Goal: Task Accomplishment & Management: Use online tool/utility

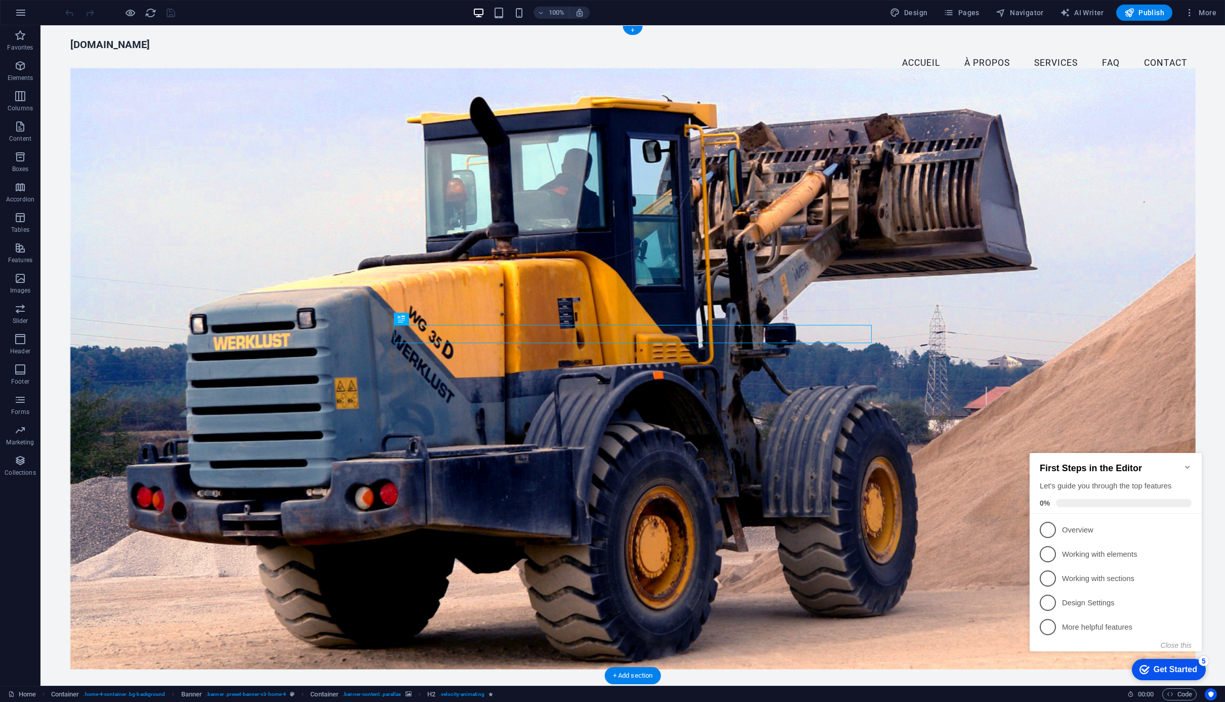
click at [933, 292] on figure at bounding box center [632, 368] width 1125 height 601
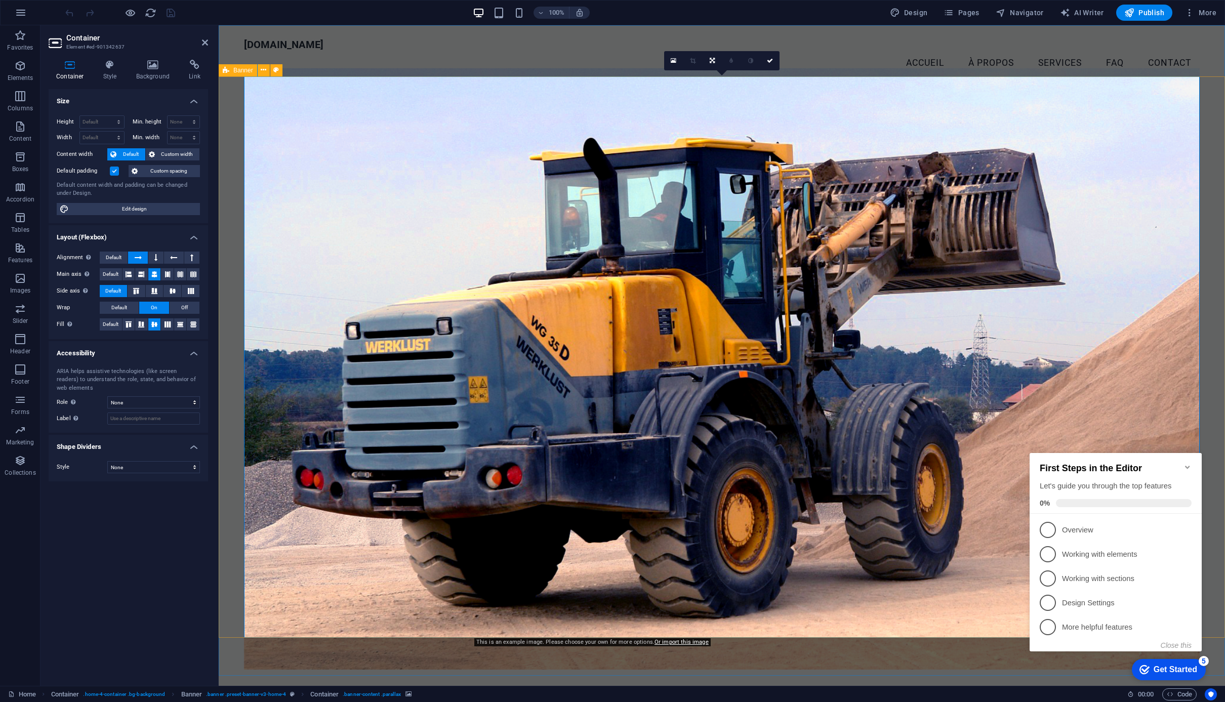
click at [341, 121] on figure at bounding box center [722, 368] width 956 height 601
click at [673, 64] on link at bounding box center [673, 60] width 19 height 19
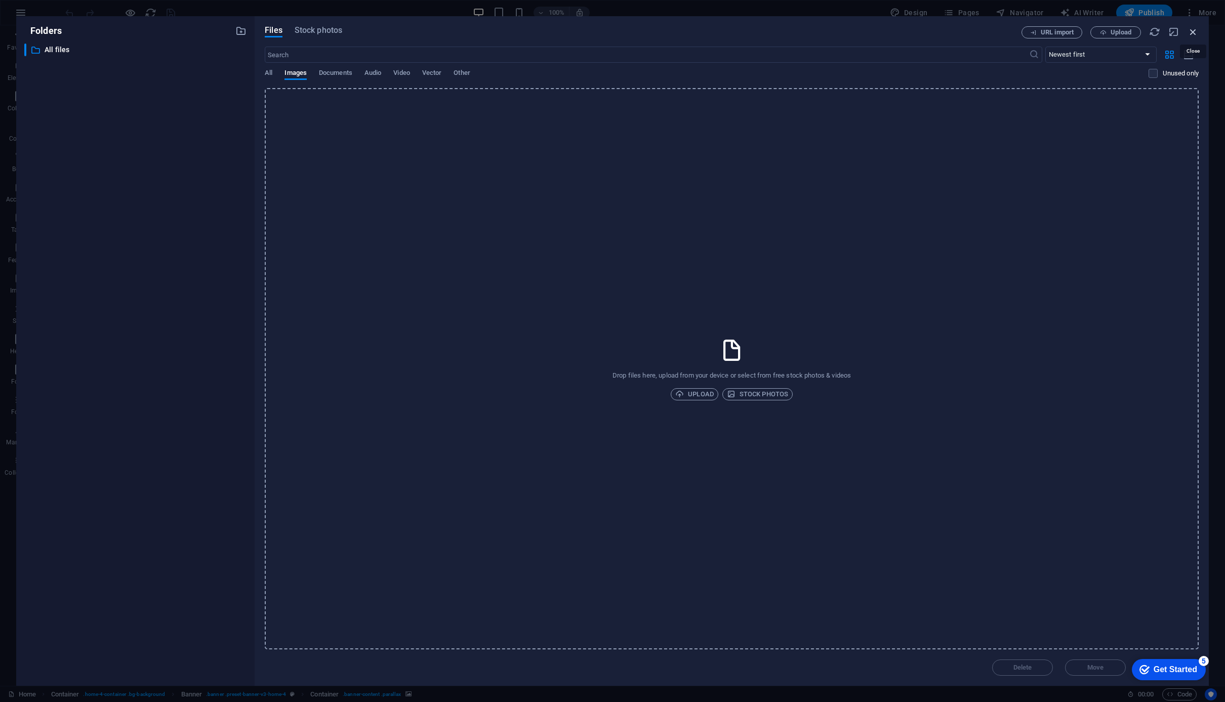
click at [1189, 30] on icon "button" at bounding box center [1192, 31] width 11 height 11
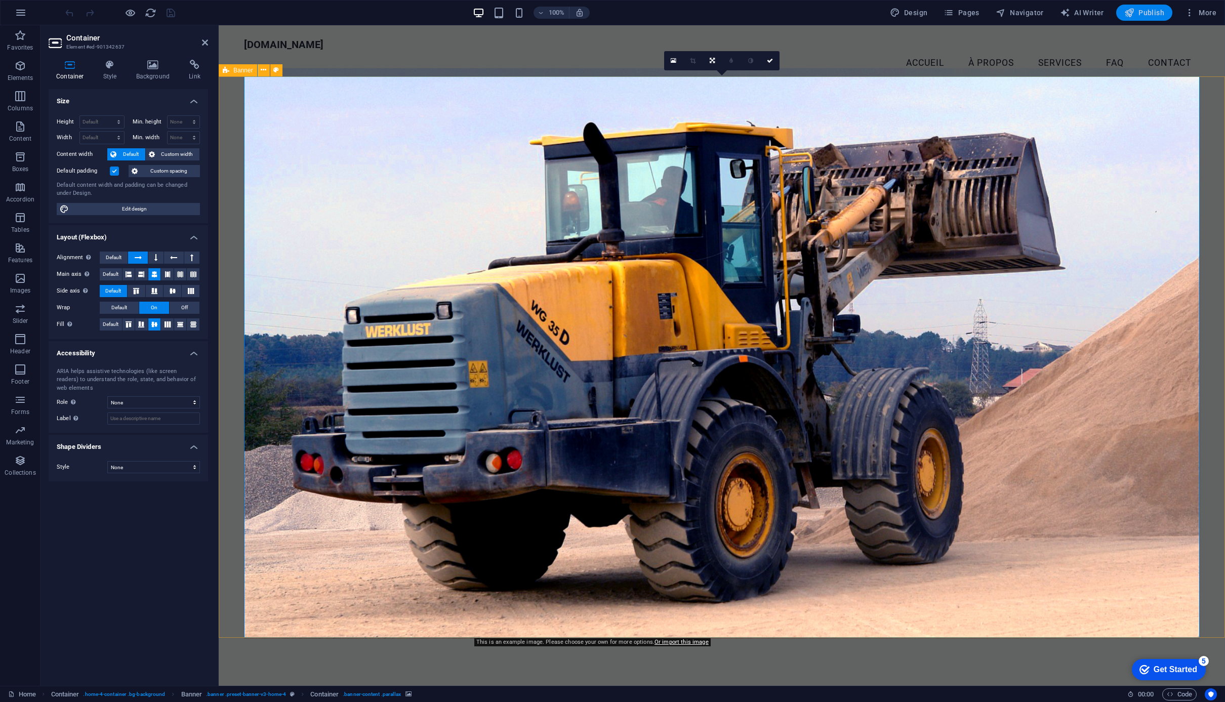
click at [1148, 18] on span "Publish" at bounding box center [1144, 13] width 40 height 10
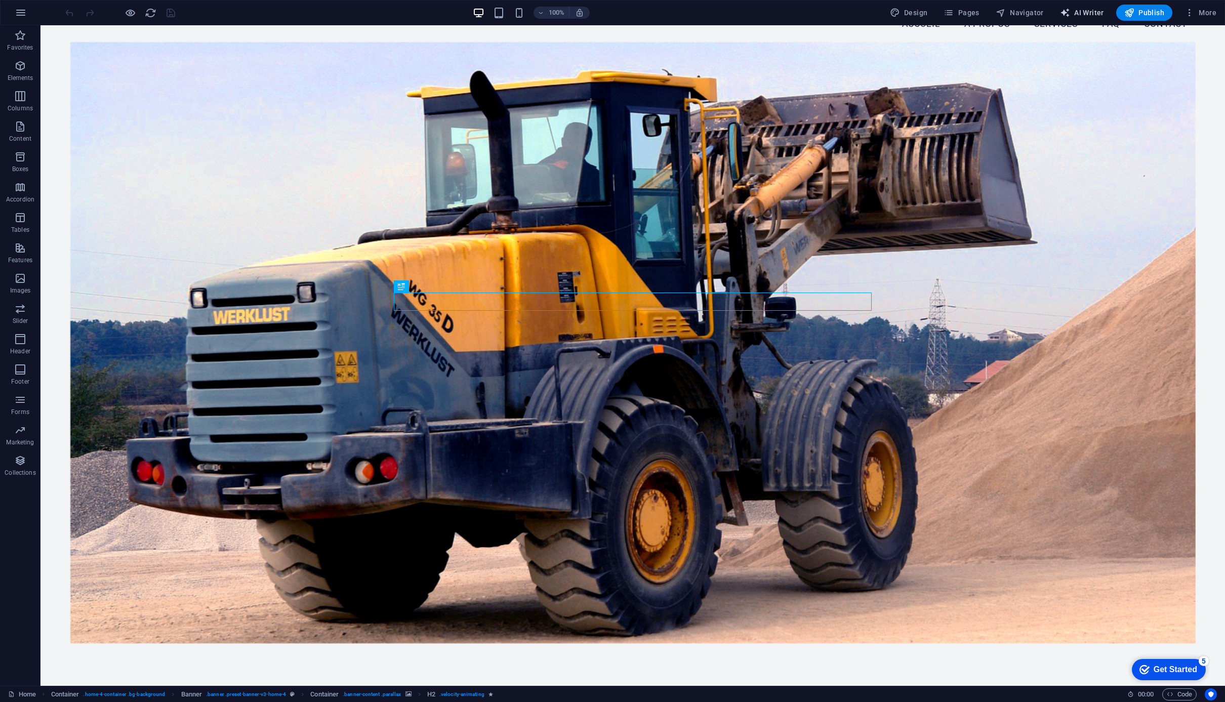
scroll to position [42, 0]
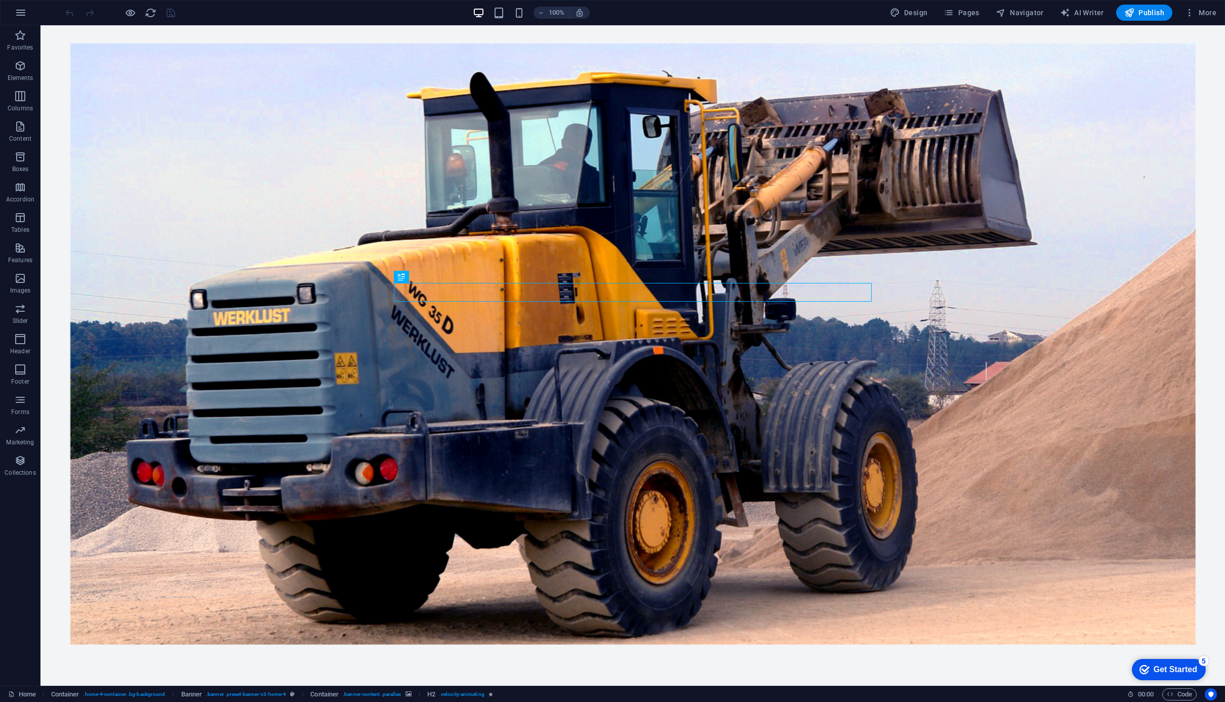
click at [1166, 673] on div "Get Started" at bounding box center [1176, 669] width 44 height 9
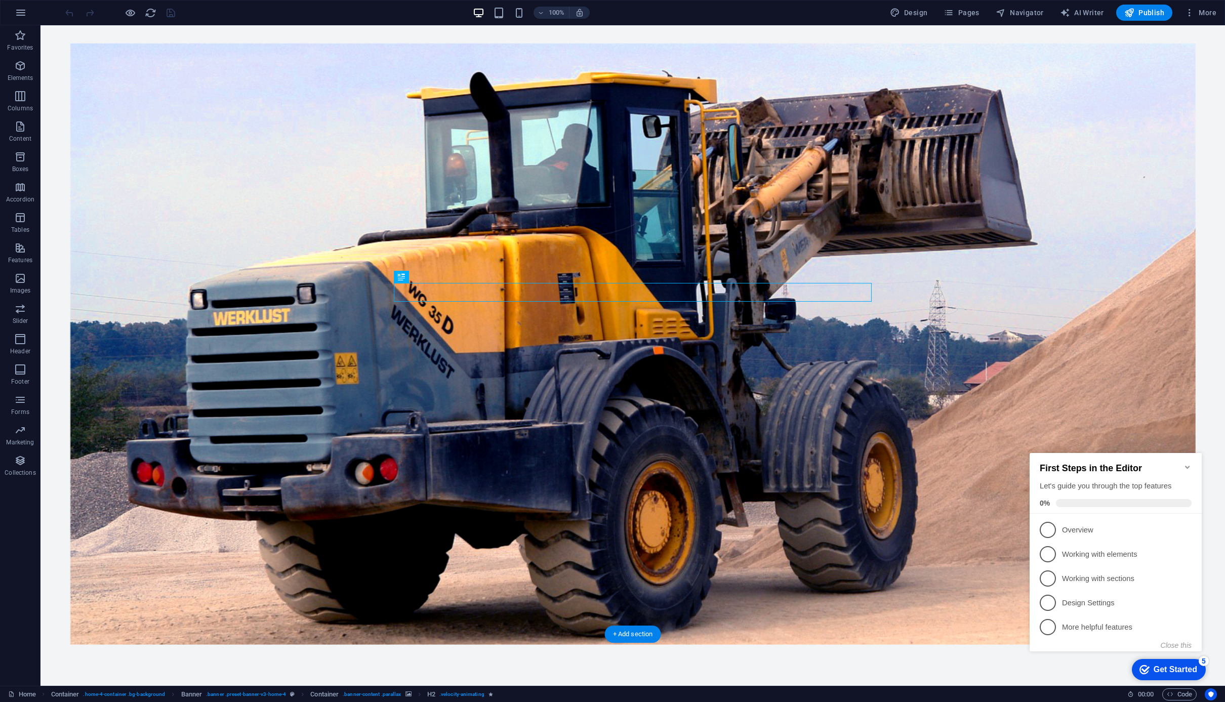
click at [442, 161] on figure at bounding box center [632, 344] width 1125 height 601
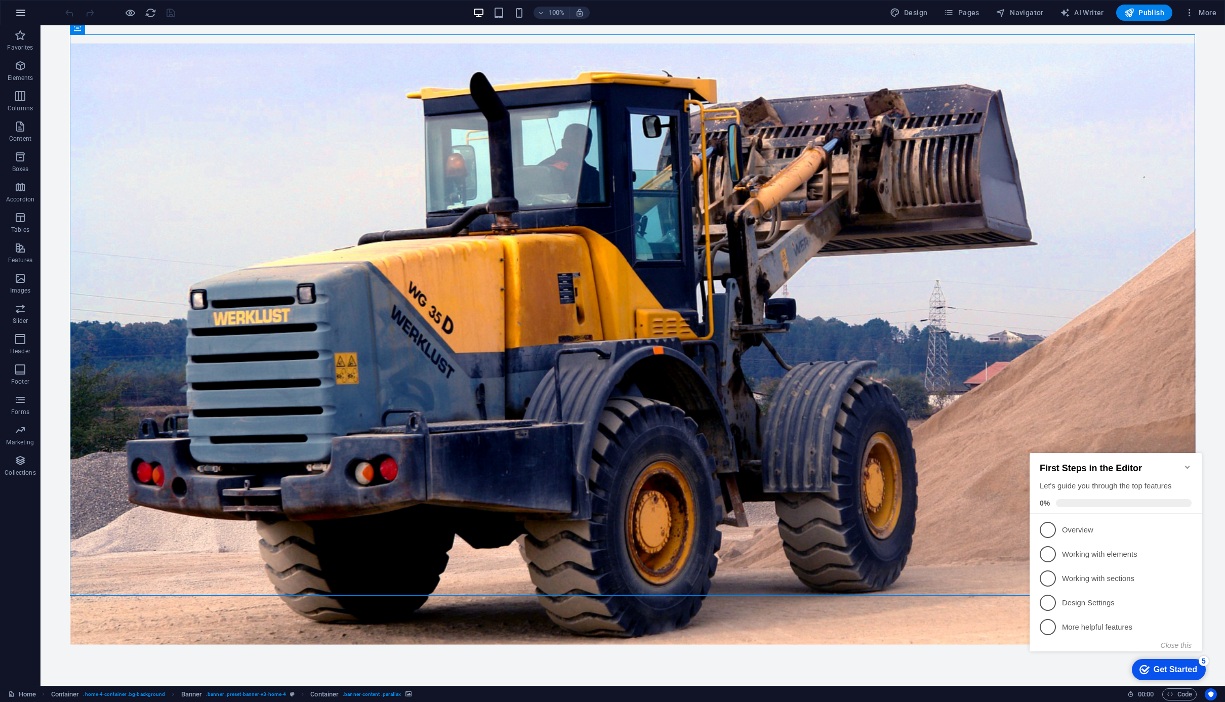
click at [21, 15] on icon "button" at bounding box center [21, 13] width 12 height 12
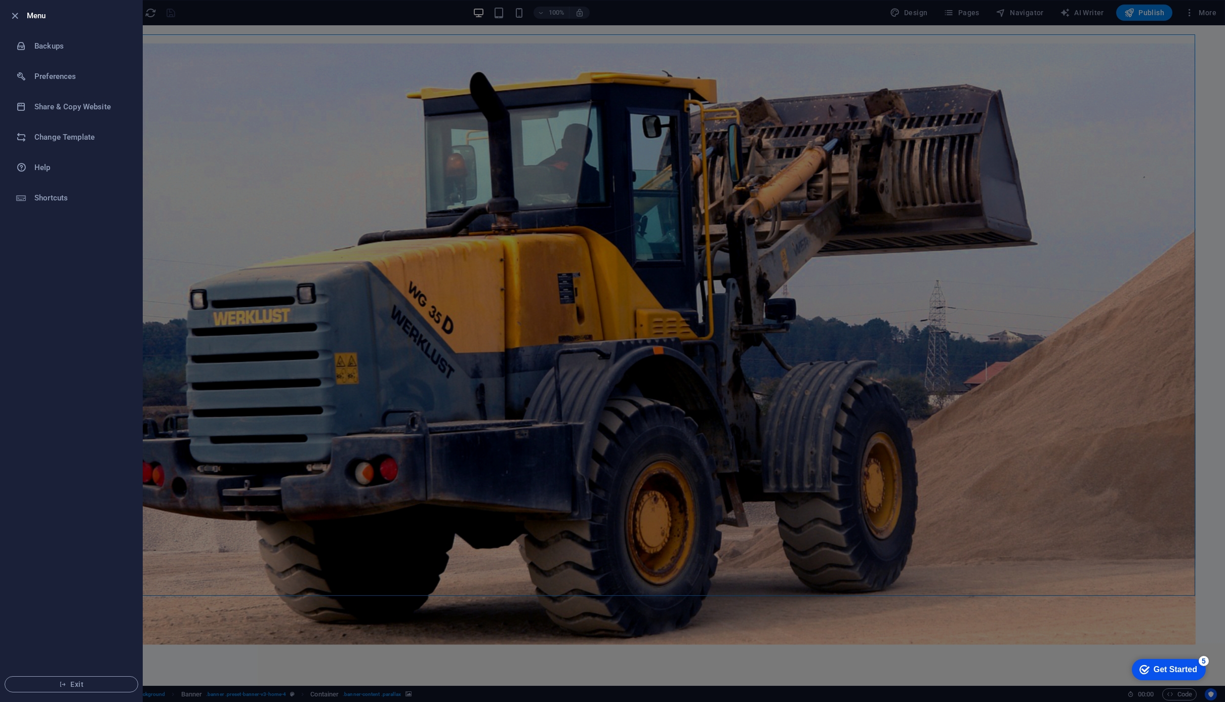
click at [1162, 12] on div at bounding box center [612, 351] width 1225 height 702
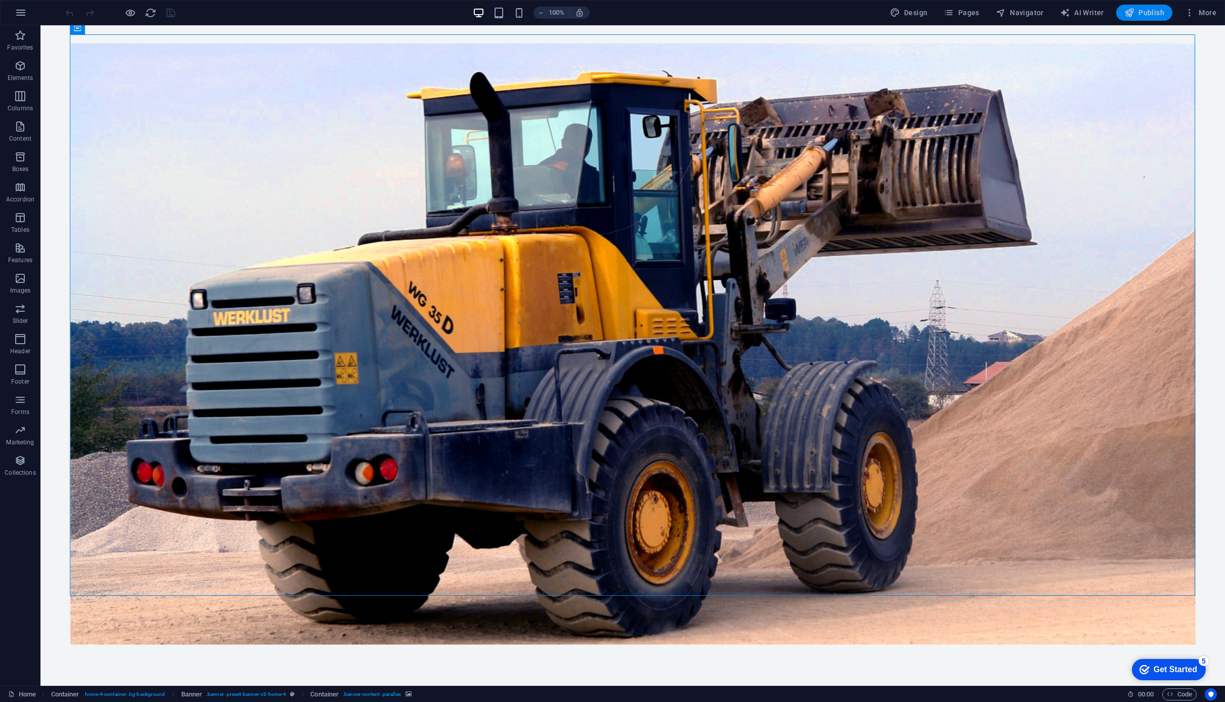
click at [1161, 12] on span "Publish" at bounding box center [1144, 13] width 40 height 10
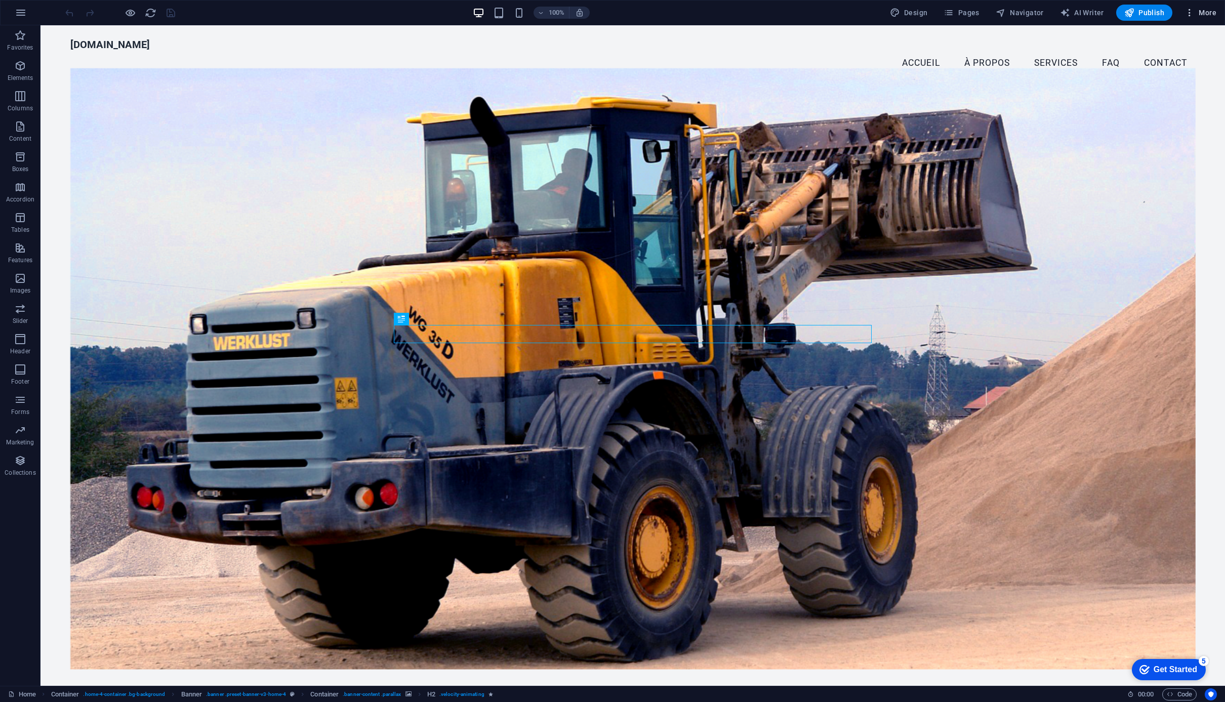
click at [1205, 16] on span "More" at bounding box center [1200, 13] width 32 height 10
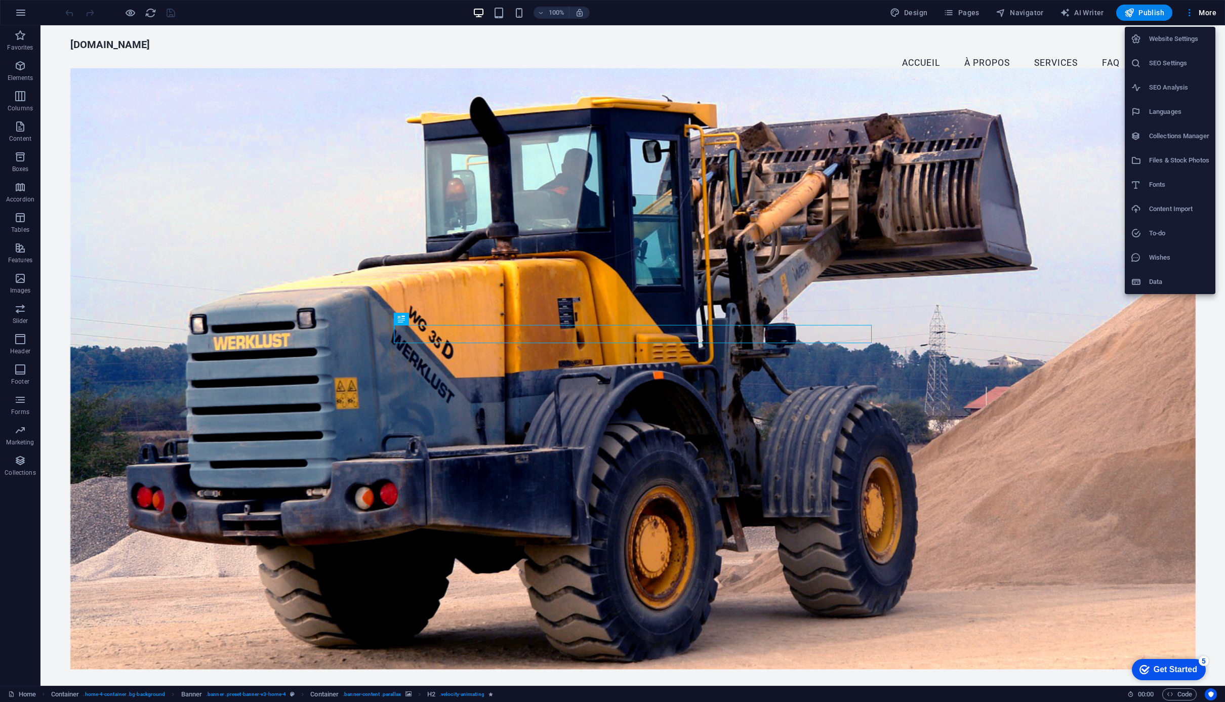
click at [1167, 62] on h6 "SEO Settings" at bounding box center [1179, 63] width 60 height 12
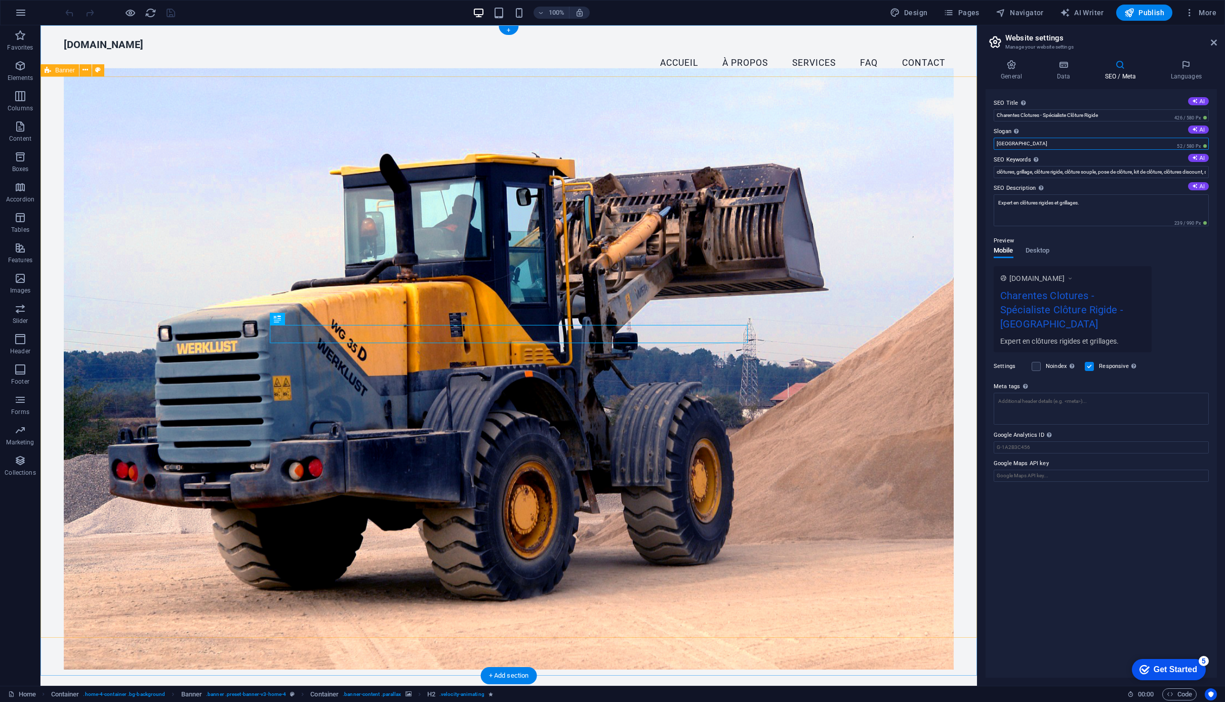
drag, startPoint x: 1092, startPoint y: 173, endPoint x: 954, endPoint y: 145, distance: 141.5
drag, startPoint x: 1113, startPoint y: 116, endPoint x: 987, endPoint y: 110, distance: 125.7
click at [987, 110] on div "SEO Title The title of your website - make it something that stands out in sear…" at bounding box center [1100, 383] width 231 height 589
drag, startPoint x: 1069, startPoint y: 170, endPoint x: 955, endPoint y: 137, distance: 117.9
paste input "Charentes Clotures - Spécialiste Clôture Rigide"
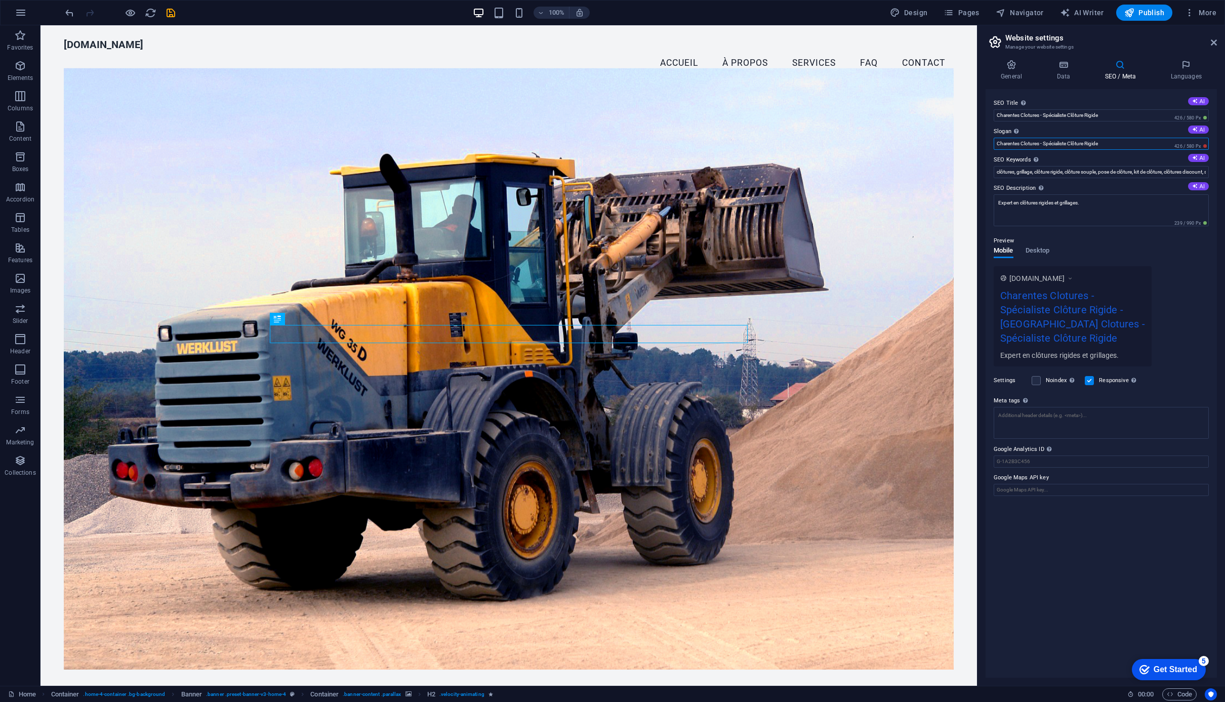
type input "Charentes Clotures - Spécialiste Clôture Rigide"
click at [1170, 665] on div "Get Started" at bounding box center [1176, 669] width 44 height 9
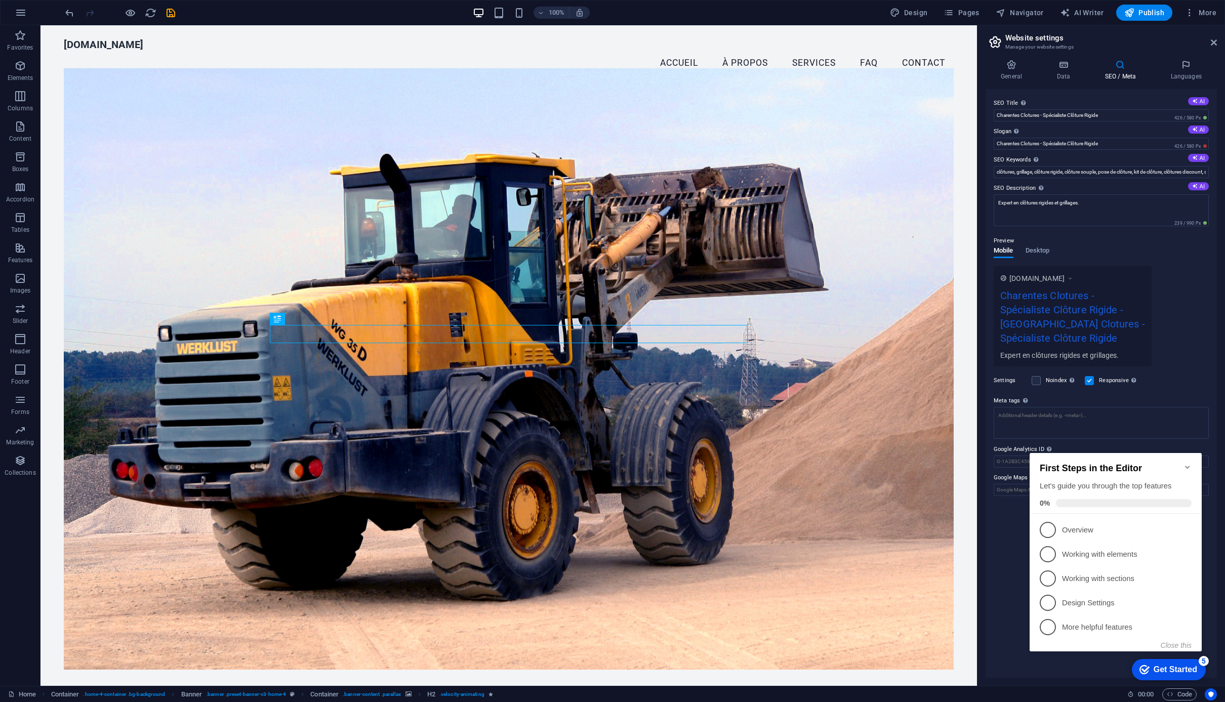
click at [1152, 52] on div "General Data SEO / Meta Languages Website name charentes-clotures.fr Logo Drag …" at bounding box center [1101, 369] width 248 height 634
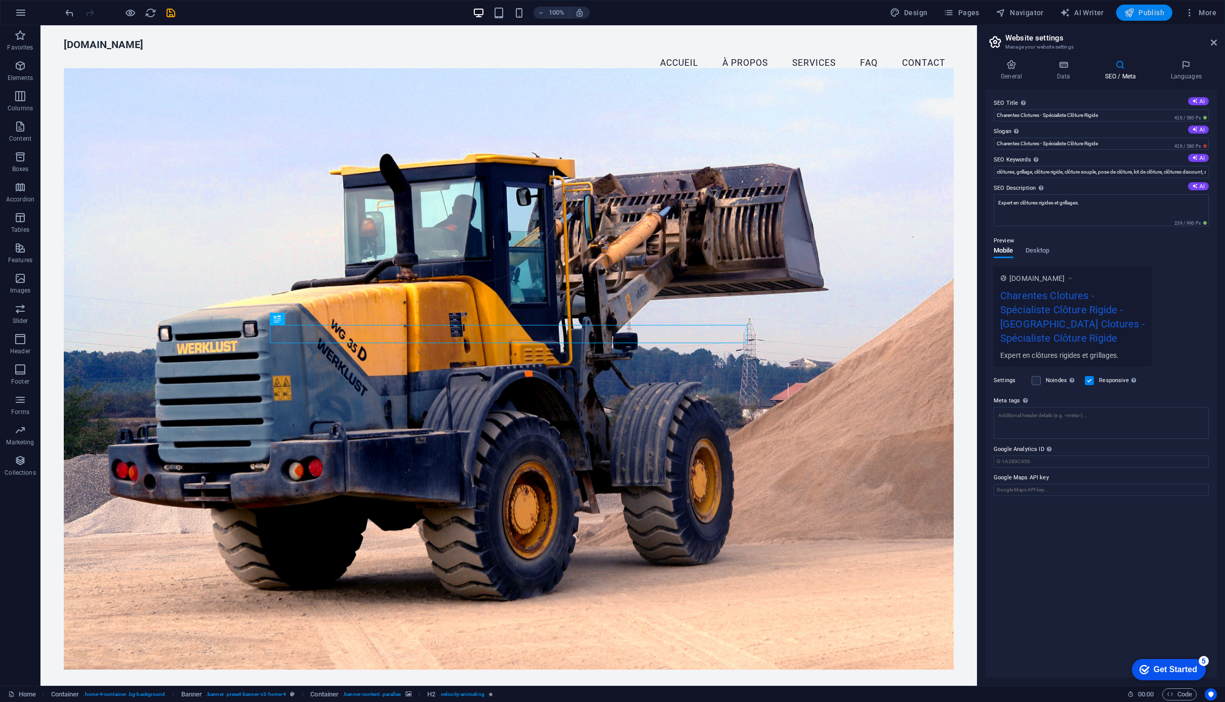
click at [1139, 10] on span "Publish" at bounding box center [1144, 13] width 40 height 10
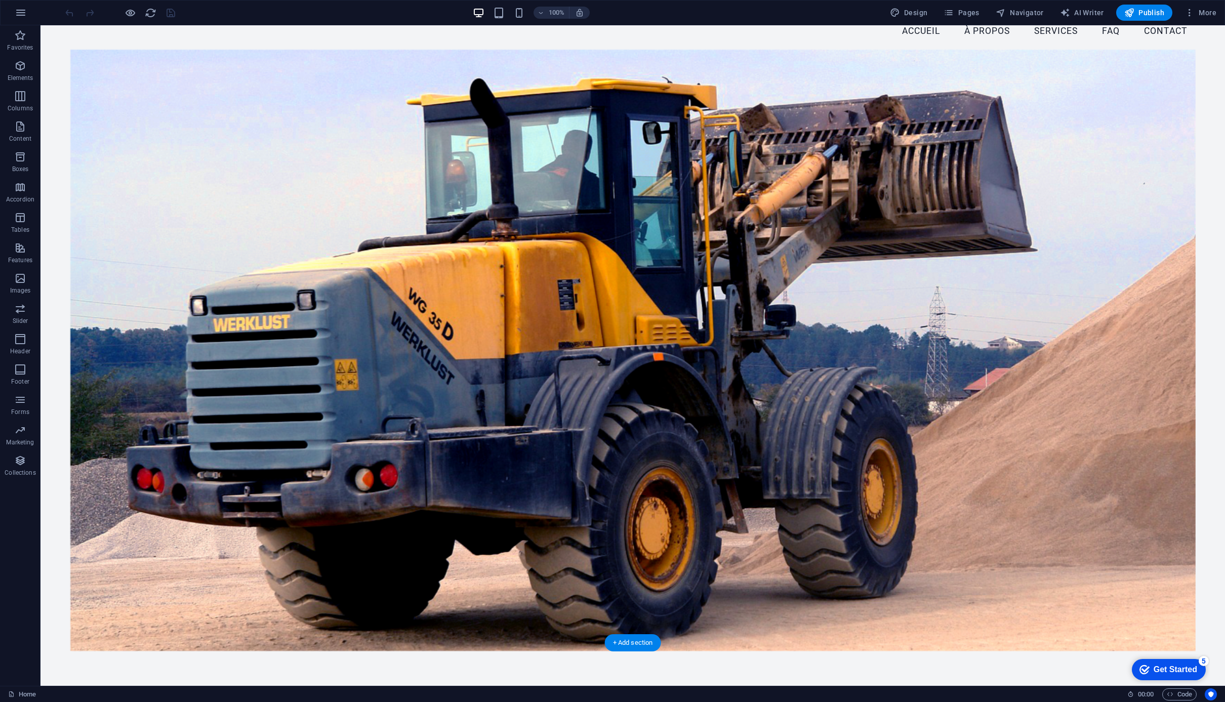
scroll to position [34, 0]
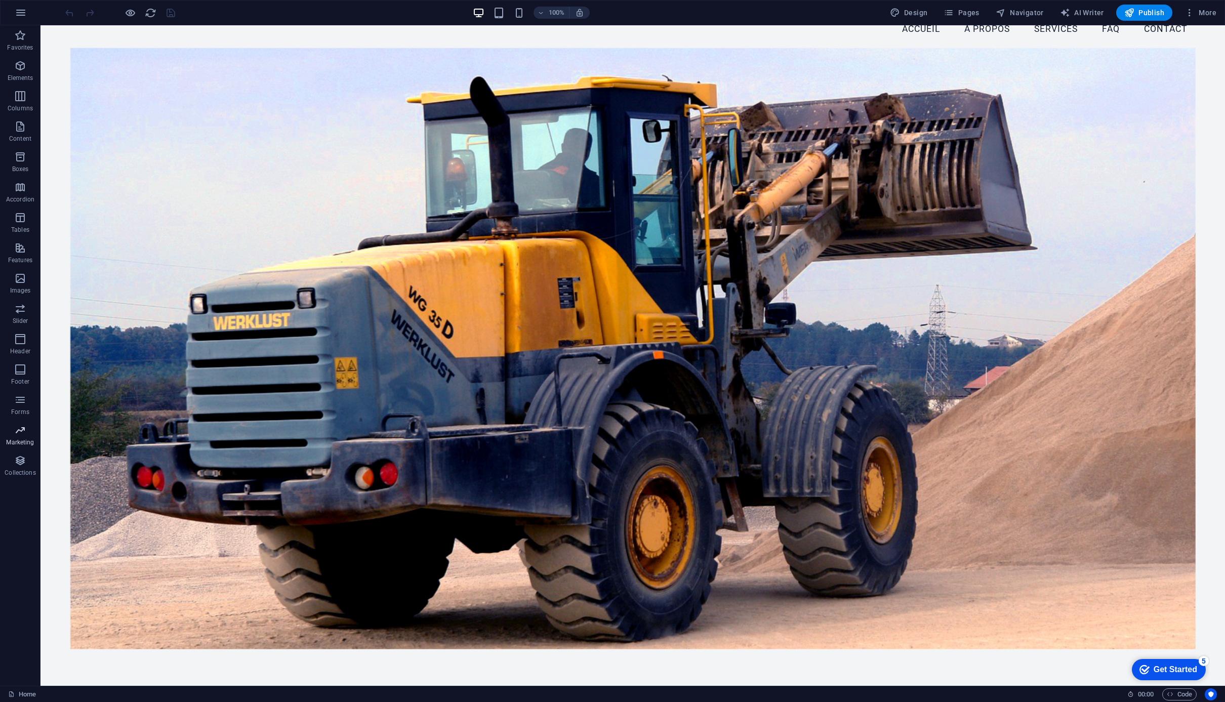
click at [25, 441] on p "Marketing" at bounding box center [20, 442] width 28 height 8
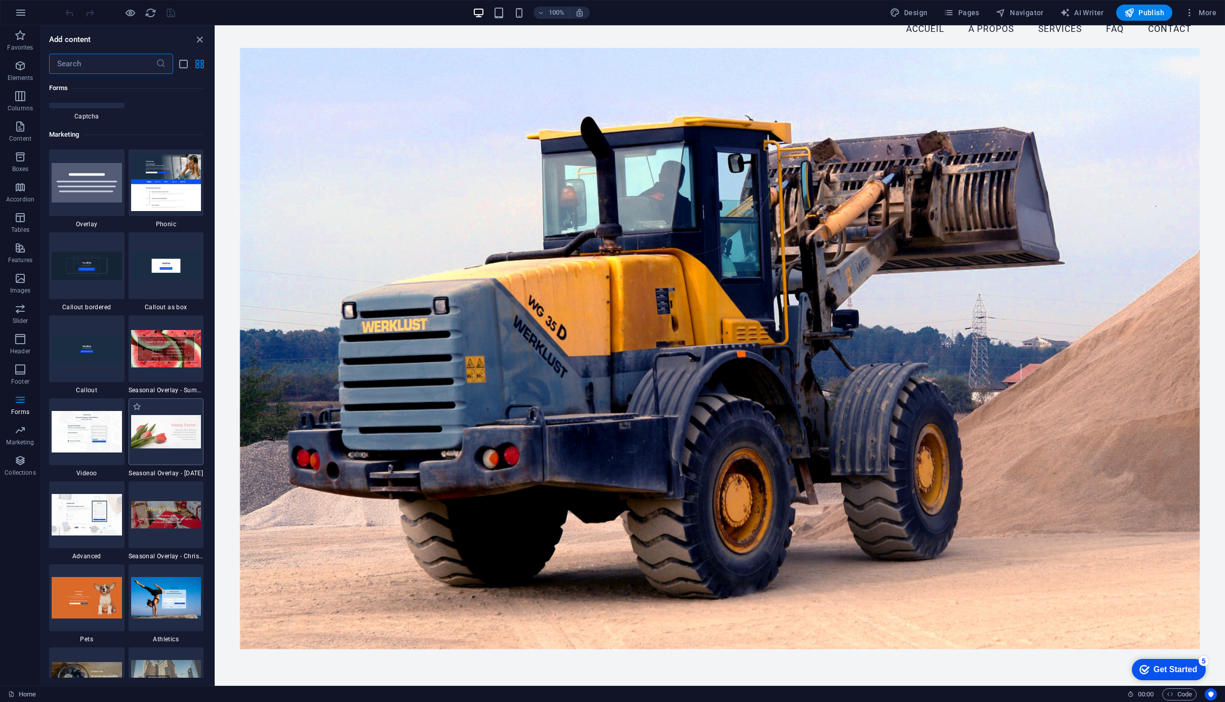
scroll to position [8200, 0]
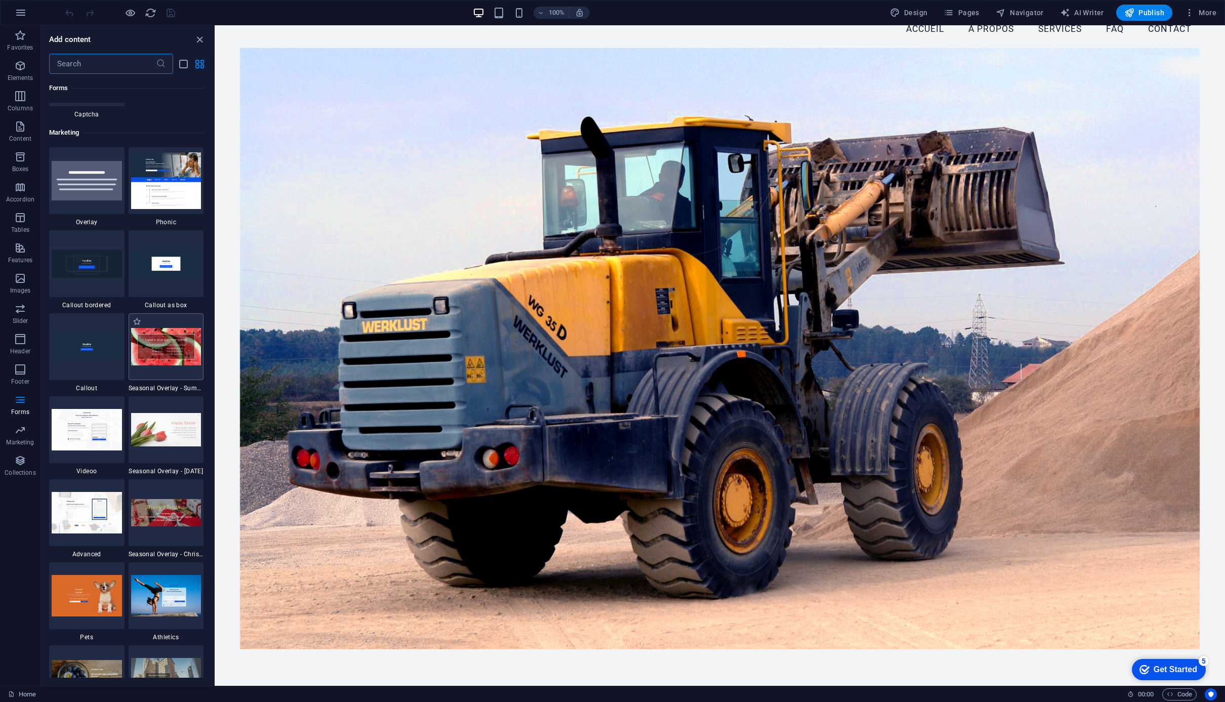
click at [171, 351] on img at bounding box center [166, 346] width 70 height 37
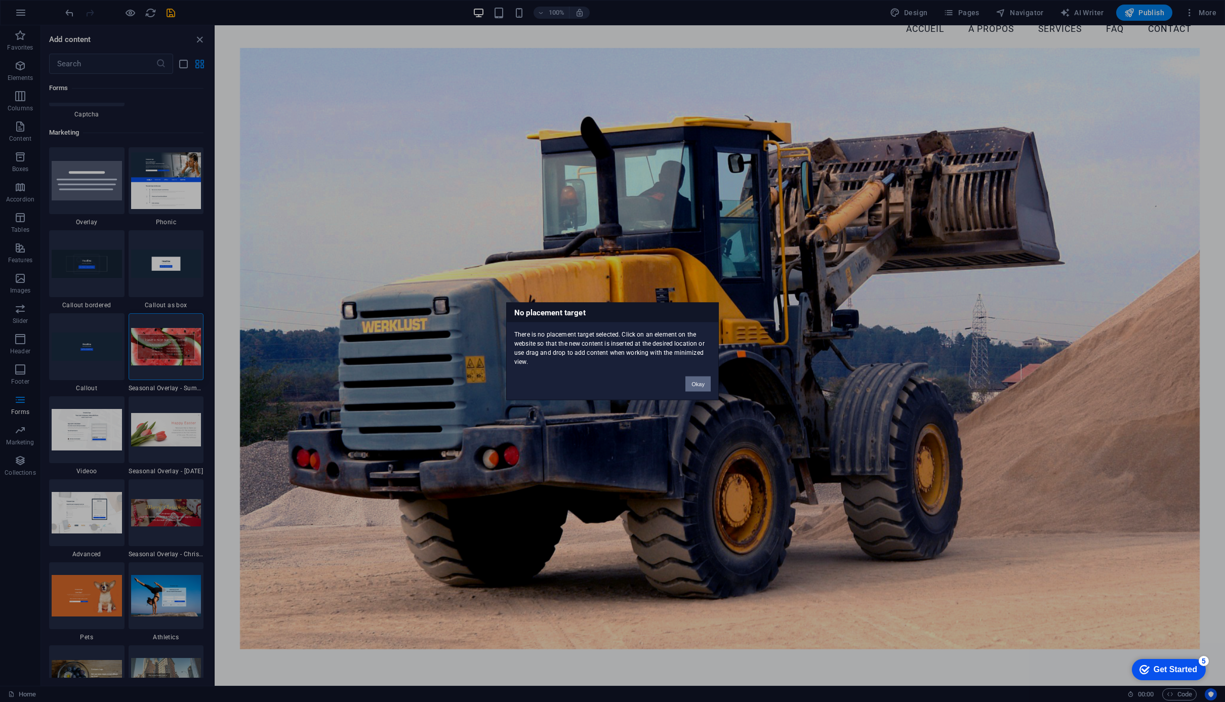
click at [700, 382] on button "Okay" at bounding box center [697, 383] width 25 height 15
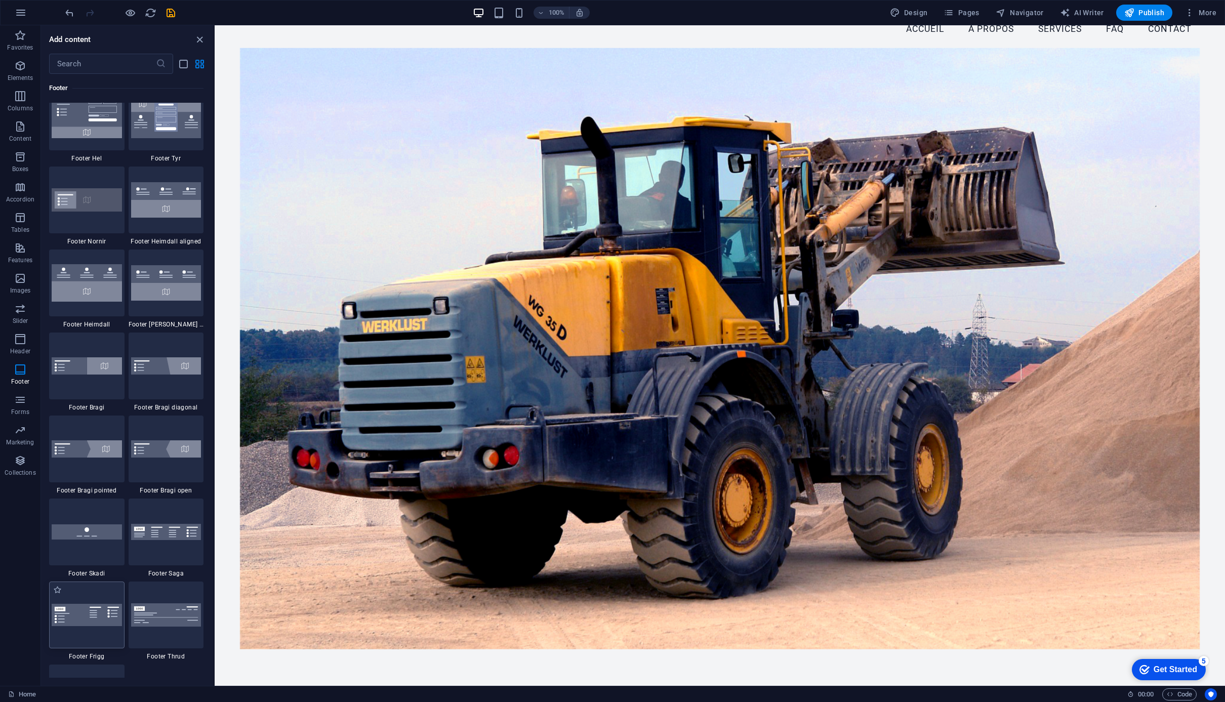
scroll to position [6720, 0]
click at [30, 289] on span "Images" at bounding box center [20, 284] width 40 height 24
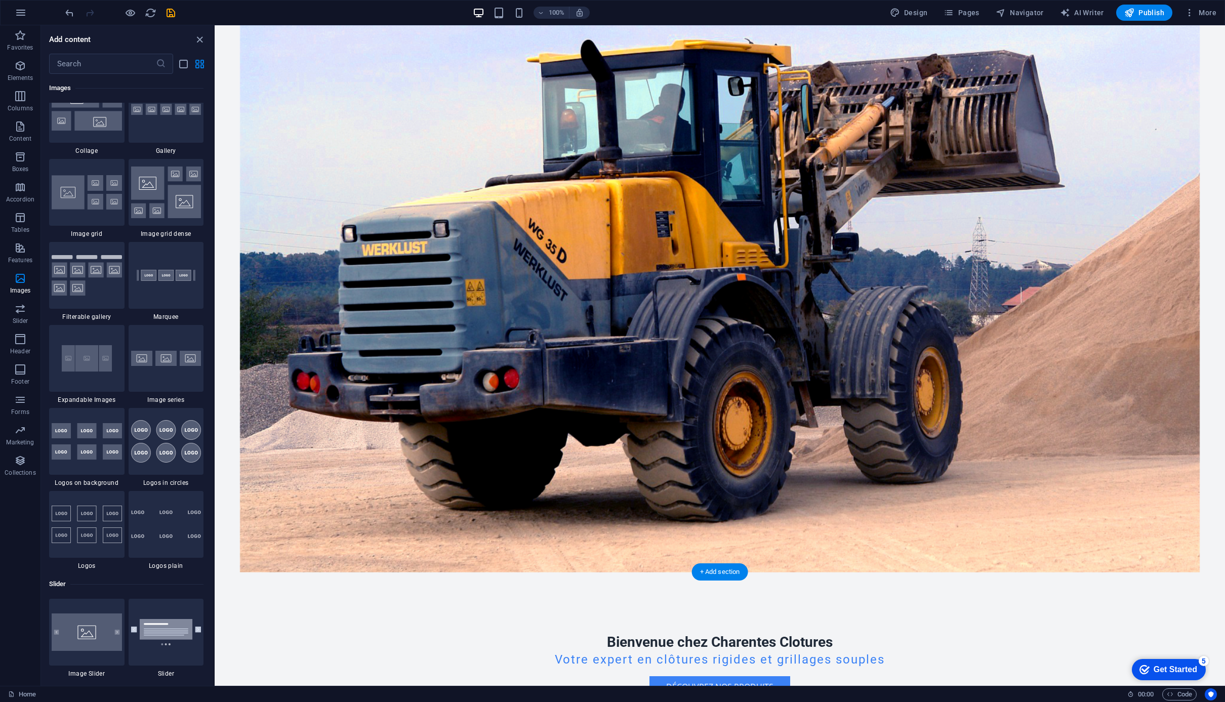
scroll to position [0, 0]
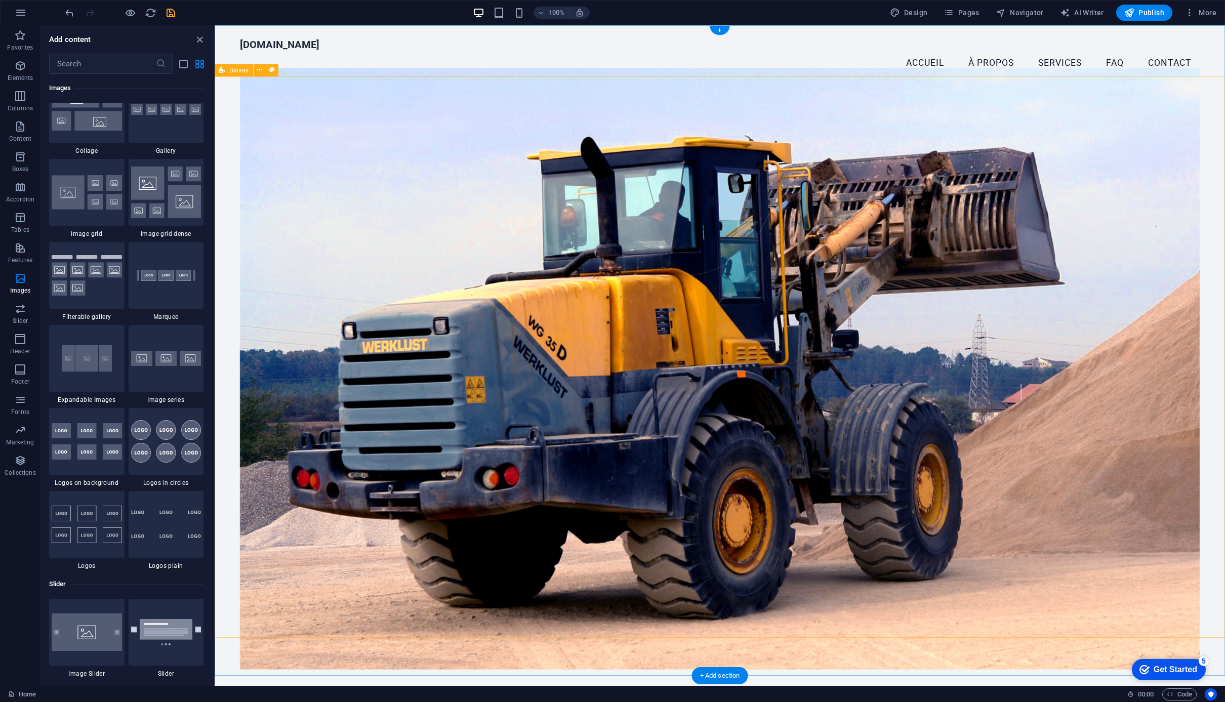
click at [366, 170] on figure at bounding box center [720, 368] width 960 height 601
click at [822, 135] on figure at bounding box center [720, 368] width 960 height 601
drag, startPoint x: 311, startPoint y: 139, endPoint x: 278, endPoint y: 89, distance: 59.9
click at [311, 139] on figure at bounding box center [720, 368] width 960 height 601
click at [668, 180] on figure at bounding box center [720, 368] width 960 height 601
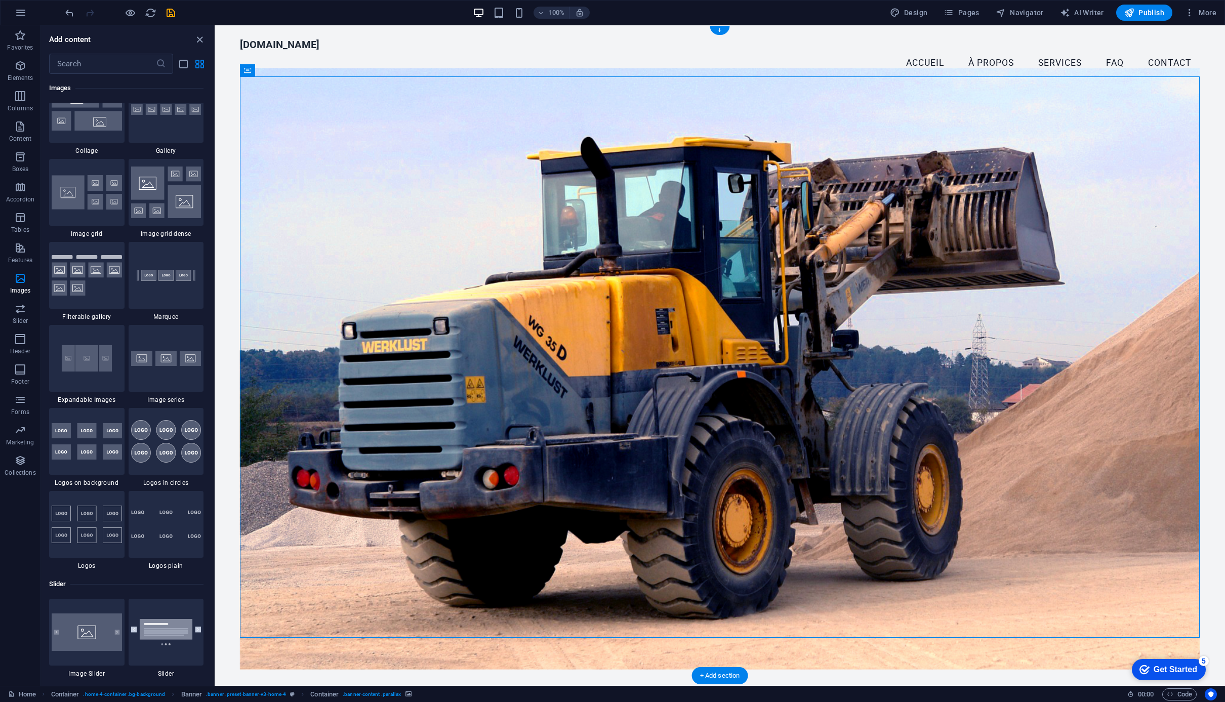
drag, startPoint x: 668, startPoint y: 180, endPoint x: 605, endPoint y: 174, distance: 63.1
click at [668, 180] on figure at bounding box center [720, 368] width 960 height 601
click at [1139, 11] on span "Publish" at bounding box center [1144, 13] width 40 height 10
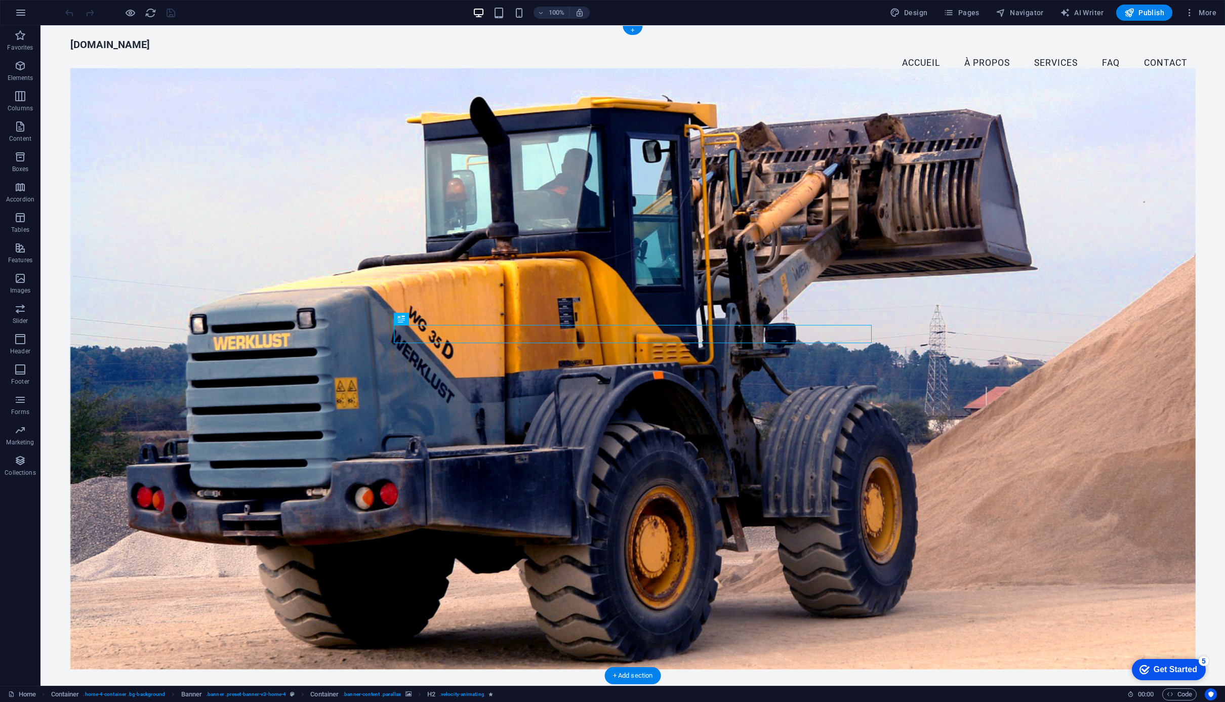
click at [628, 161] on figure at bounding box center [632, 368] width 1125 height 601
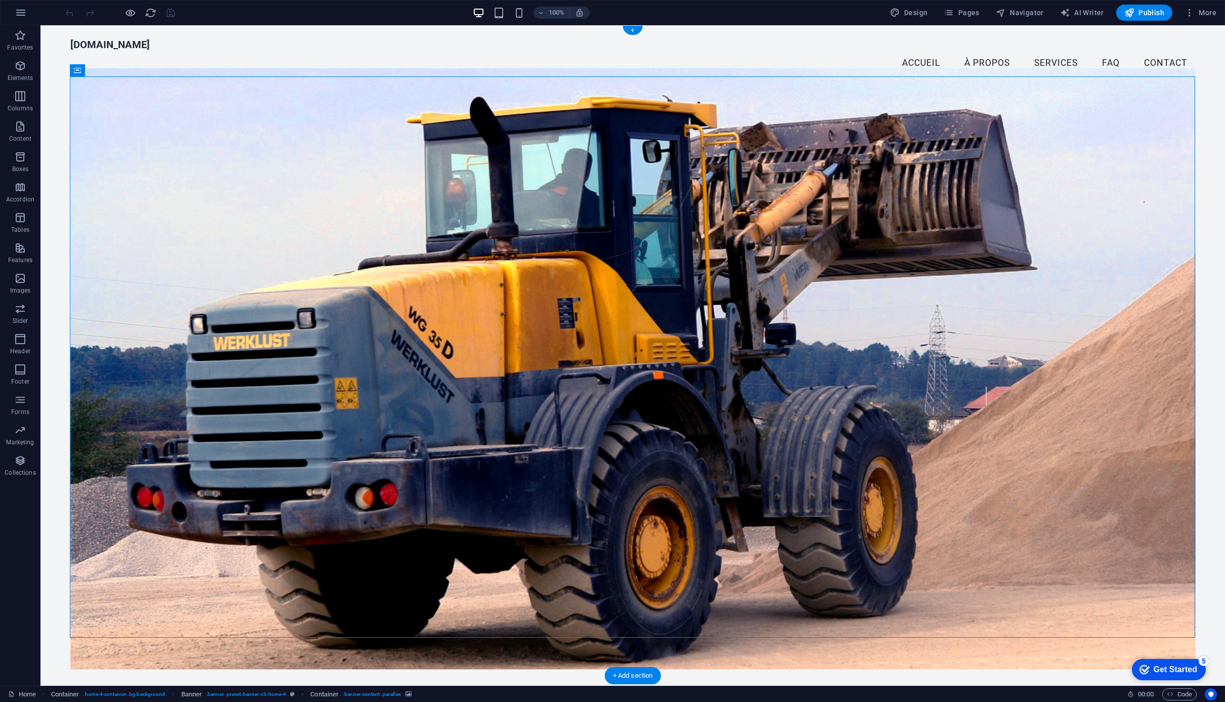
click at [179, 106] on figure at bounding box center [632, 368] width 1125 height 601
click at [179, 106] on div "Drag here to replace the existing content. Press “Ctrl” if you want to create a…" at bounding box center [632, 355] width 1184 height 661
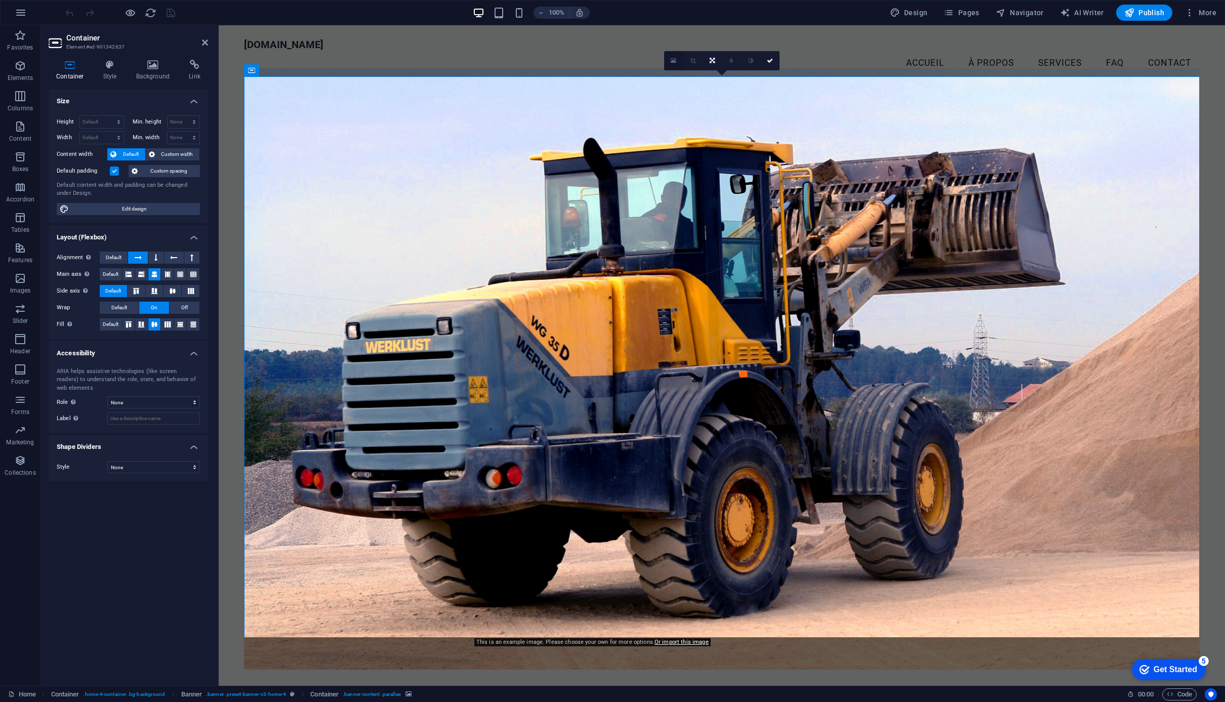
click at [673, 62] on icon at bounding box center [674, 60] width 6 height 7
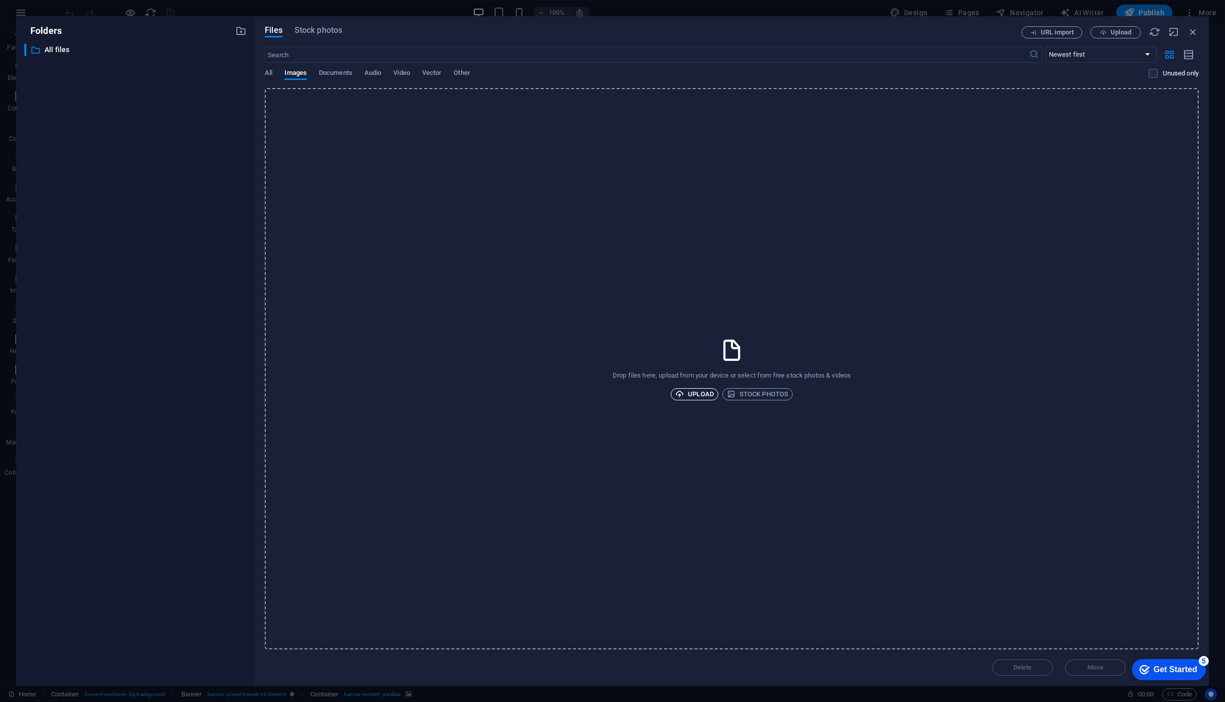
click at [703, 396] on span "Upload" at bounding box center [694, 394] width 38 height 12
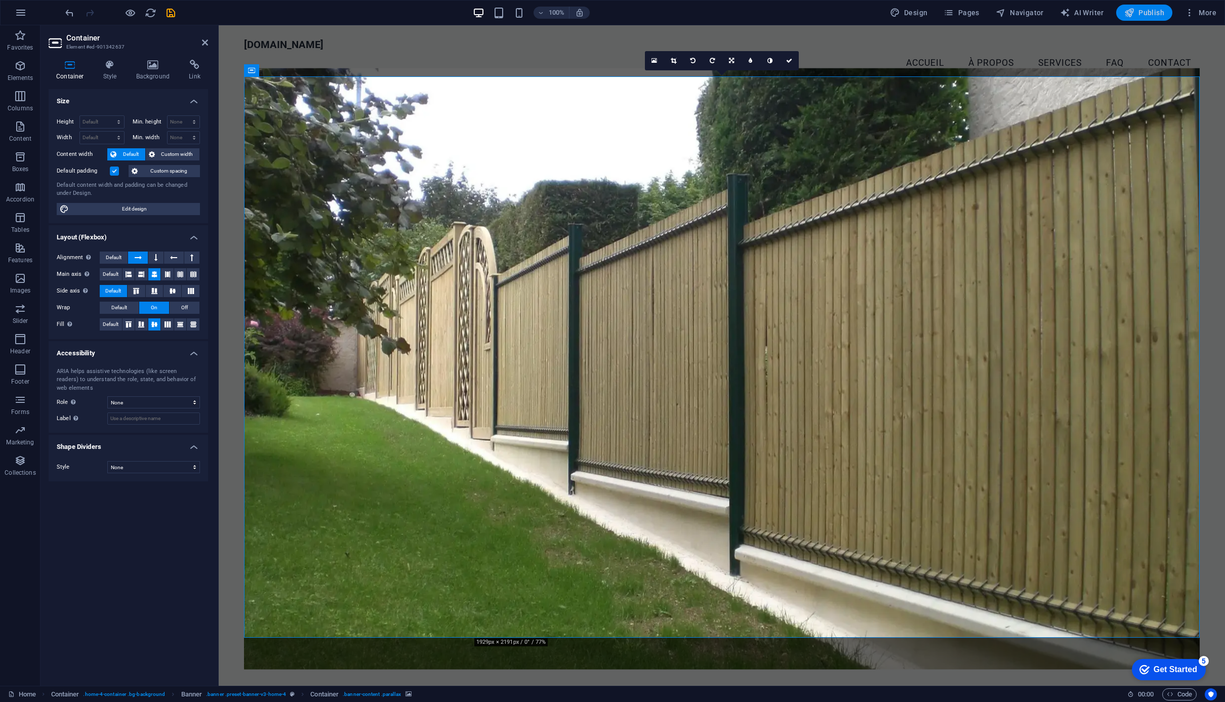
click at [1143, 9] on span "Publish" at bounding box center [1144, 13] width 40 height 10
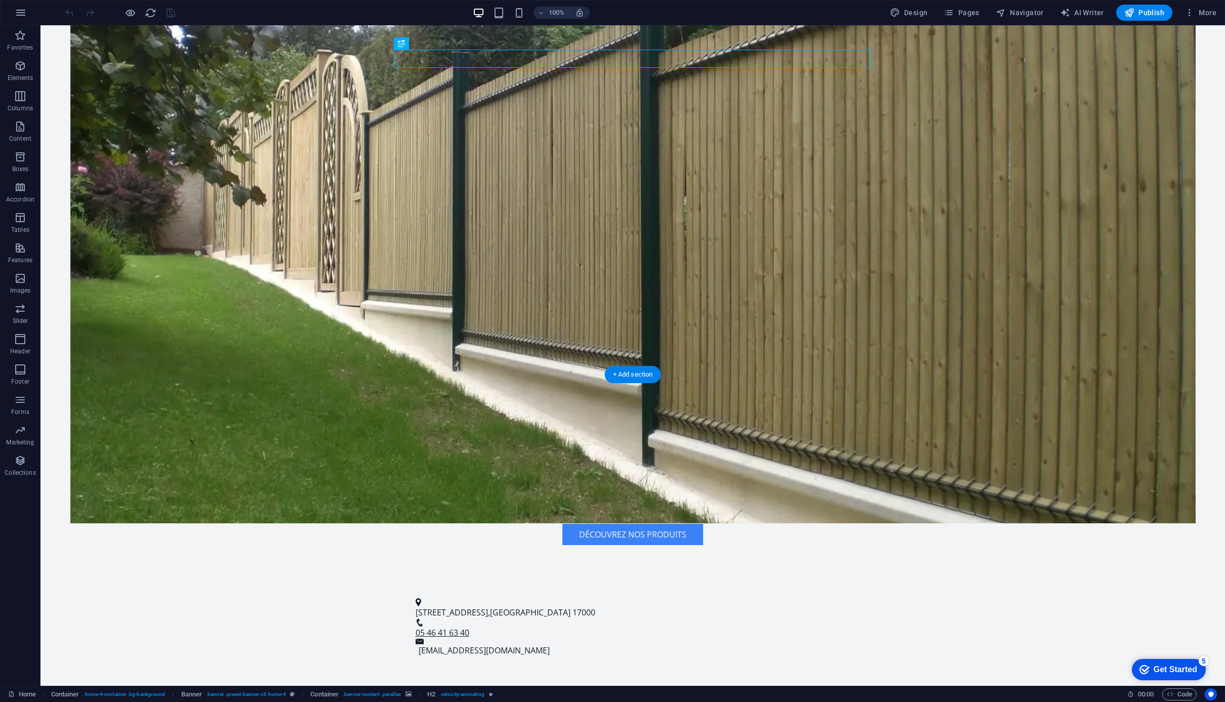
scroll to position [261, 0]
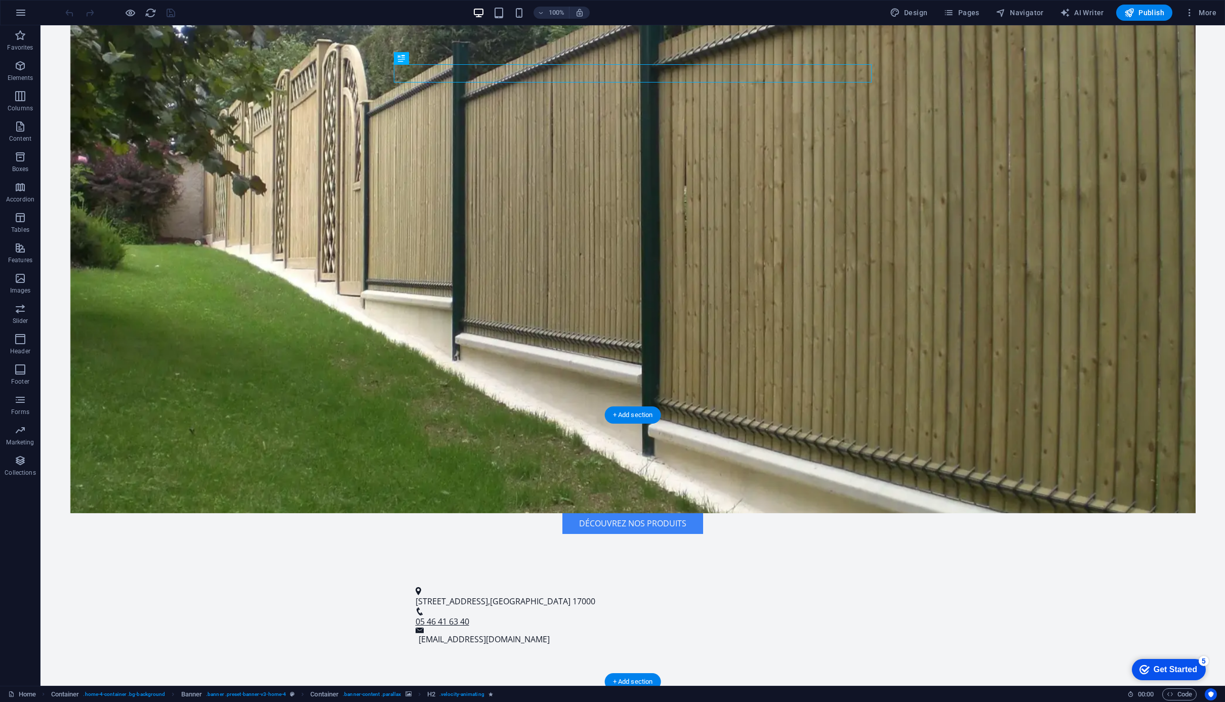
click at [459, 449] on icon at bounding box center [459, 449] width 8 height 11
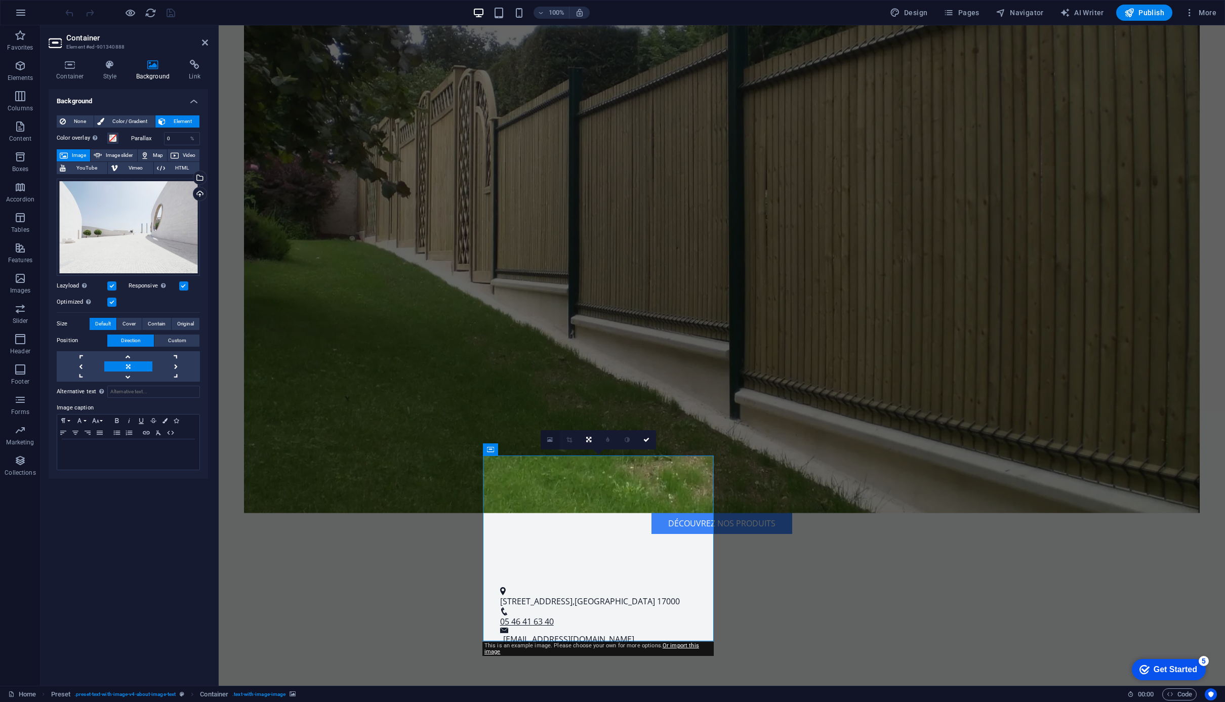
click at [550, 439] on icon at bounding box center [550, 439] width 6 height 7
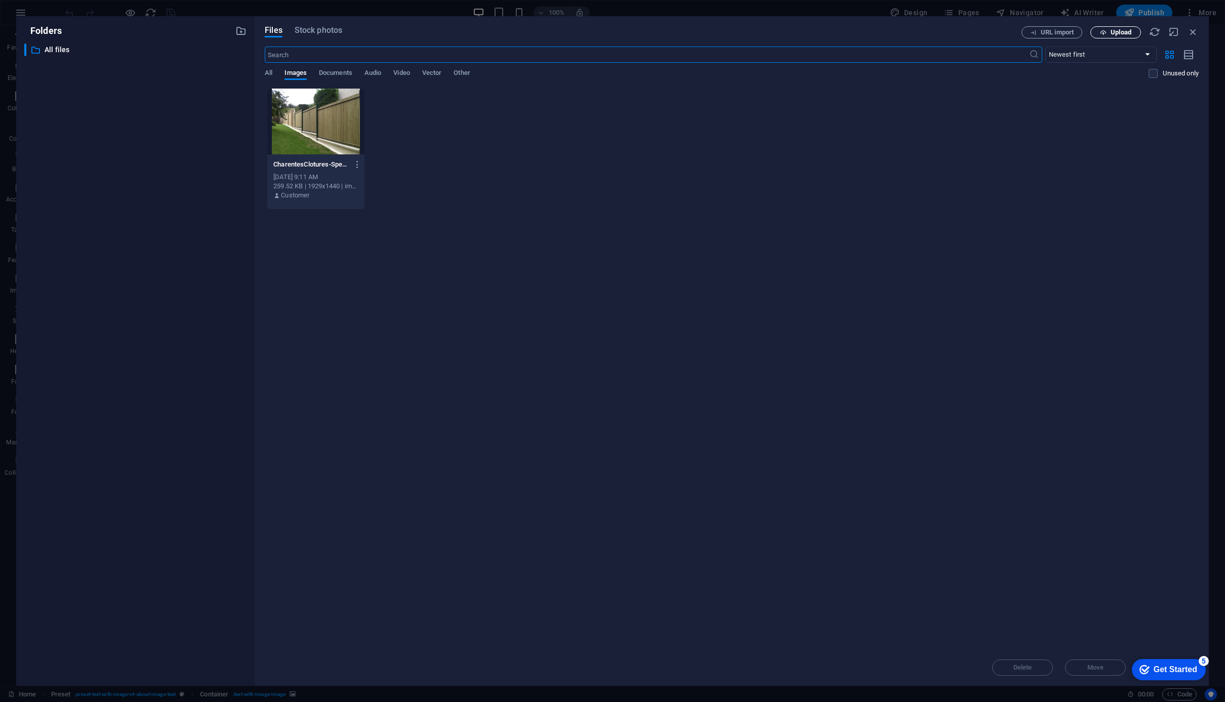
click at [1113, 31] on span "Upload" at bounding box center [1121, 32] width 21 height 6
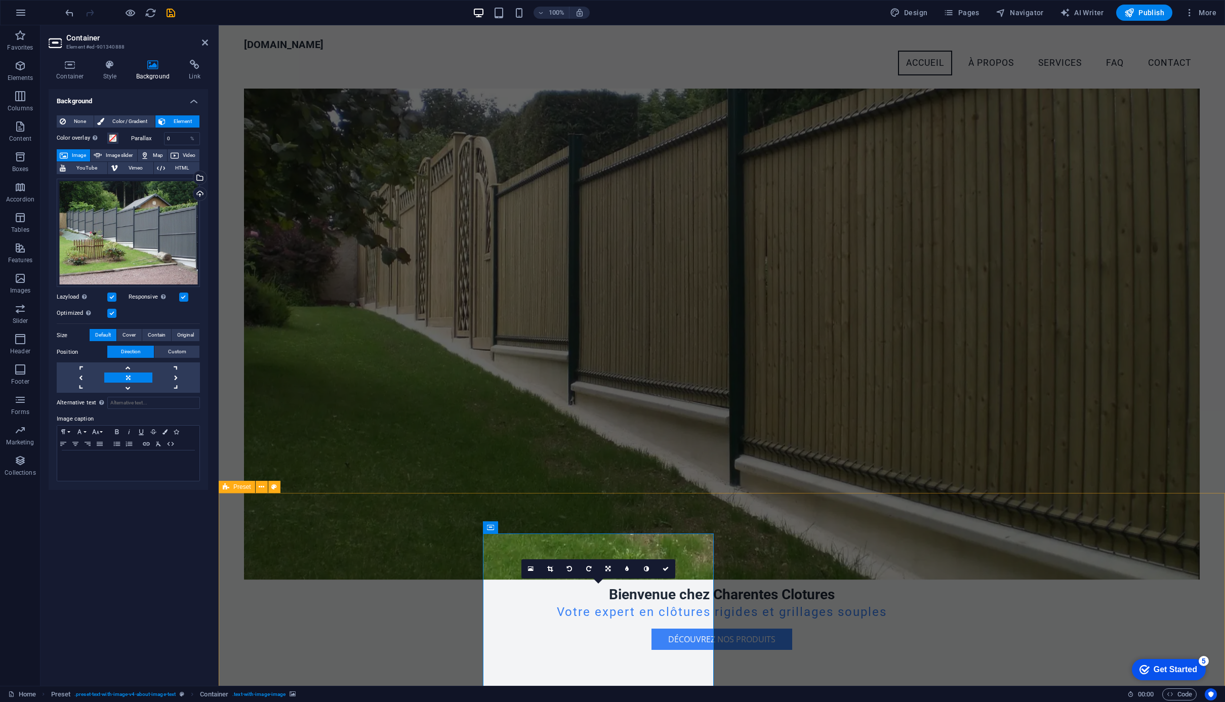
scroll to position [132, 0]
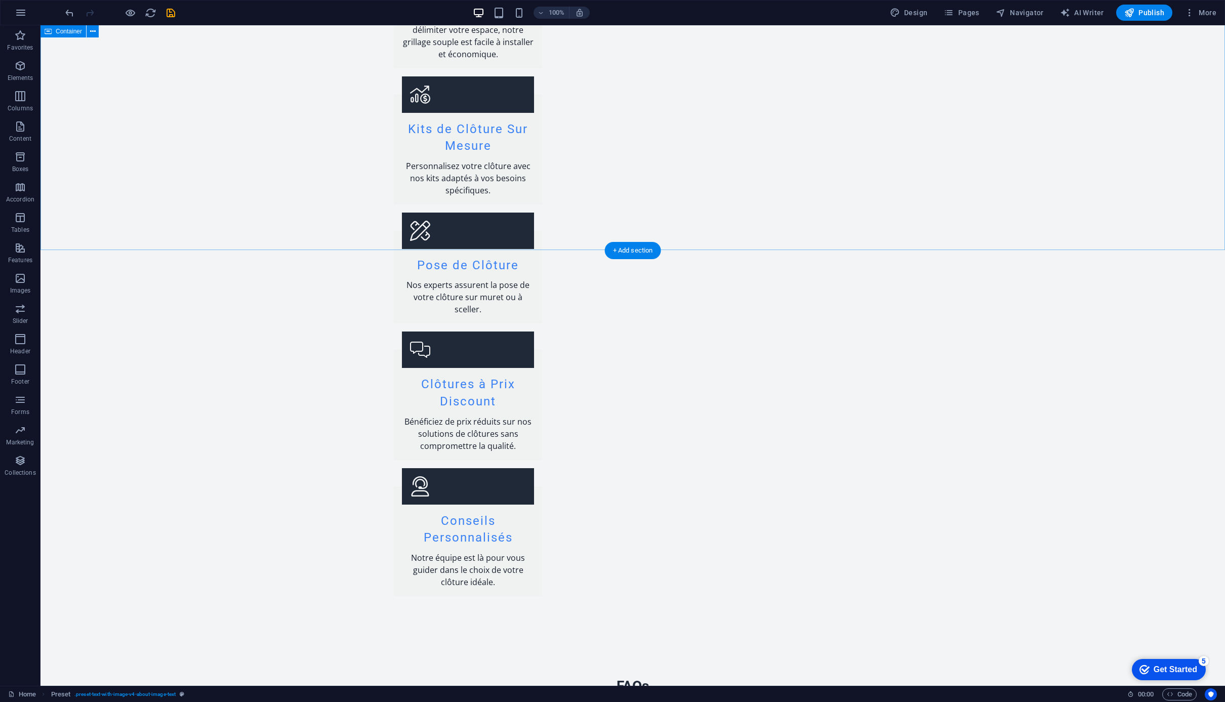
scroll to position [1664, 0]
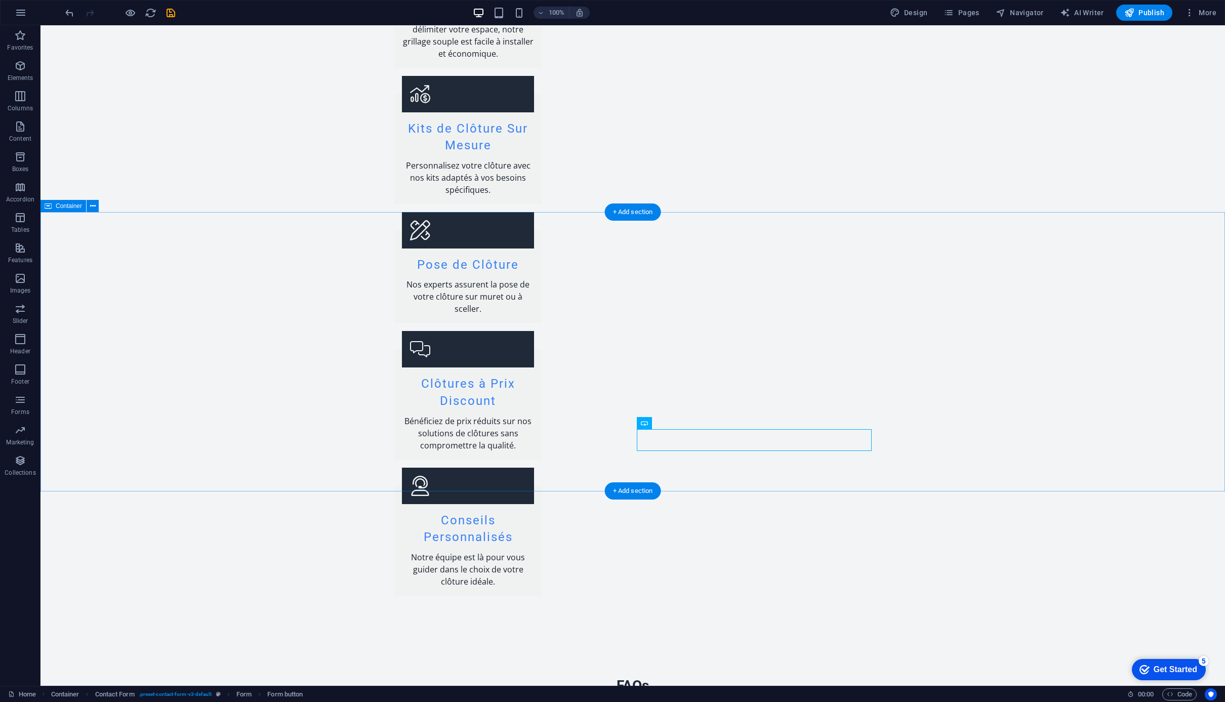
scroll to position [1751, 0]
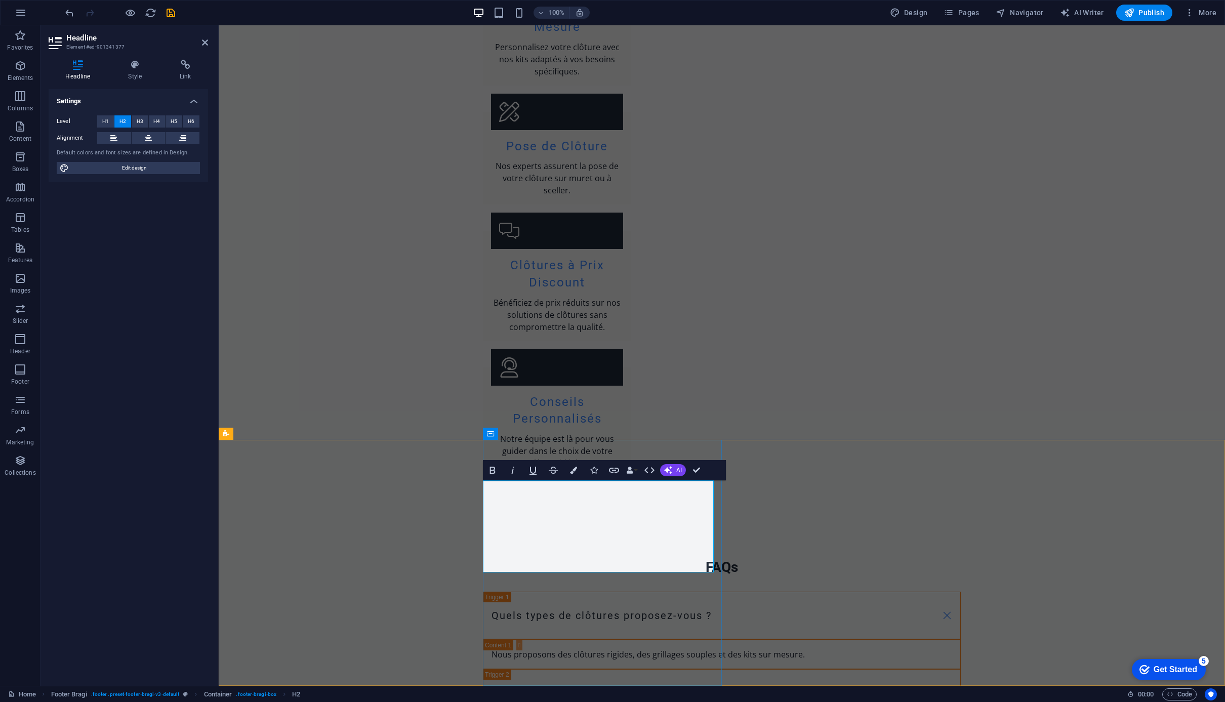
drag, startPoint x: 559, startPoint y: 490, endPoint x: 599, endPoint y: 489, distance: 39.5
drag, startPoint x: 610, startPoint y: 488, endPoint x: 661, endPoint y: 507, distance: 53.5
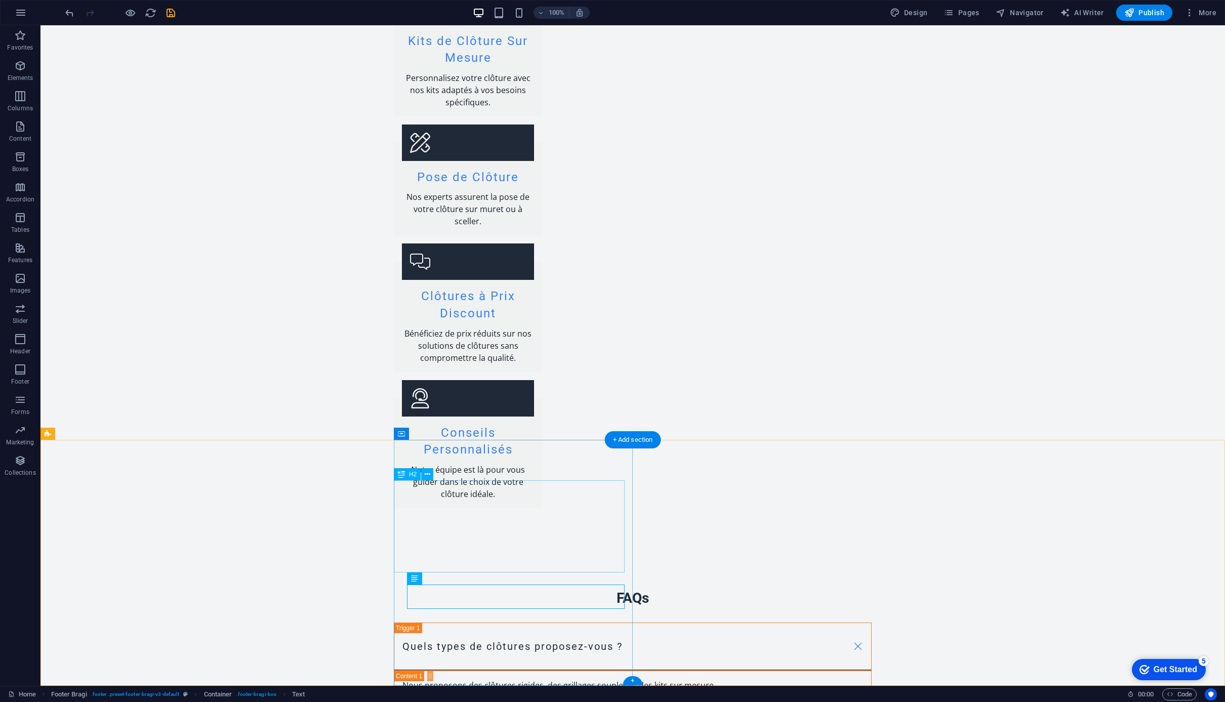
drag, startPoint x: 522, startPoint y: 490, endPoint x: 538, endPoint y: 523, distance: 36.9
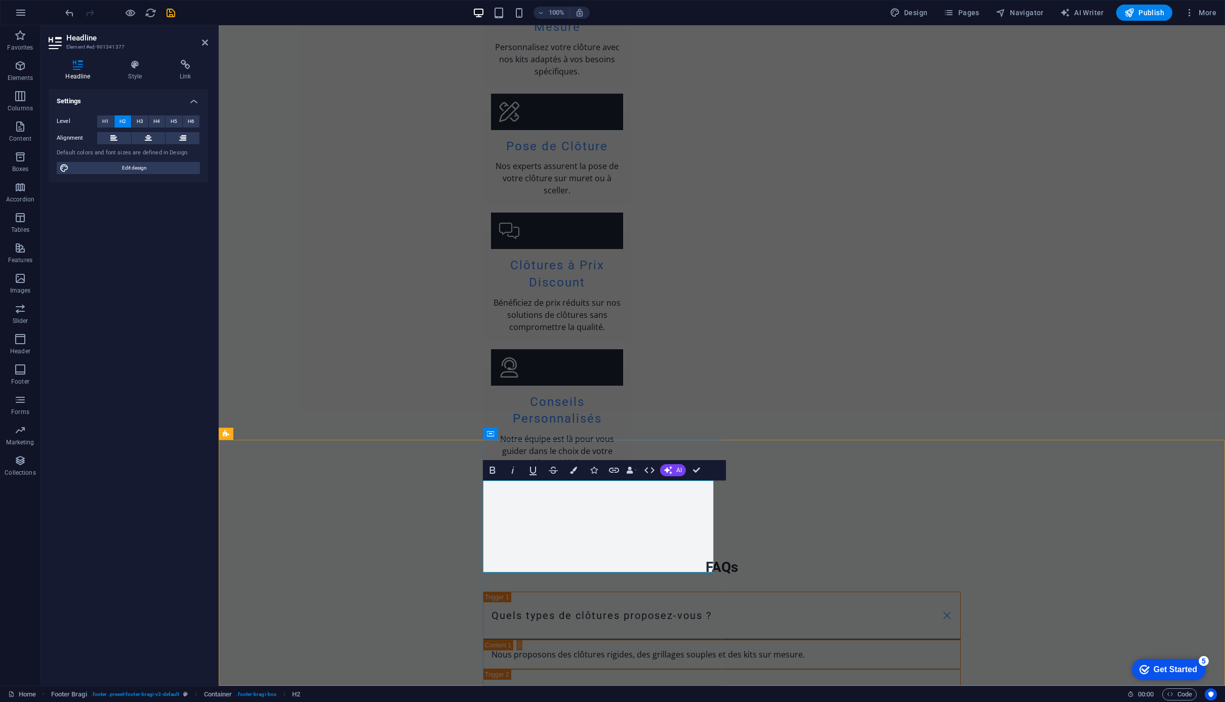
drag, startPoint x: 684, startPoint y: 564, endPoint x: 607, endPoint y: 492, distance: 104.6
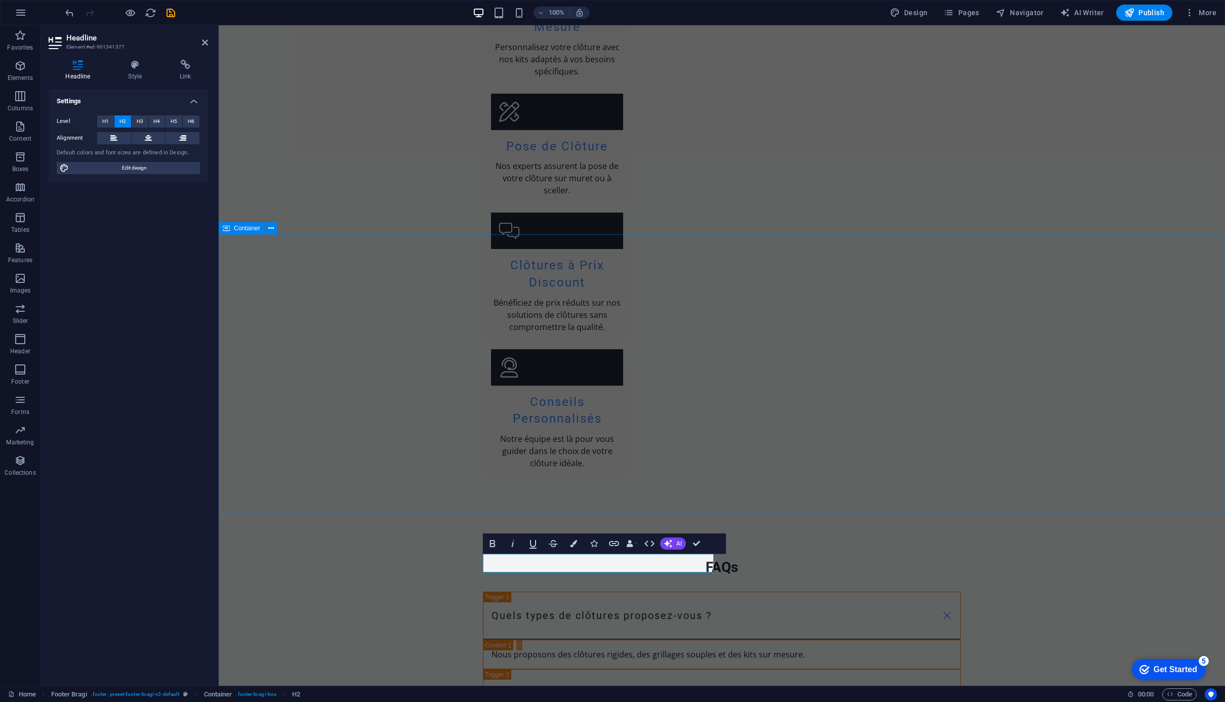
scroll to position [1678, 0]
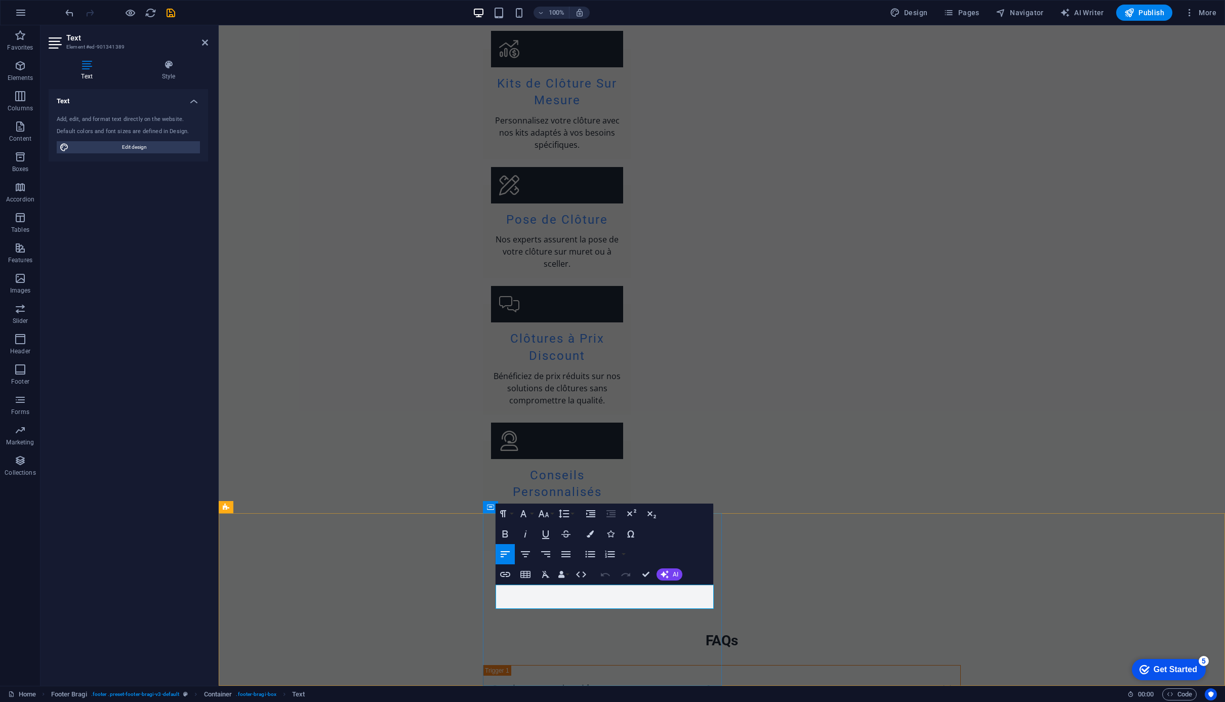
drag, startPoint x: 560, startPoint y: 604, endPoint x: 582, endPoint y: 603, distance: 21.8
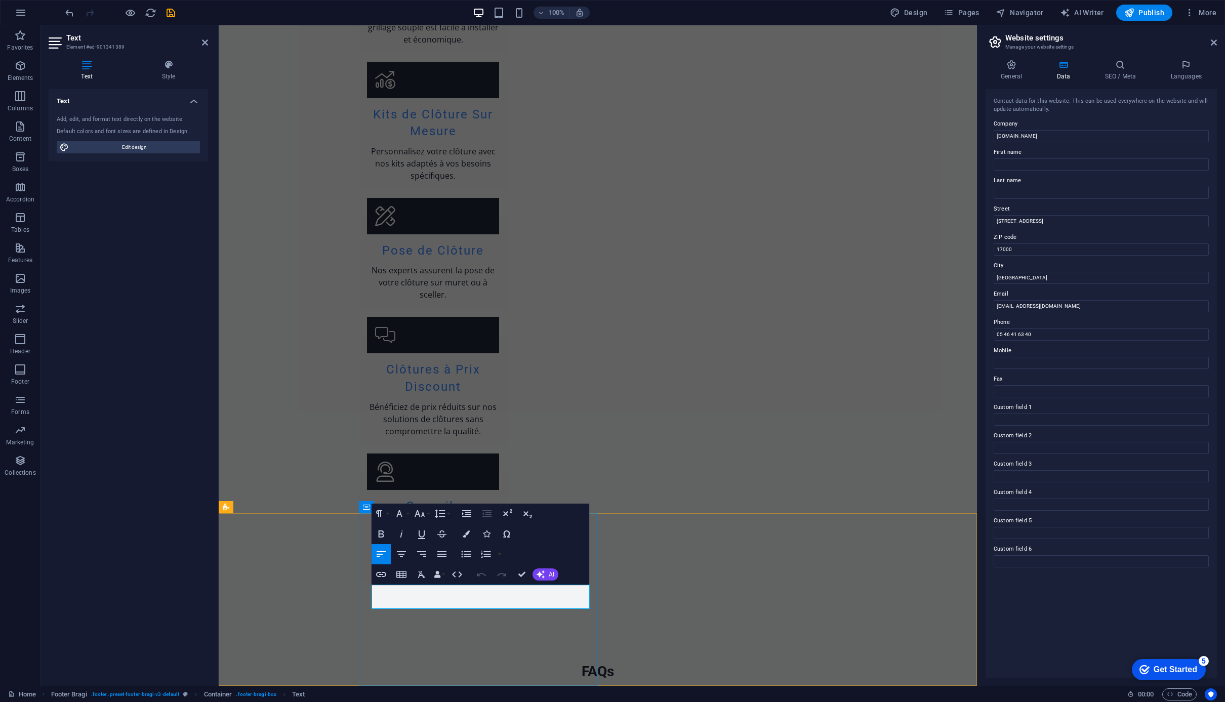
drag, startPoint x: 582, startPoint y: 603, endPoint x: 371, endPoint y: 589, distance: 211.6
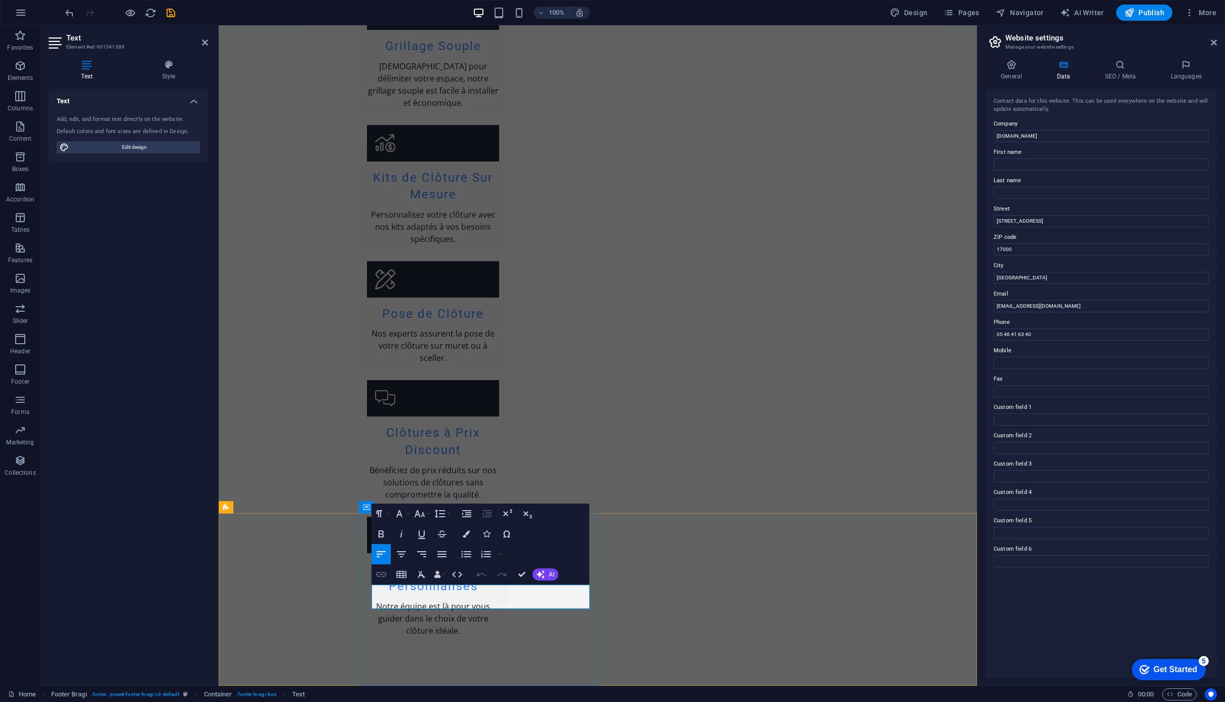
scroll to position [1666, 0]
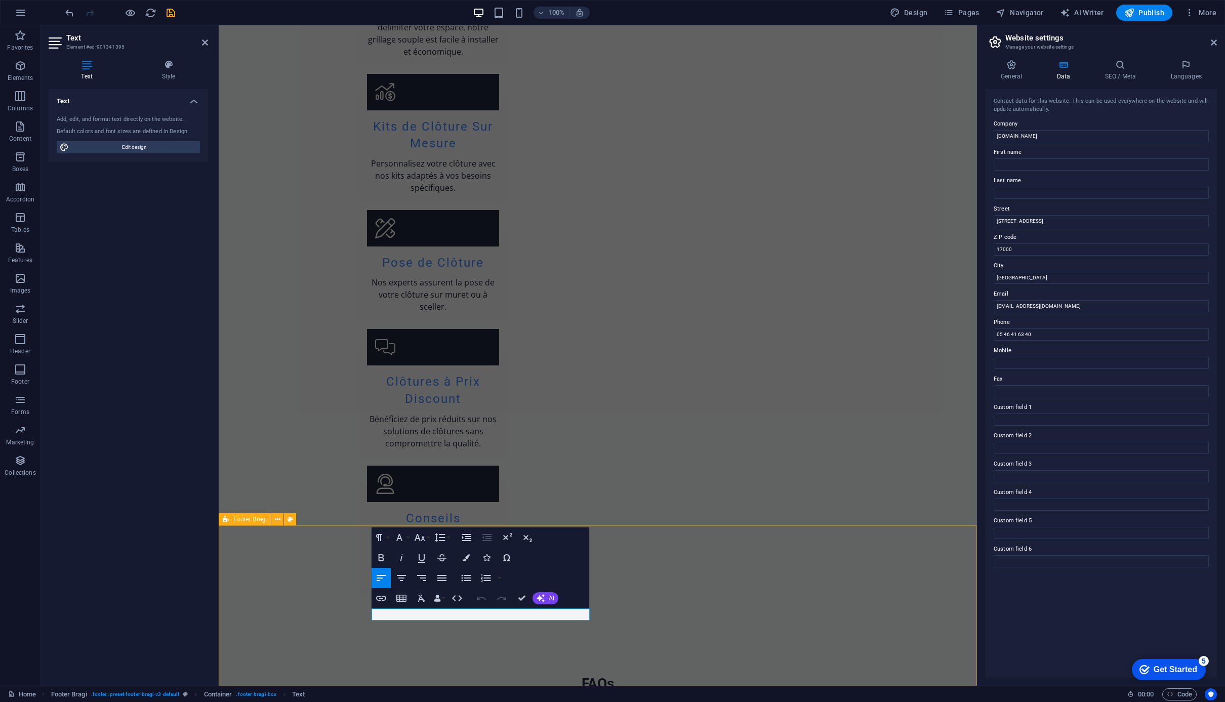
drag, startPoint x: 441, startPoint y: 618, endPoint x: 356, endPoint y: 613, distance: 85.1
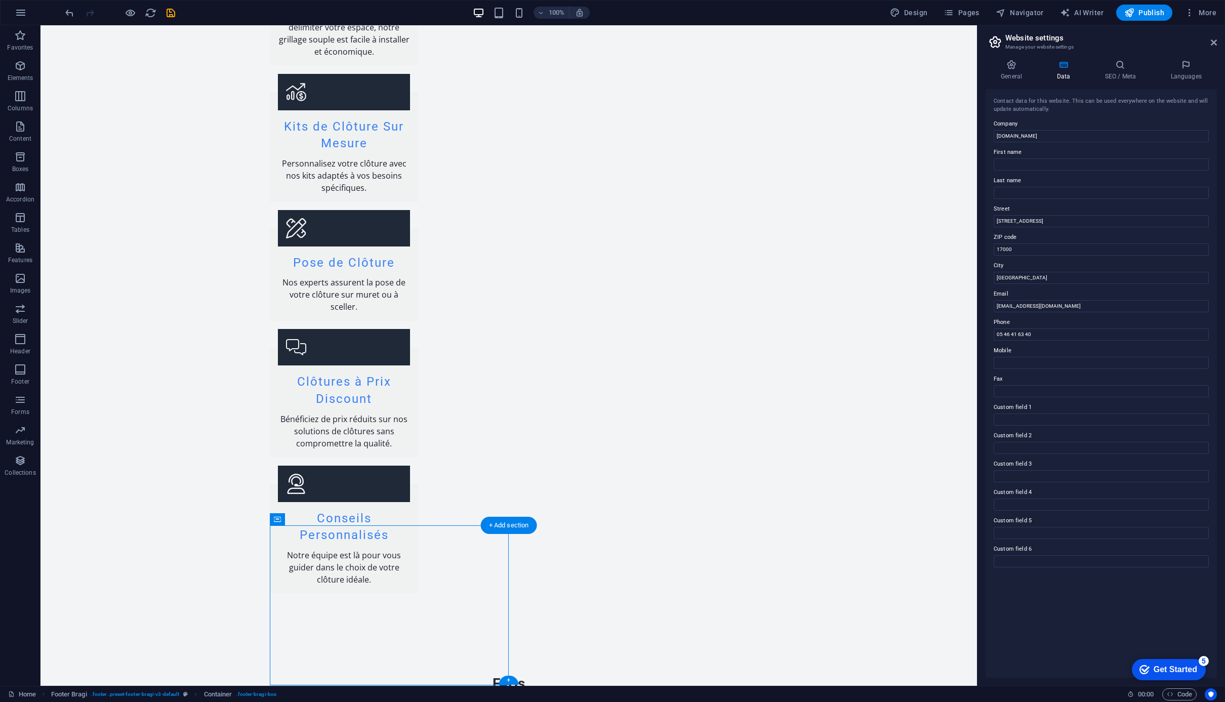
drag, startPoint x: 741, startPoint y: 621, endPoint x: 562, endPoint y: 621, distance: 178.2
select select "px"
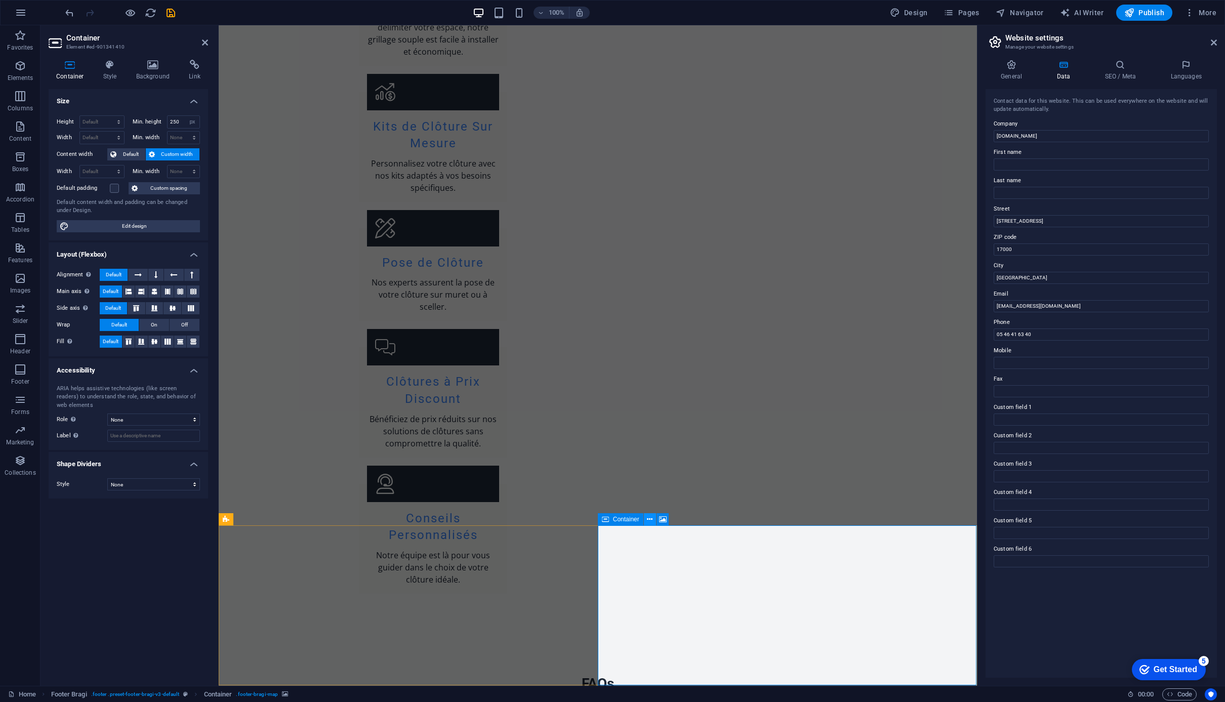
click at [648, 519] on icon at bounding box center [650, 519] width 6 height 11
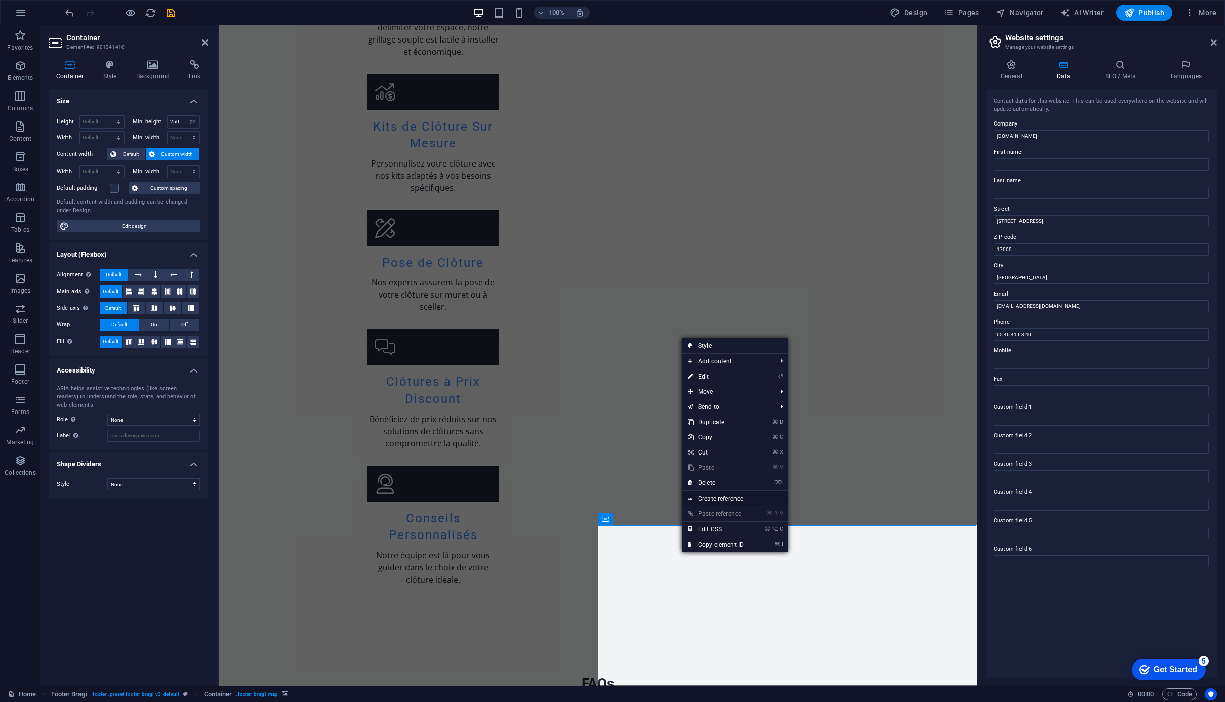
click at [729, 501] on link "Create reference" at bounding box center [735, 498] width 106 height 15
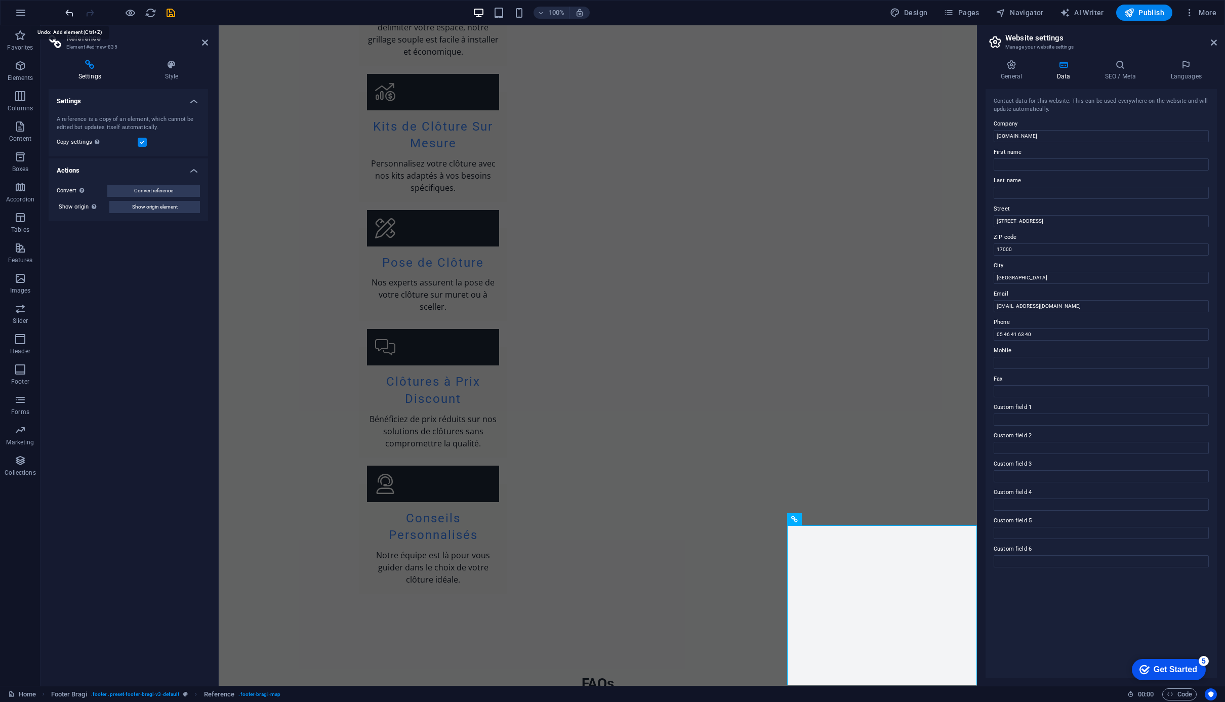
click at [67, 11] on icon "undo" at bounding box center [70, 13] width 12 height 12
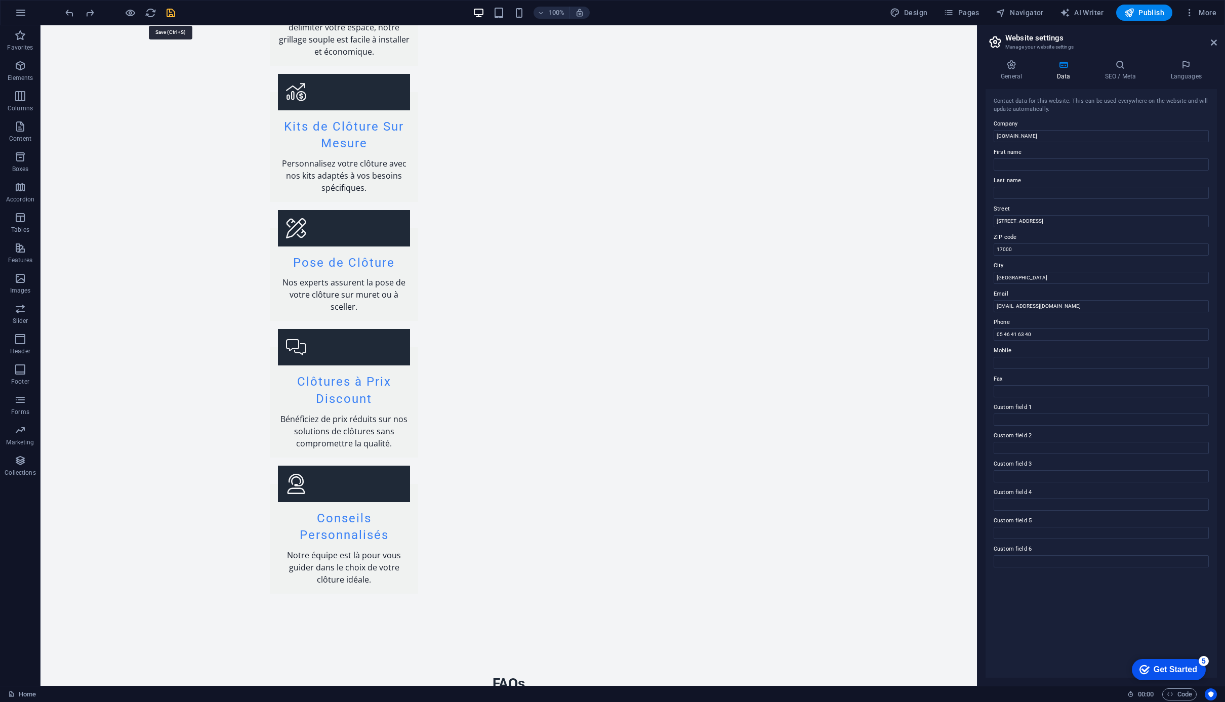
click at [168, 14] on icon "save" at bounding box center [171, 13] width 12 height 12
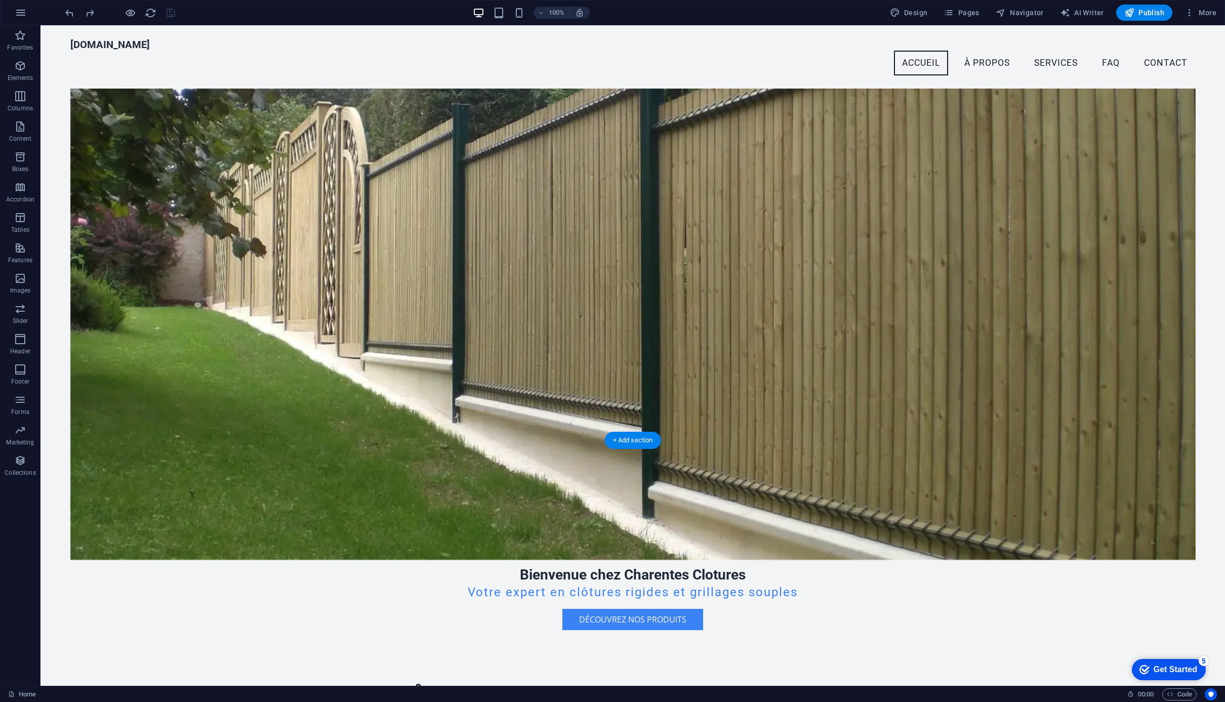
scroll to position [0, 0]
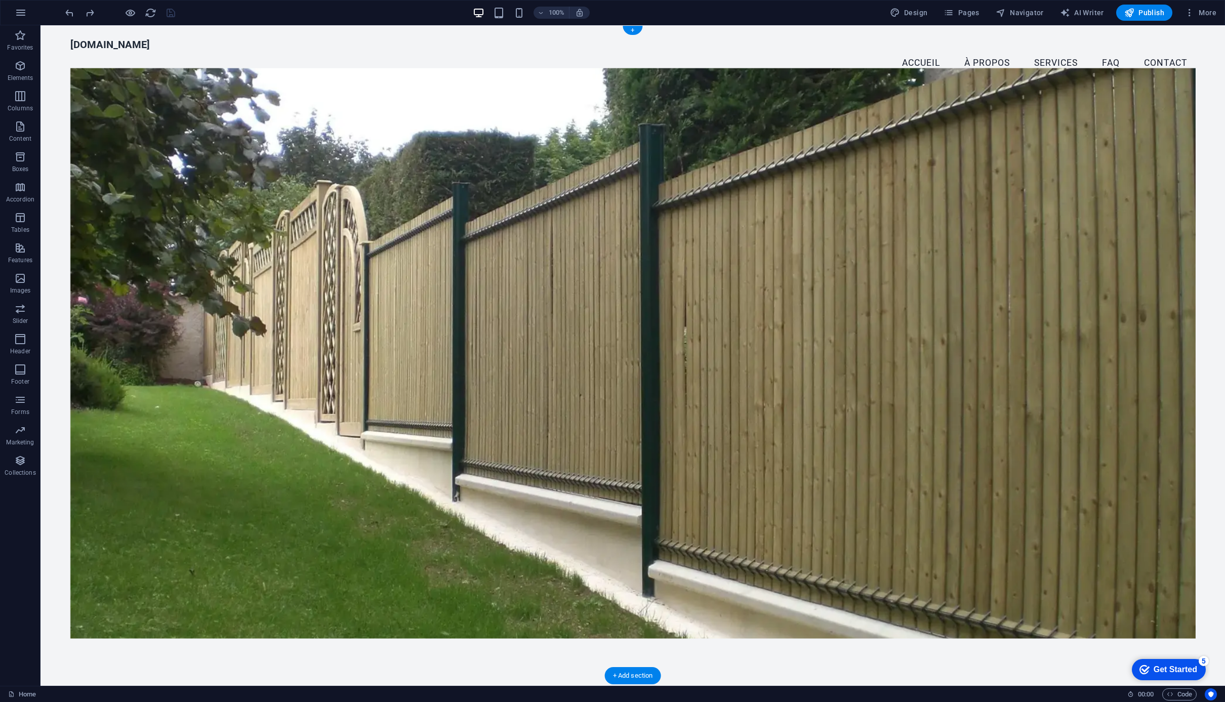
click at [386, 156] on figure at bounding box center [632, 353] width 1125 height 570
click at [481, 125] on figure at bounding box center [632, 353] width 1125 height 570
click at [575, 231] on figure at bounding box center [632, 353] width 1125 height 570
drag, startPoint x: 575, startPoint y: 231, endPoint x: 397, endPoint y: 231, distance: 177.7
click at [575, 231] on figure at bounding box center [632, 353] width 1125 height 570
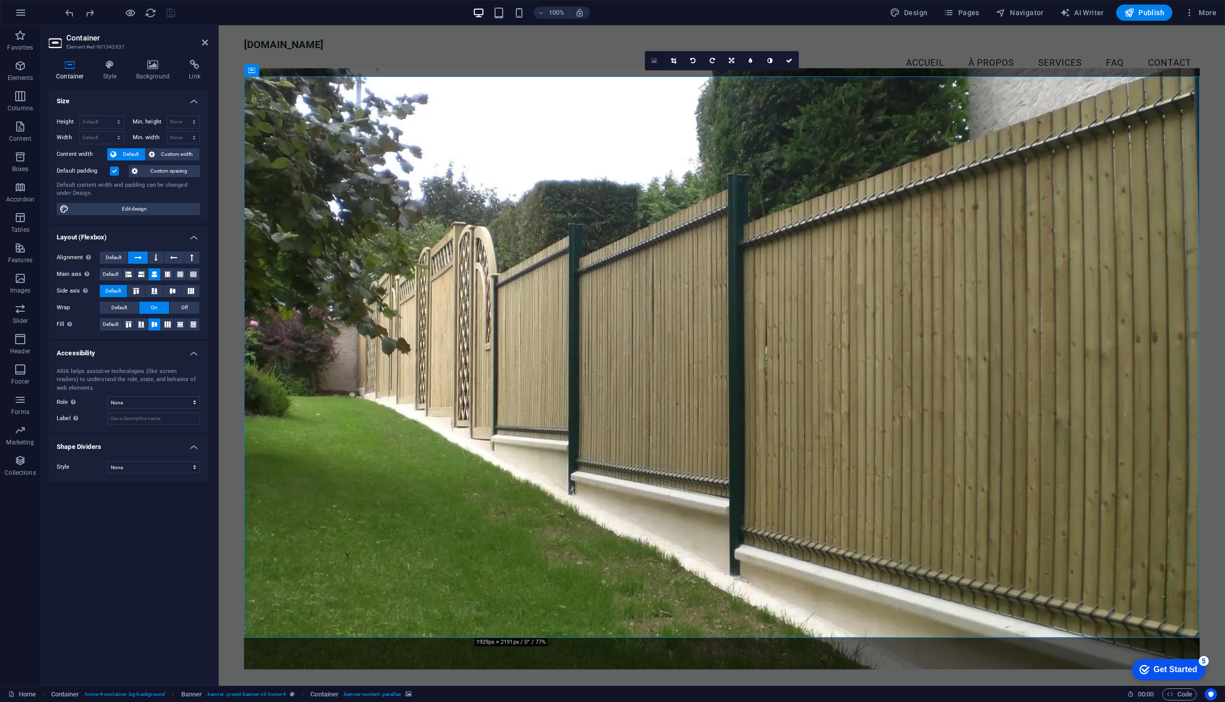
click at [657, 63] on link at bounding box center [654, 60] width 19 height 19
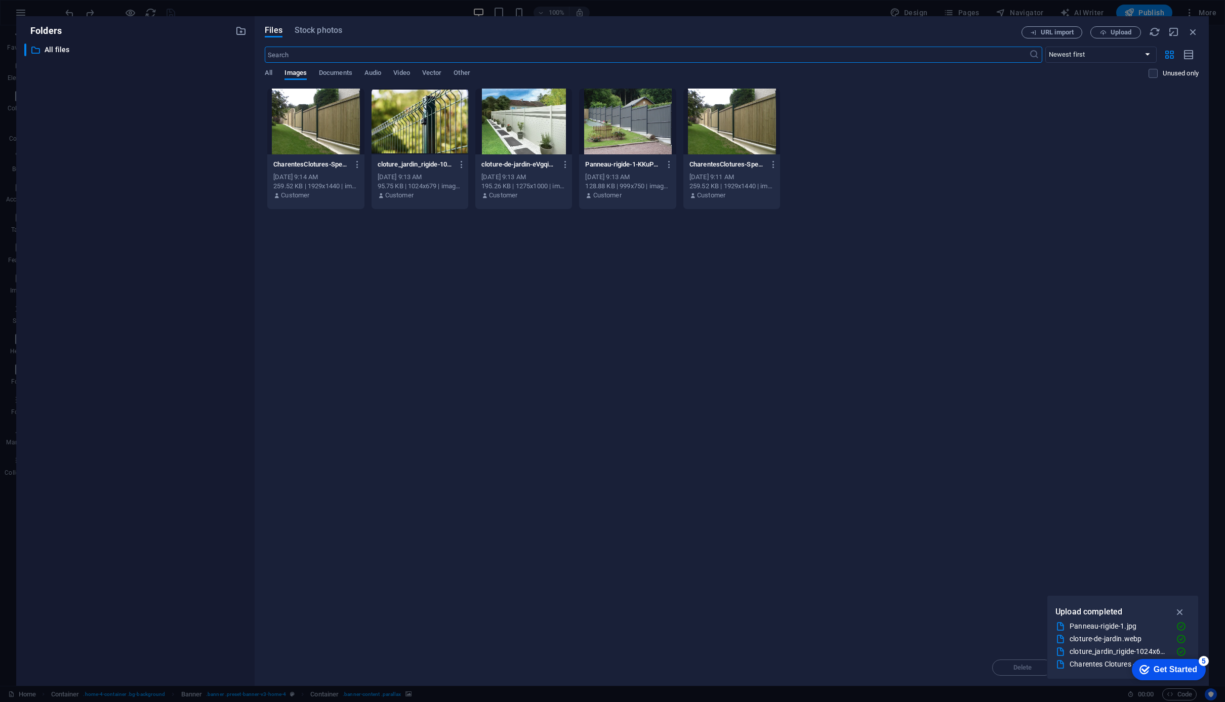
click at [531, 123] on div at bounding box center [523, 122] width 97 height 66
click at [1181, 611] on icon "button" at bounding box center [1180, 611] width 12 height 11
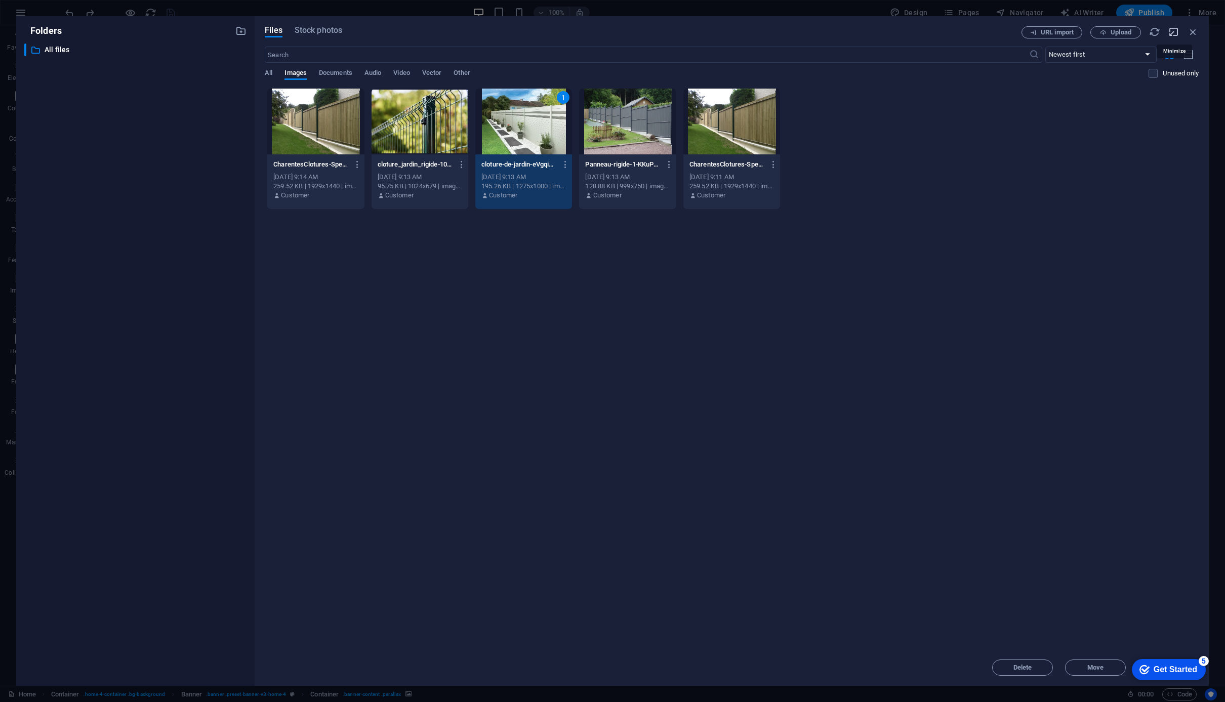
click at [1173, 35] on icon "button" at bounding box center [1173, 31] width 11 height 11
select select "image"
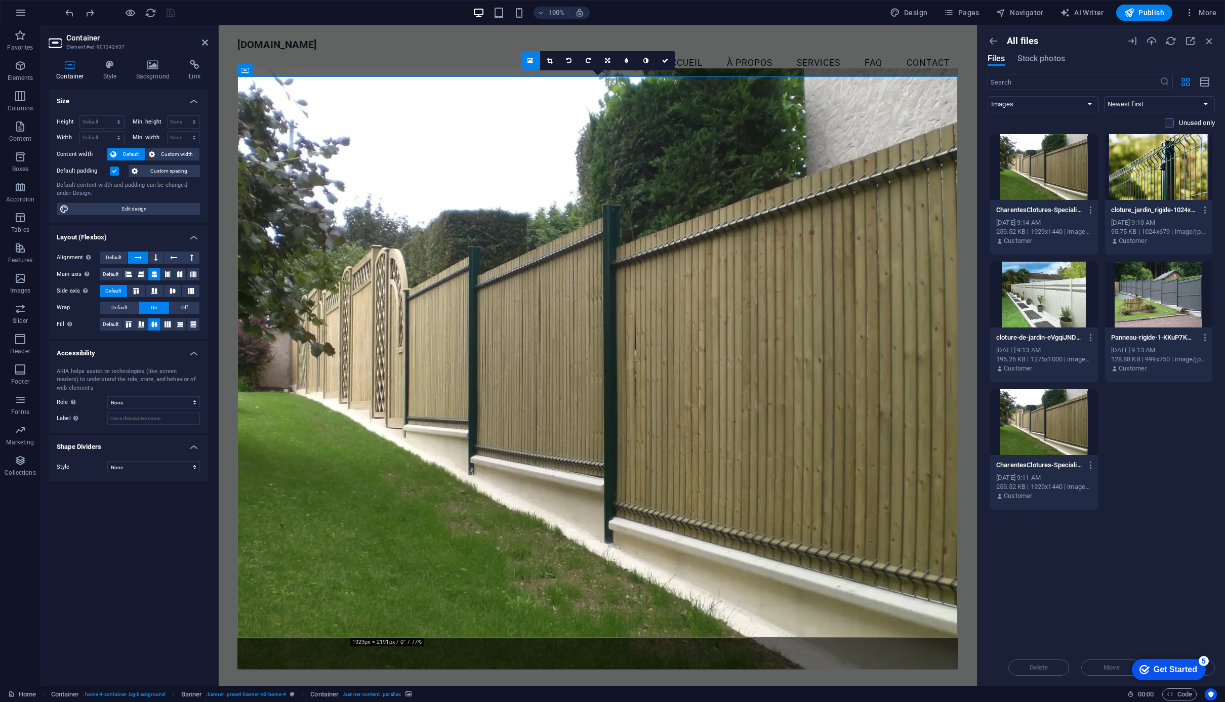
click at [531, 60] on icon at bounding box center [530, 60] width 6 height 7
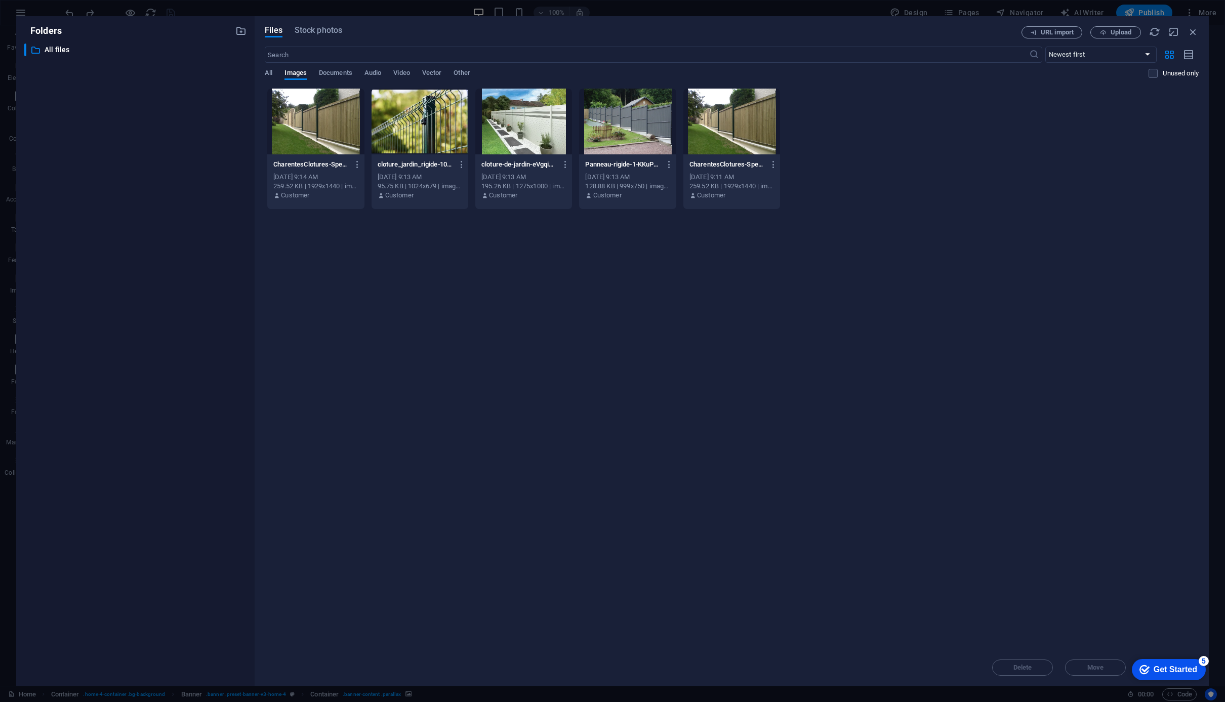
click at [1175, 670] on div "Get Started" at bounding box center [1176, 669] width 44 height 9
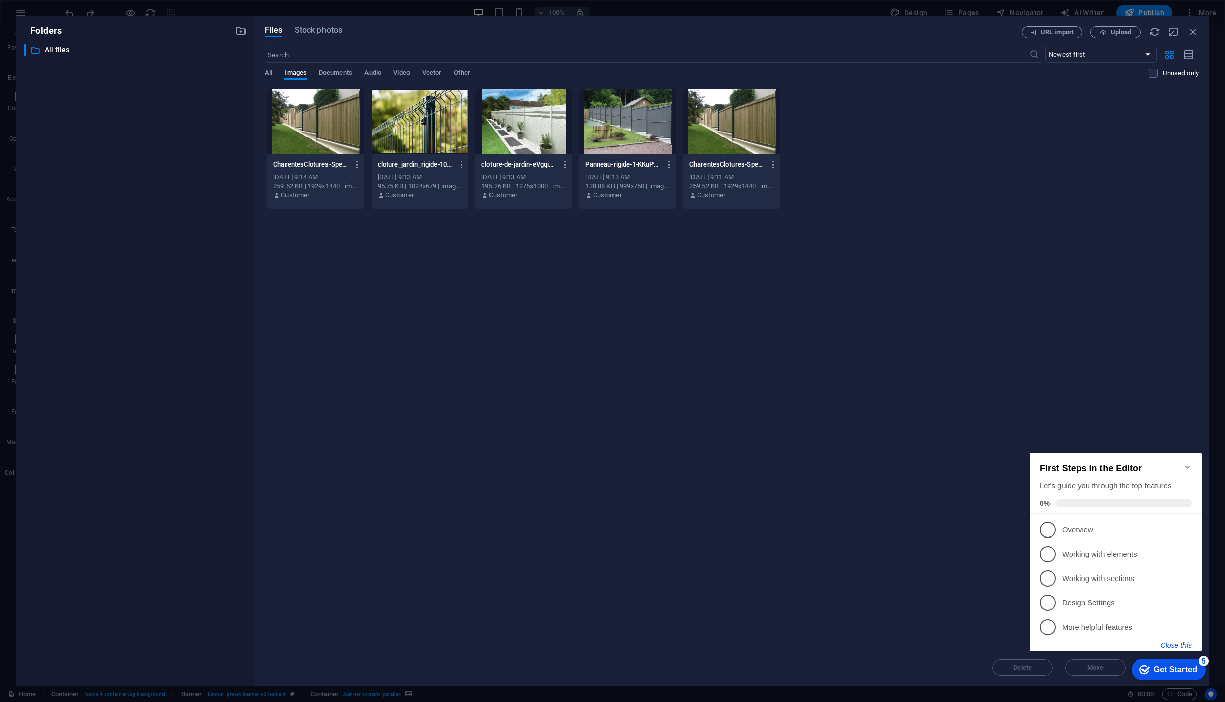
click at [1185, 645] on button "Close this" at bounding box center [1176, 645] width 31 height 8
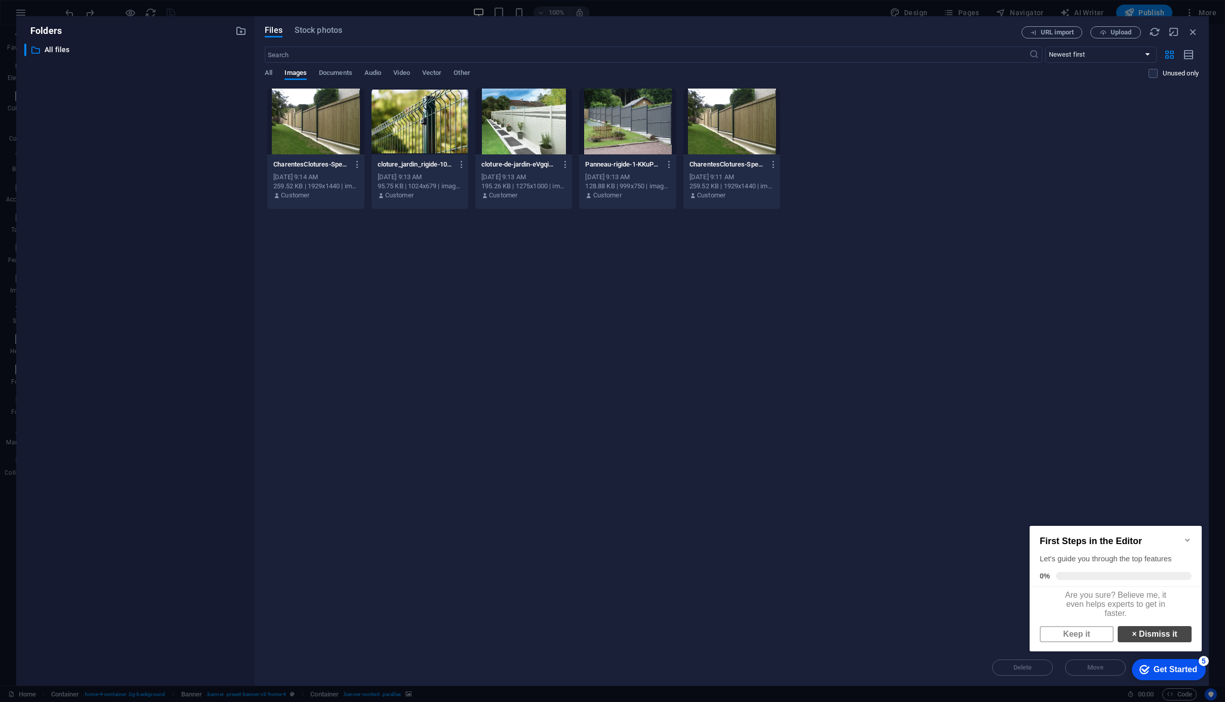
click at [1155, 639] on link "× Dismiss it" at bounding box center [1155, 634] width 74 height 16
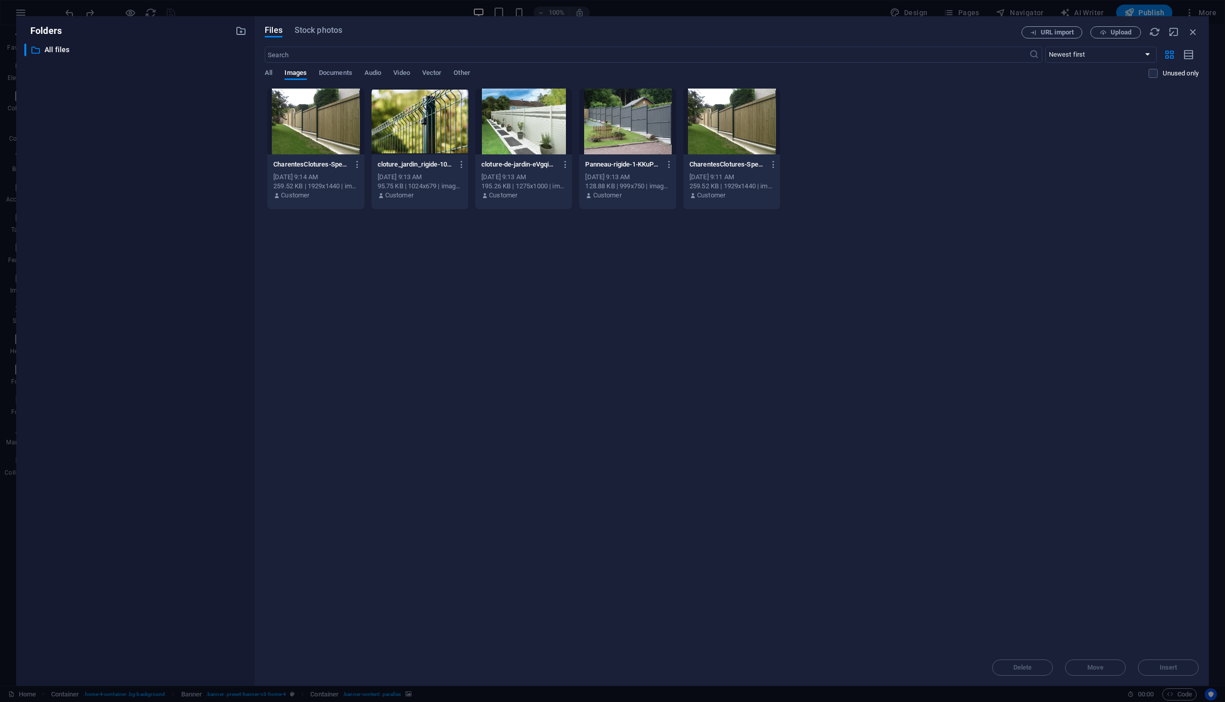
click at [557, 142] on div at bounding box center [523, 122] width 97 height 66
click at [1161, 665] on span "Insert" at bounding box center [1169, 668] width 18 height 6
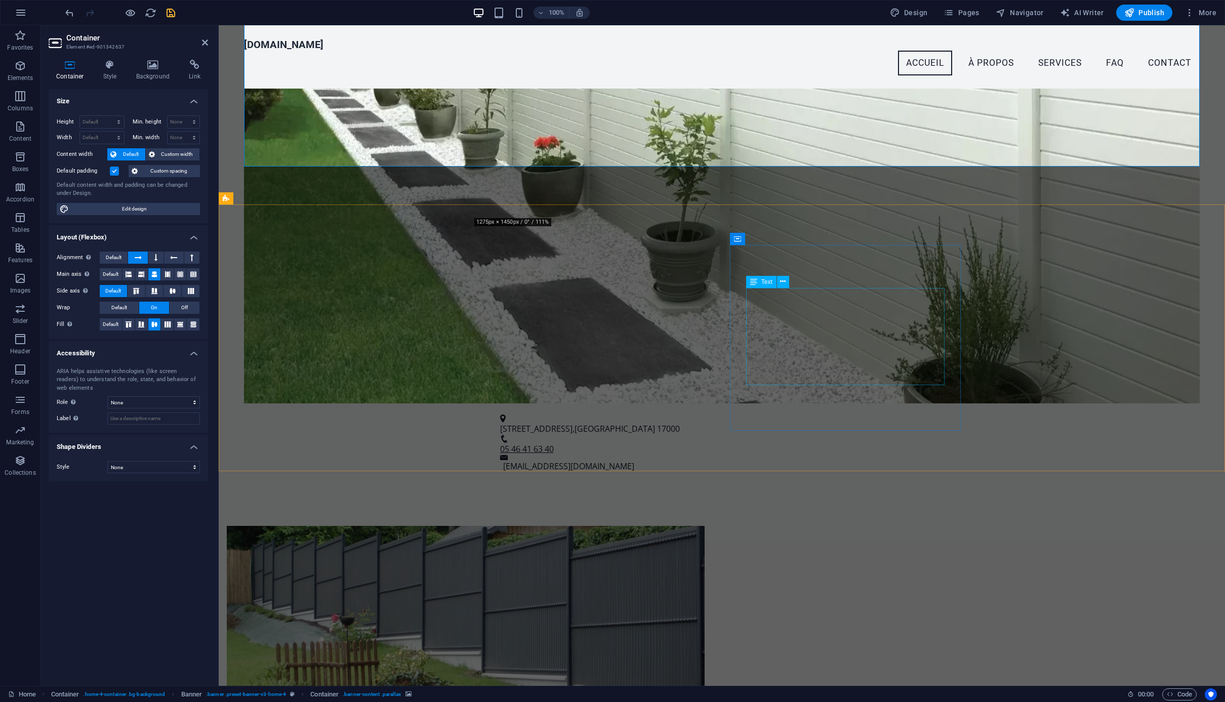
scroll to position [416, 0]
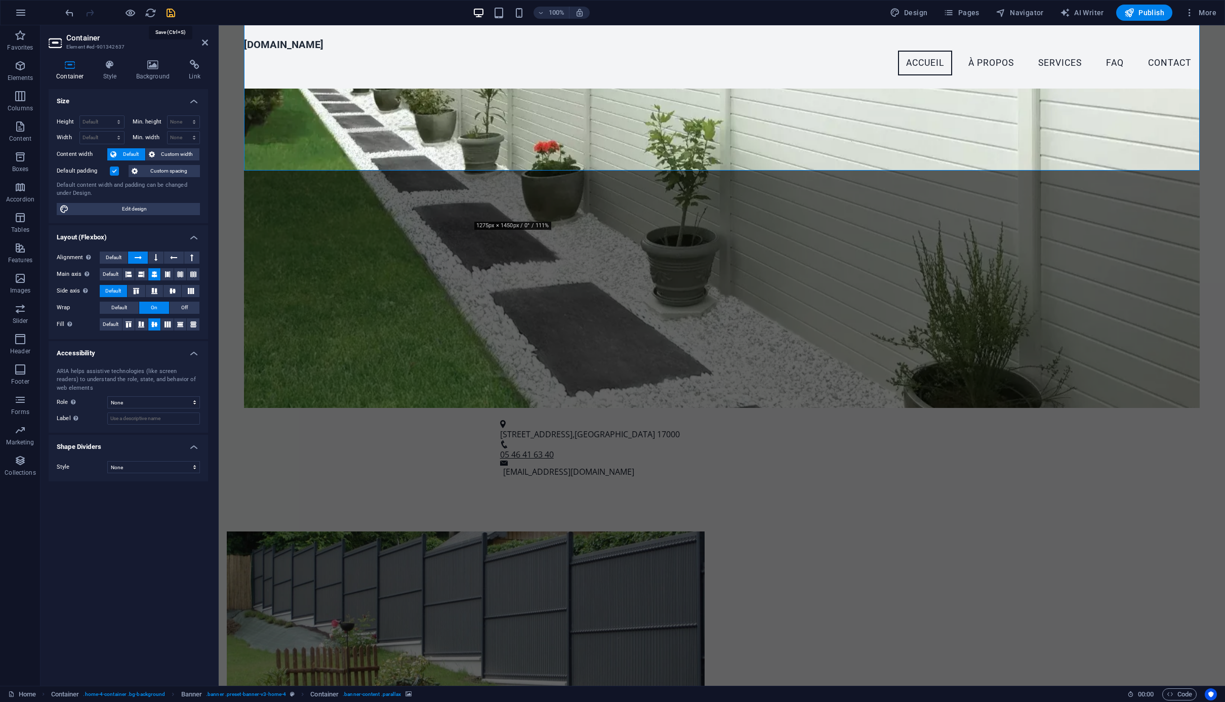
click at [176, 14] on icon "save" at bounding box center [171, 13] width 12 height 12
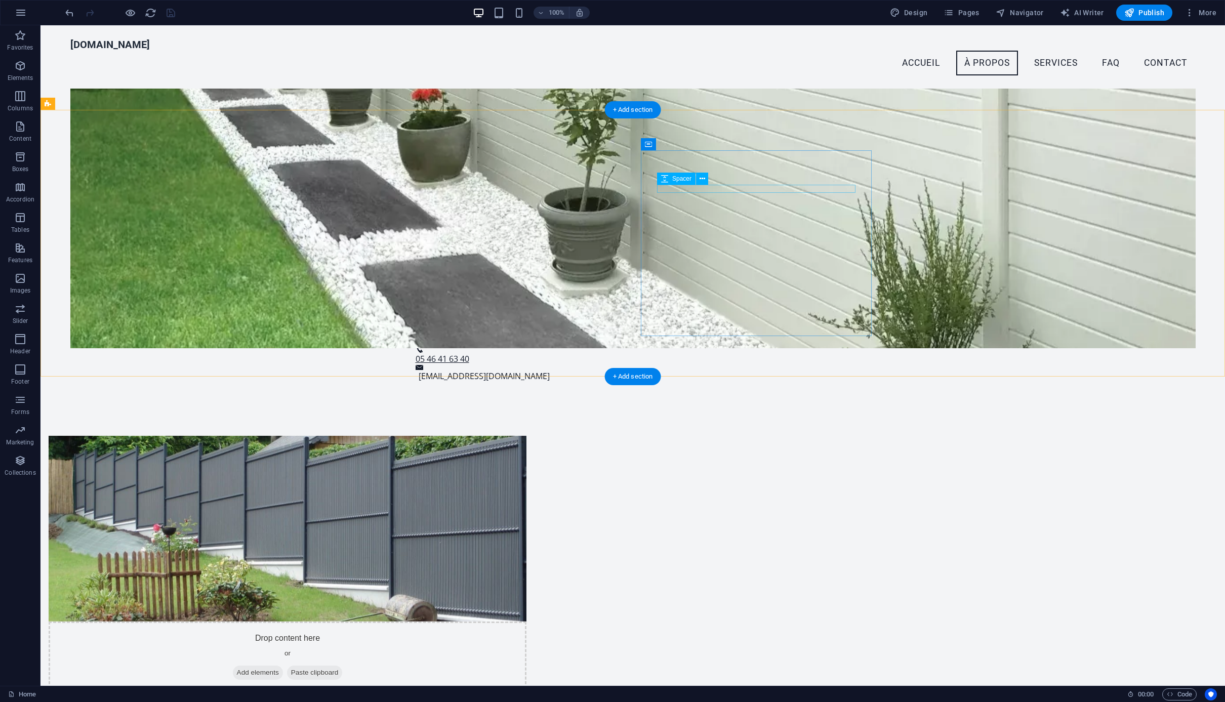
scroll to position [506, 0]
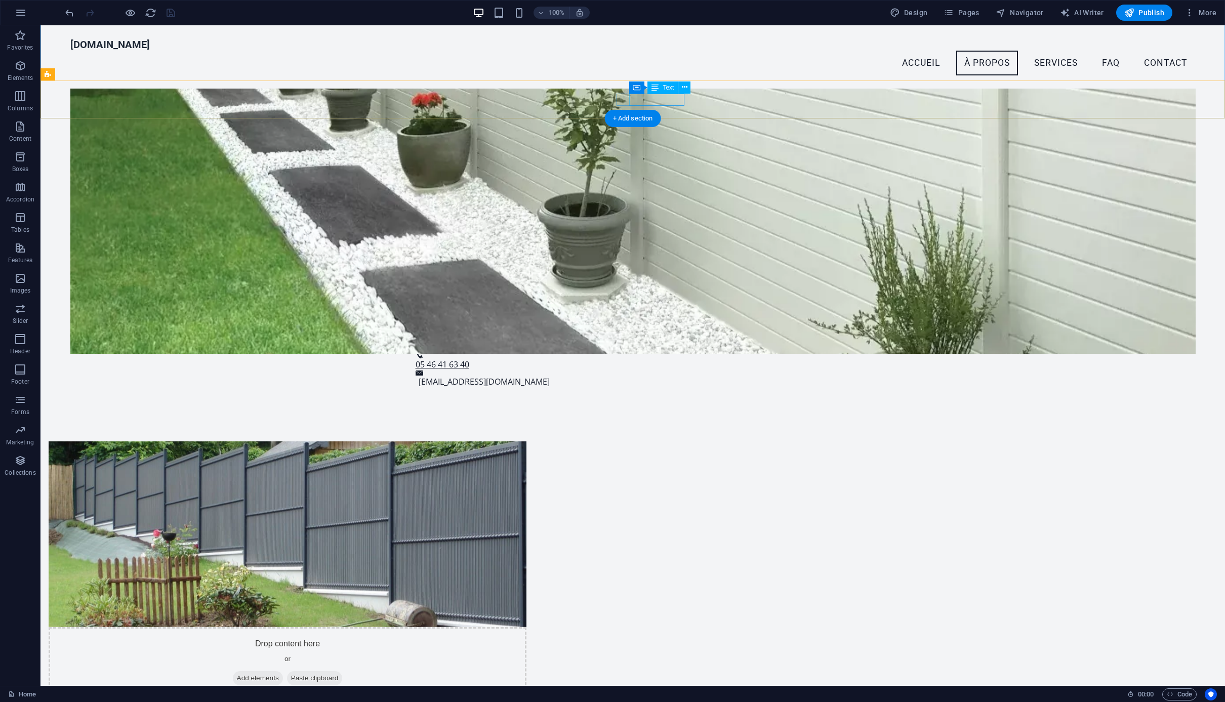
click at [469, 359] on tcxspan "05 46 41 63 40" at bounding box center [443, 364] width 54 height 11
click at [668, 88] on span "Text" at bounding box center [668, 88] width 11 height 6
click at [469, 359] on tcxspan "05 46 41 63 40" at bounding box center [443, 364] width 54 height 11
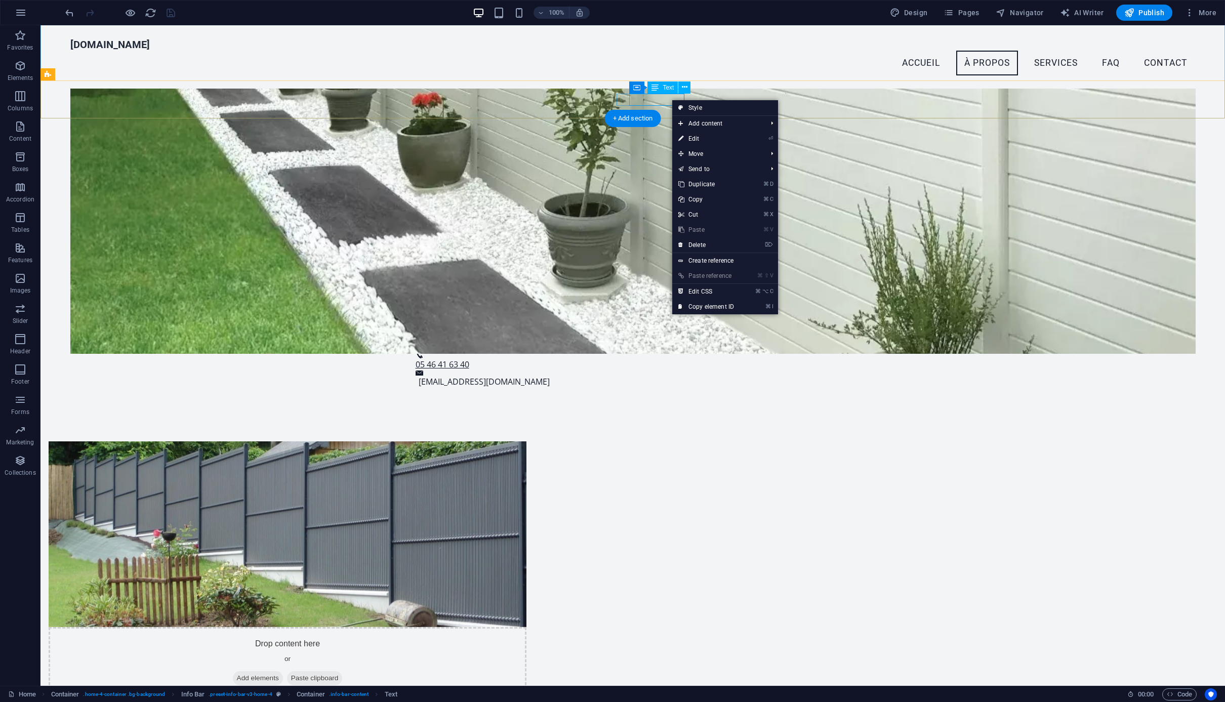
click at [469, 359] on tcxspan "05 46 41 63 40" at bounding box center [443, 364] width 54 height 11
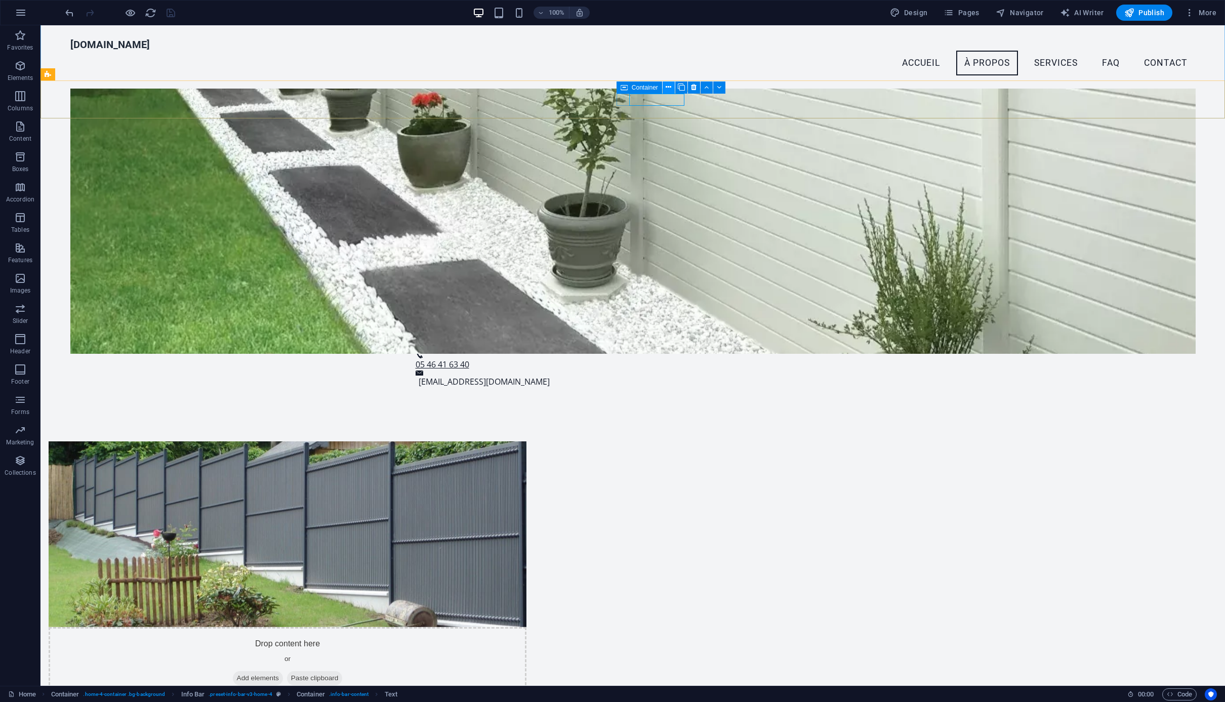
click at [669, 87] on icon at bounding box center [669, 87] width 6 height 11
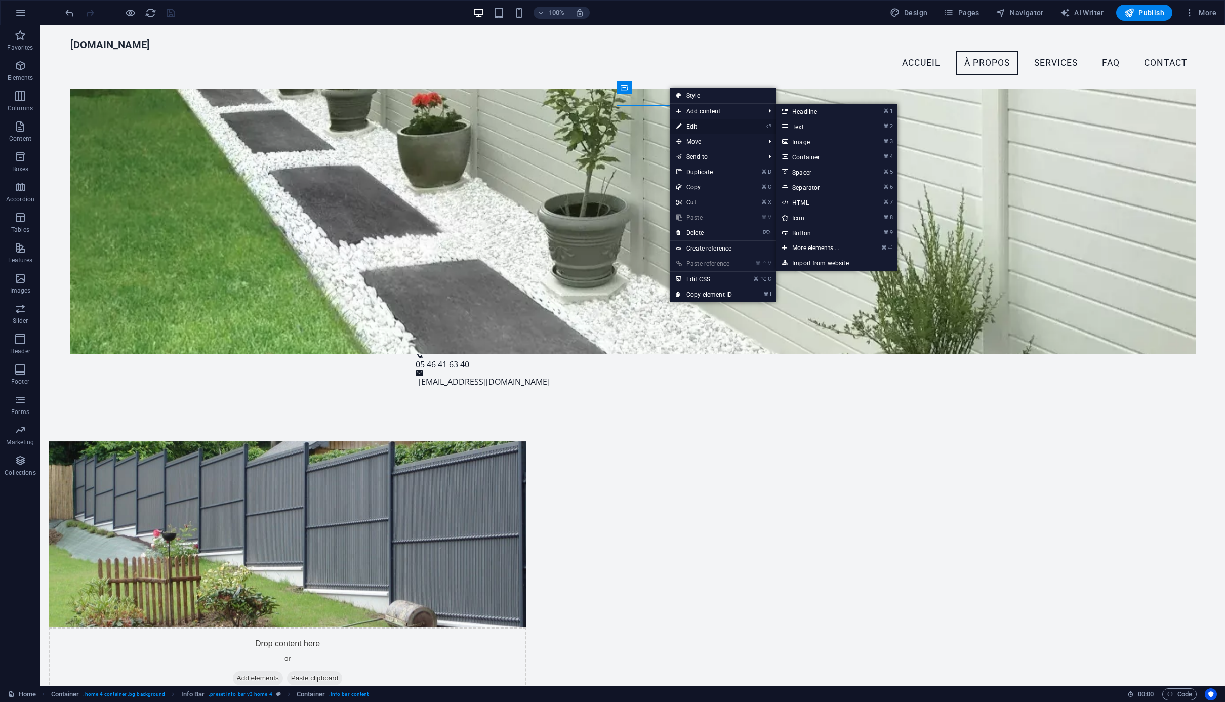
click at [690, 126] on link "⏎ Edit" at bounding box center [704, 126] width 68 height 15
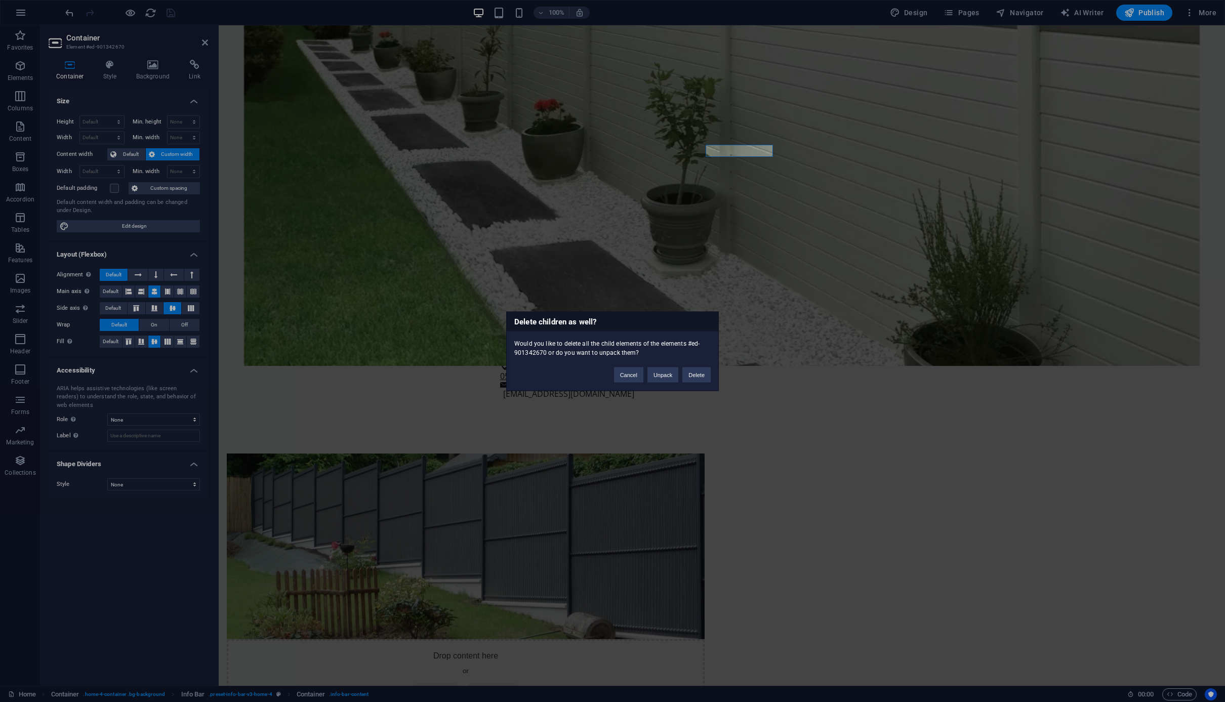
click at [768, 152] on div "Delete children as well? Would you like to delete all the child elements of the…" at bounding box center [612, 351] width 1225 height 702
drag, startPoint x: 637, startPoint y: 374, endPoint x: 497, endPoint y: 262, distance: 179.0
click at [637, 374] on button "Cancel" at bounding box center [628, 374] width 29 height 15
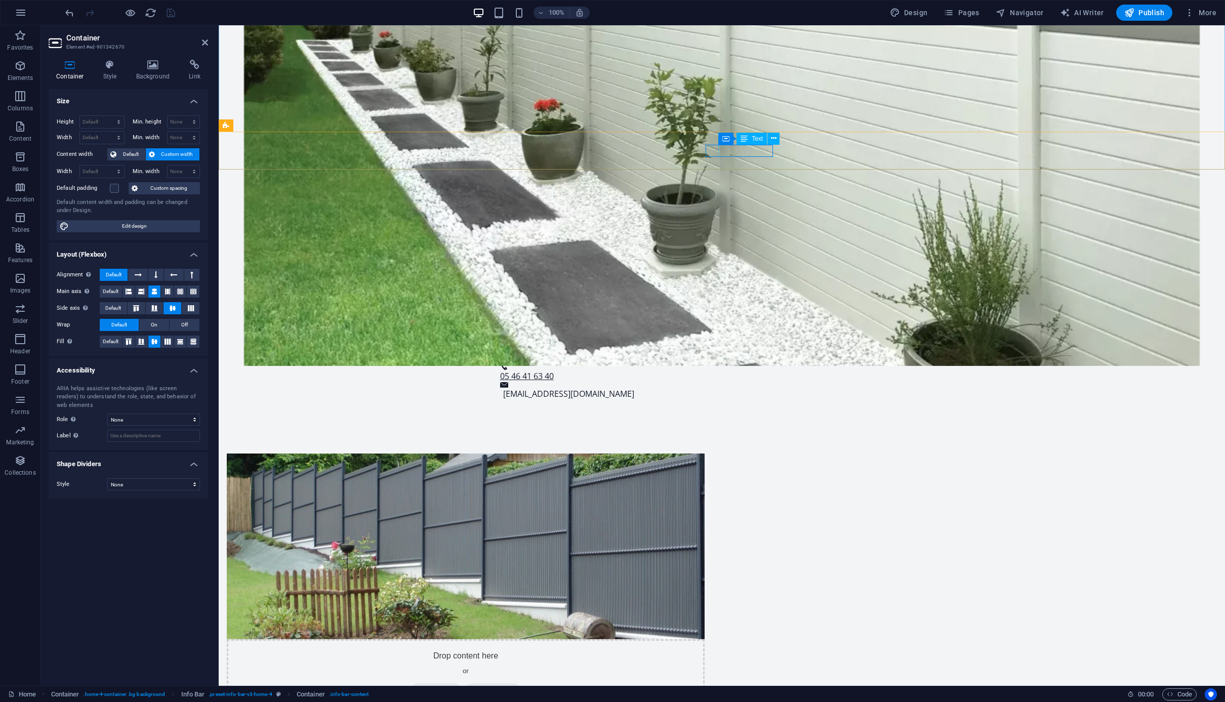
click at [554, 371] on tcxspan "05 46 41 63 40" at bounding box center [527, 376] width 54 height 11
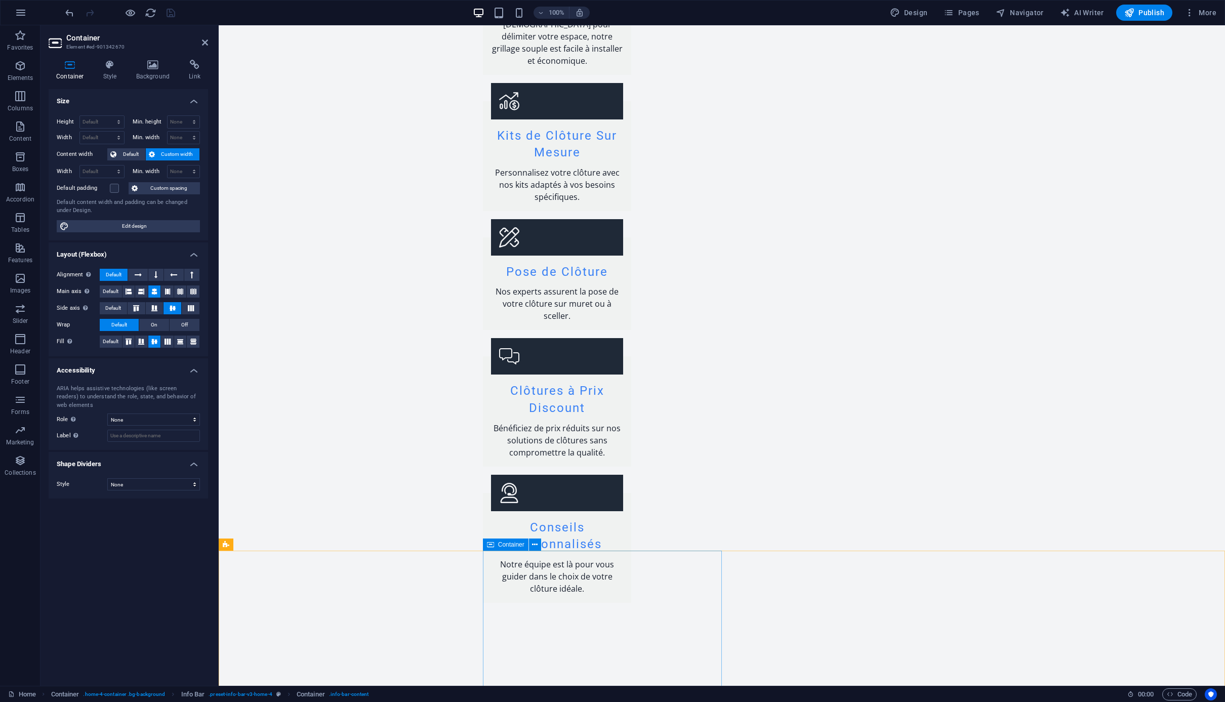
scroll to position [1666, 0]
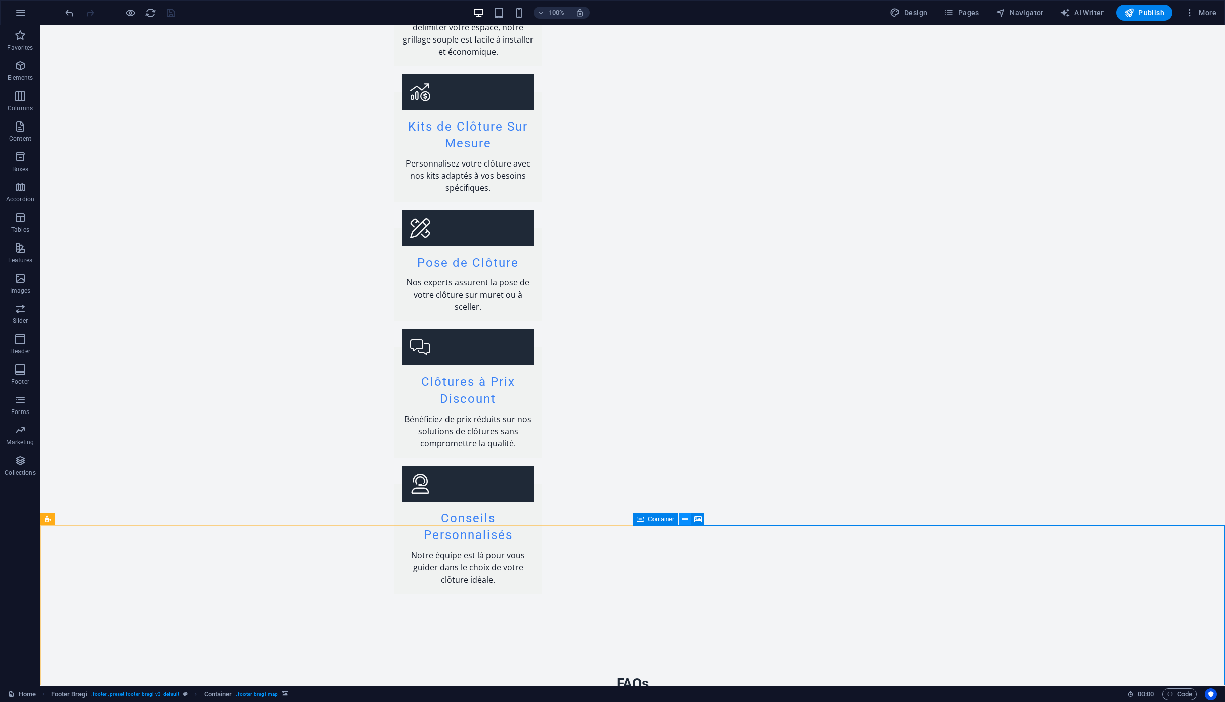
click at [685, 518] on icon at bounding box center [685, 519] width 6 height 11
click at [686, 521] on icon at bounding box center [685, 519] width 6 height 11
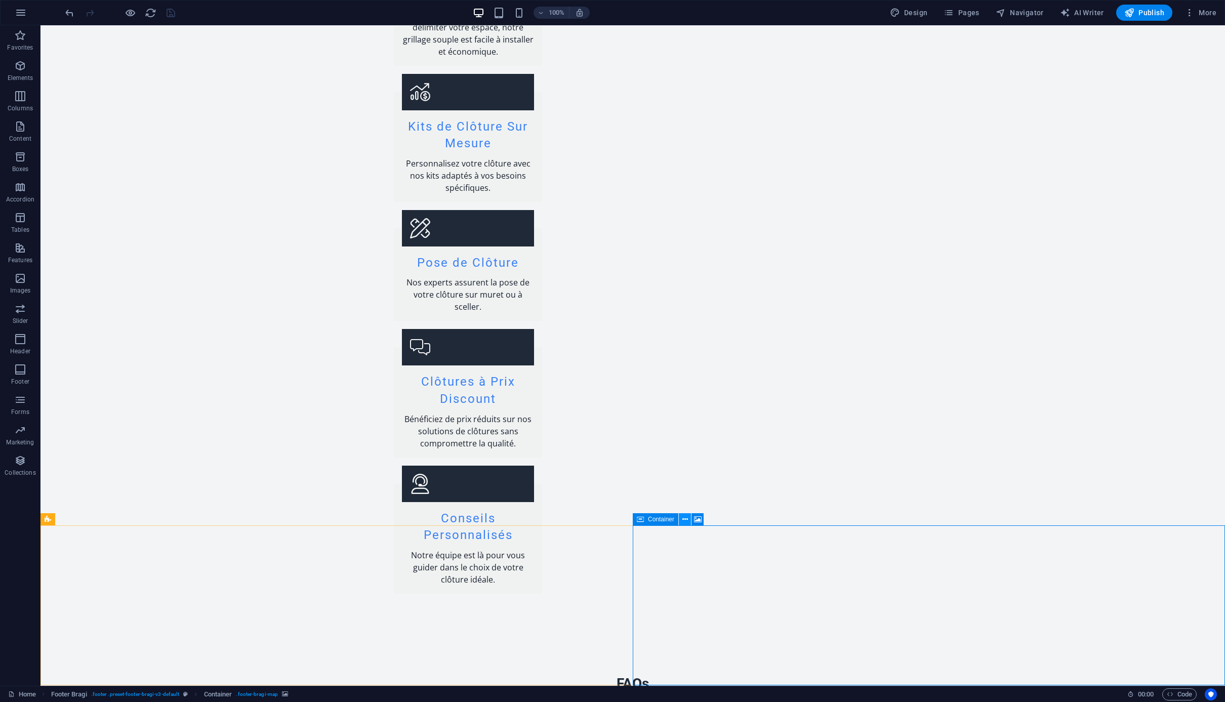
click at [683, 519] on icon at bounding box center [685, 519] width 6 height 11
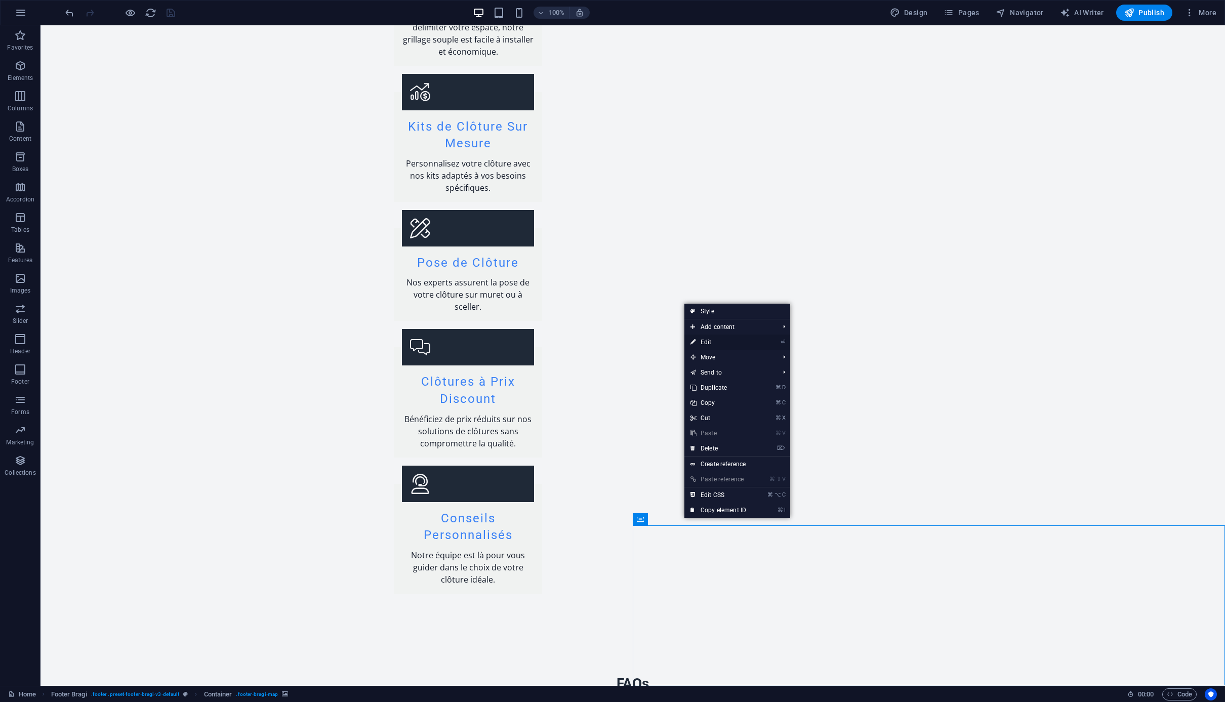
click at [715, 341] on link "⏎ Edit" at bounding box center [718, 342] width 68 height 15
select select "px"
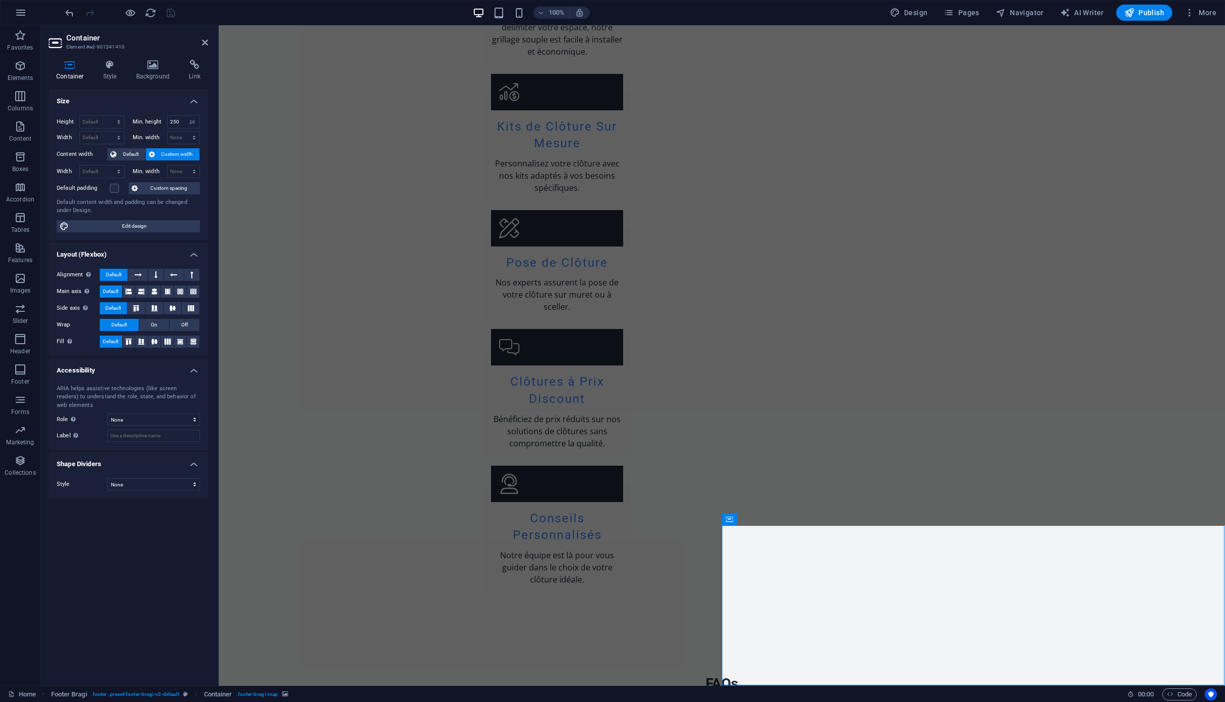
click at [196, 71] on h4 "Link" at bounding box center [194, 70] width 27 height 21
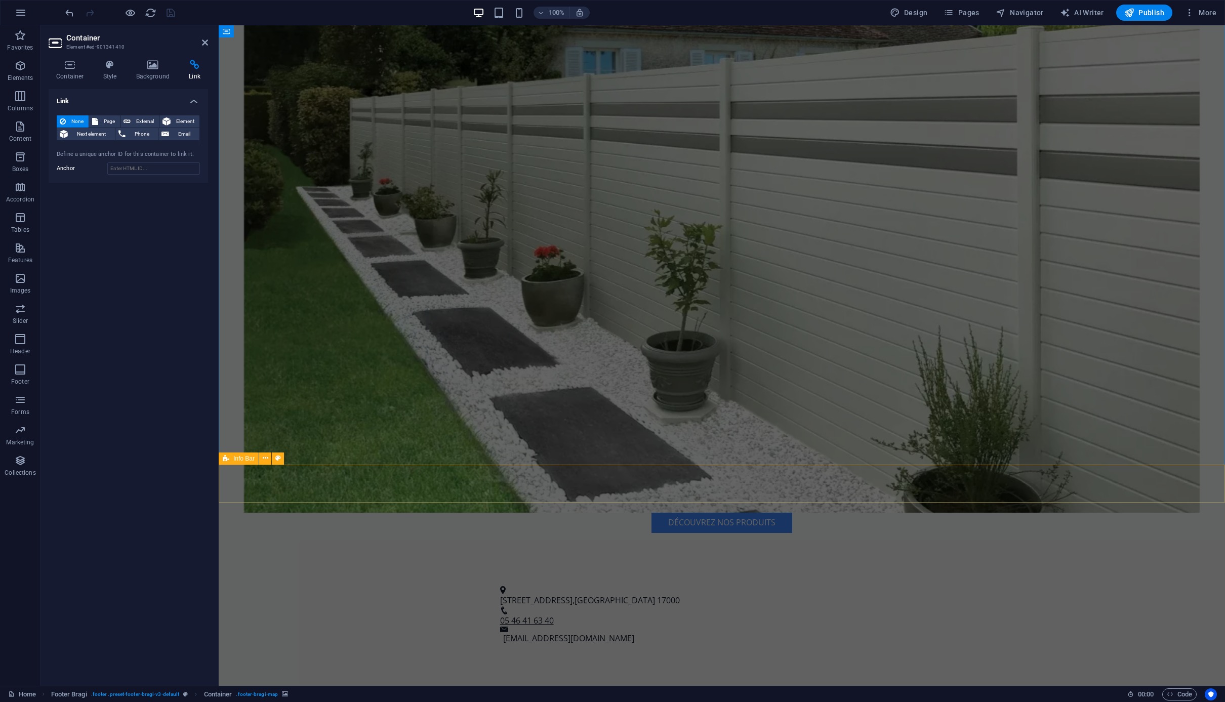
scroll to position [360, 0]
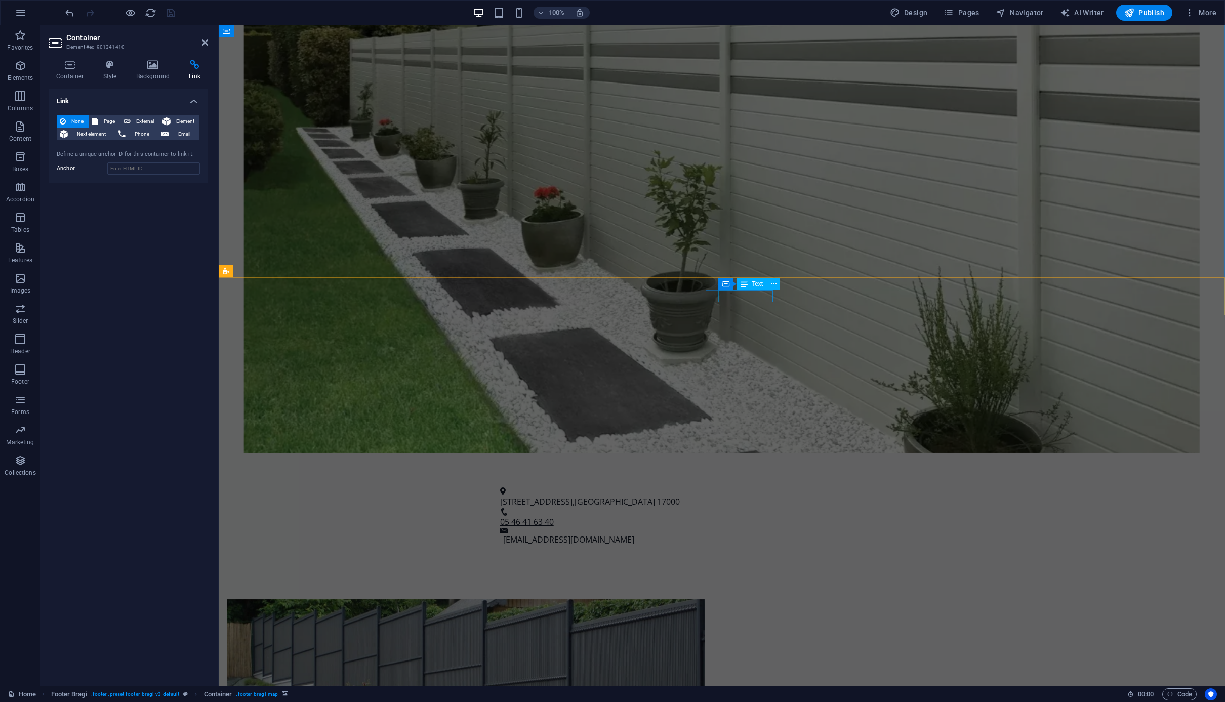
click at [554, 516] on tcxspan "05 46 41 63 40" at bounding box center [527, 521] width 54 height 11
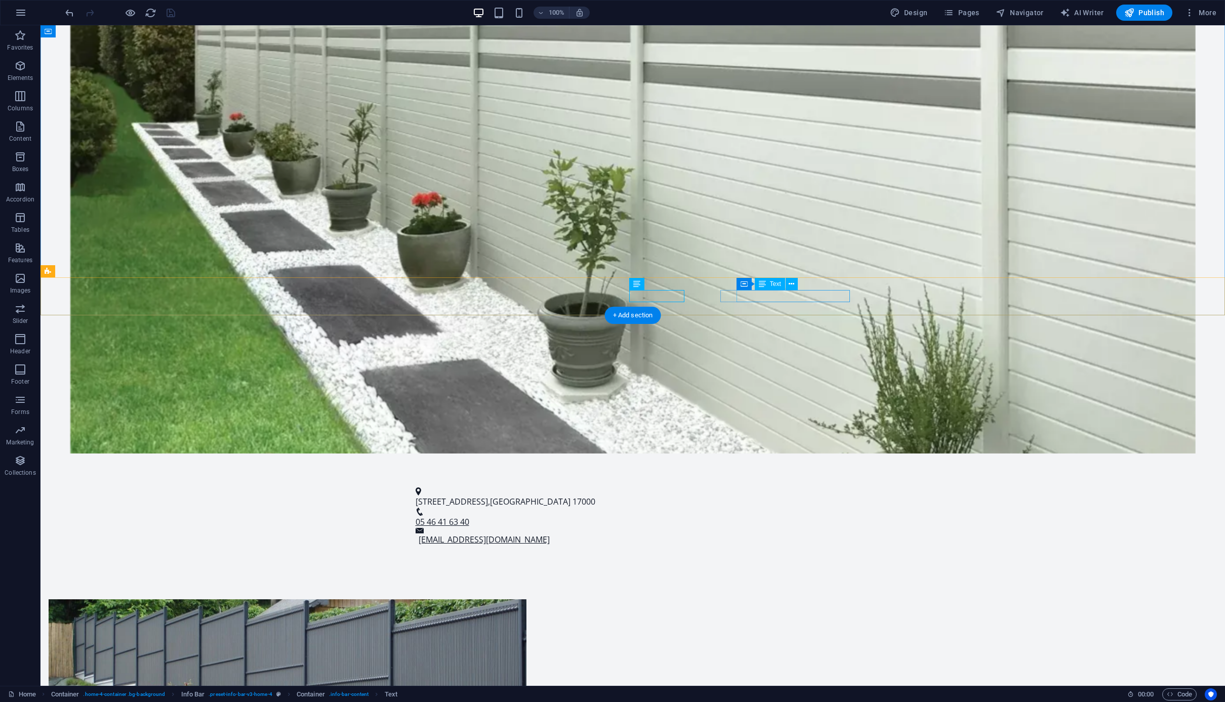
click at [550, 534] on link "contact@charentes-clotures.fr" at bounding box center [484, 539] width 131 height 11
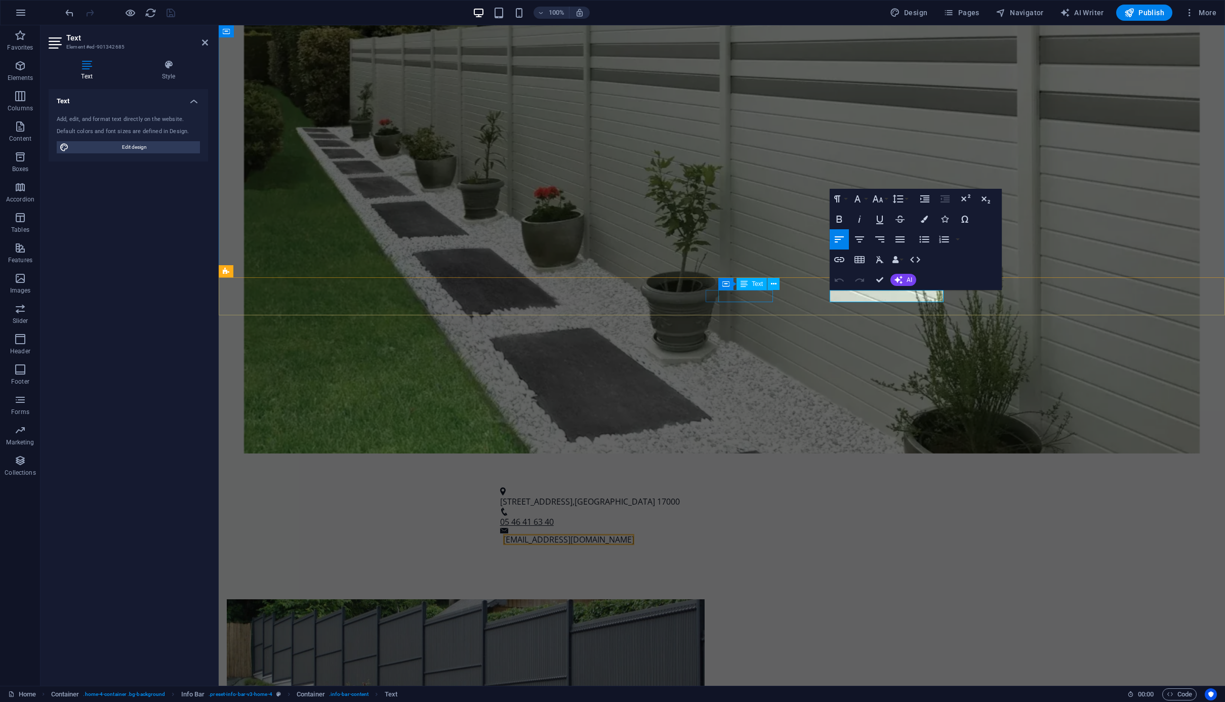
click at [554, 516] on tcxspan "05 46 41 63 40" at bounding box center [527, 521] width 54 height 11
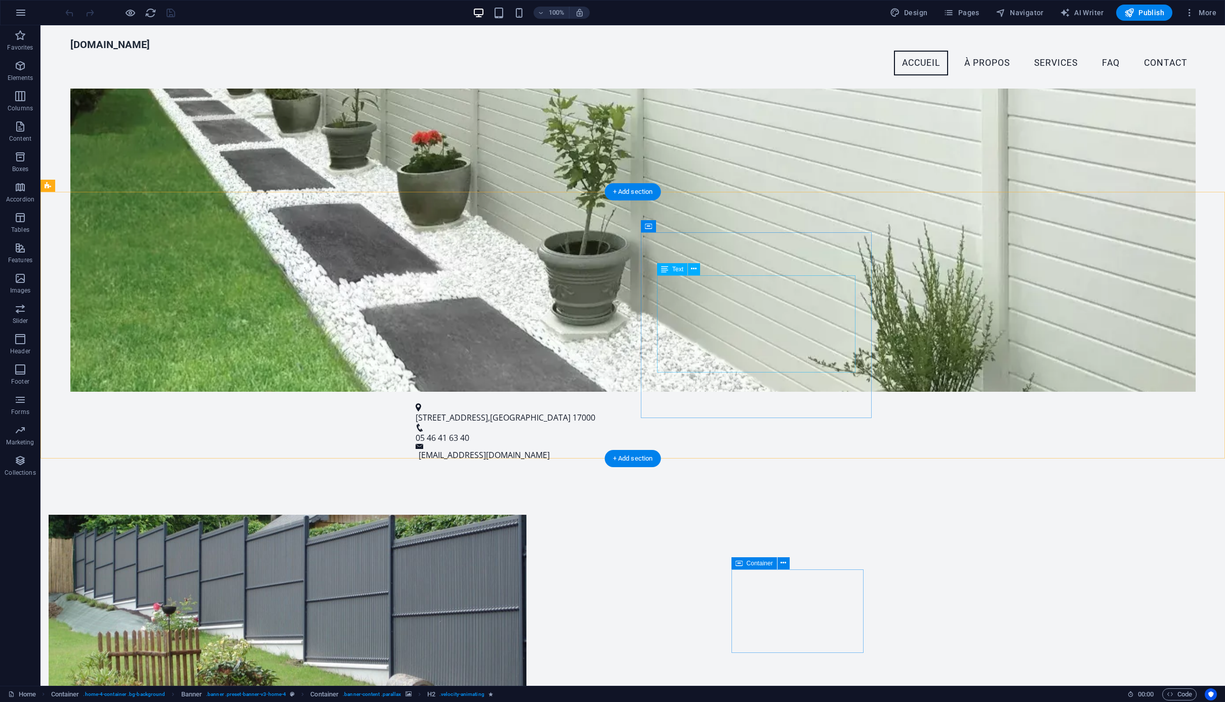
scroll to position [412, 0]
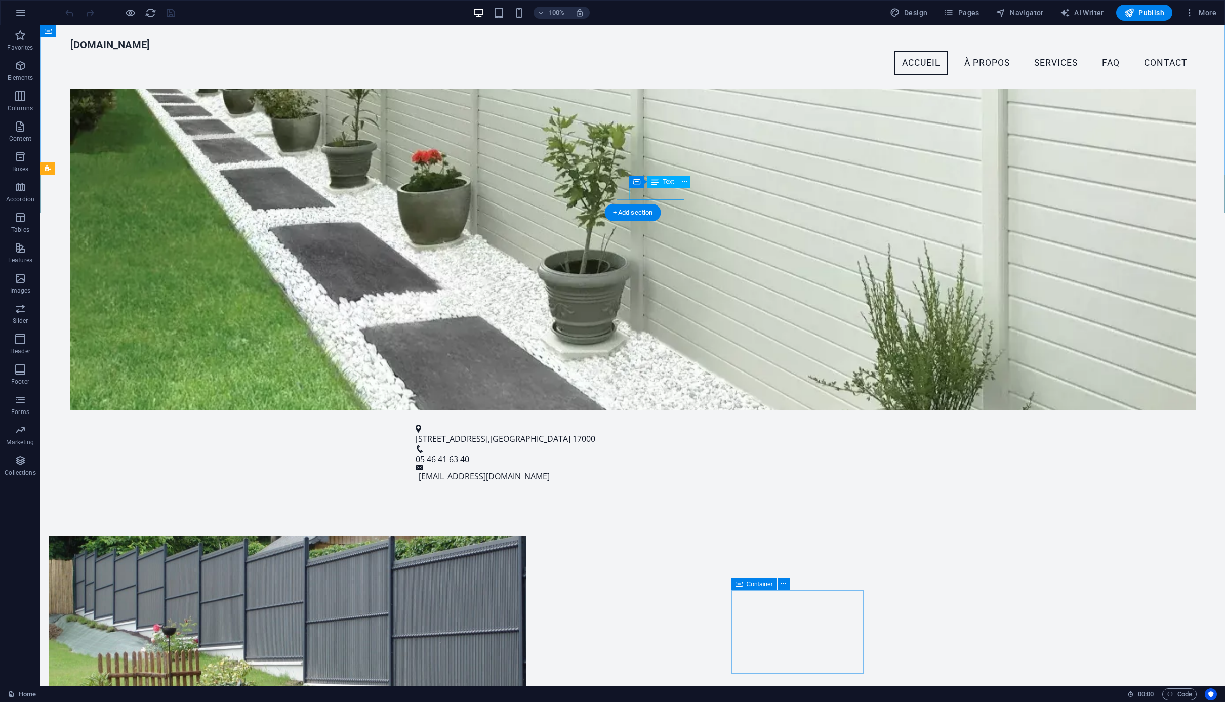
click at [469, 454] on span "05 46 41 63 40" at bounding box center [443, 459] width 54 height 11
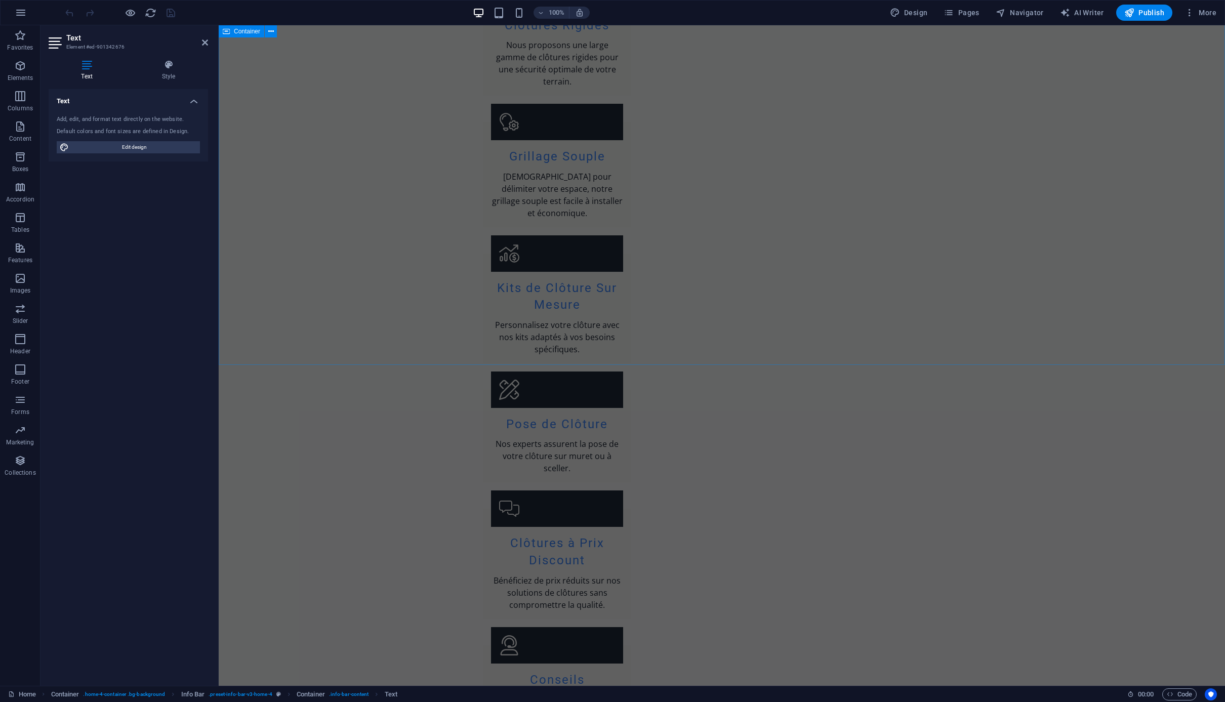
scroll to position [1666, 0]
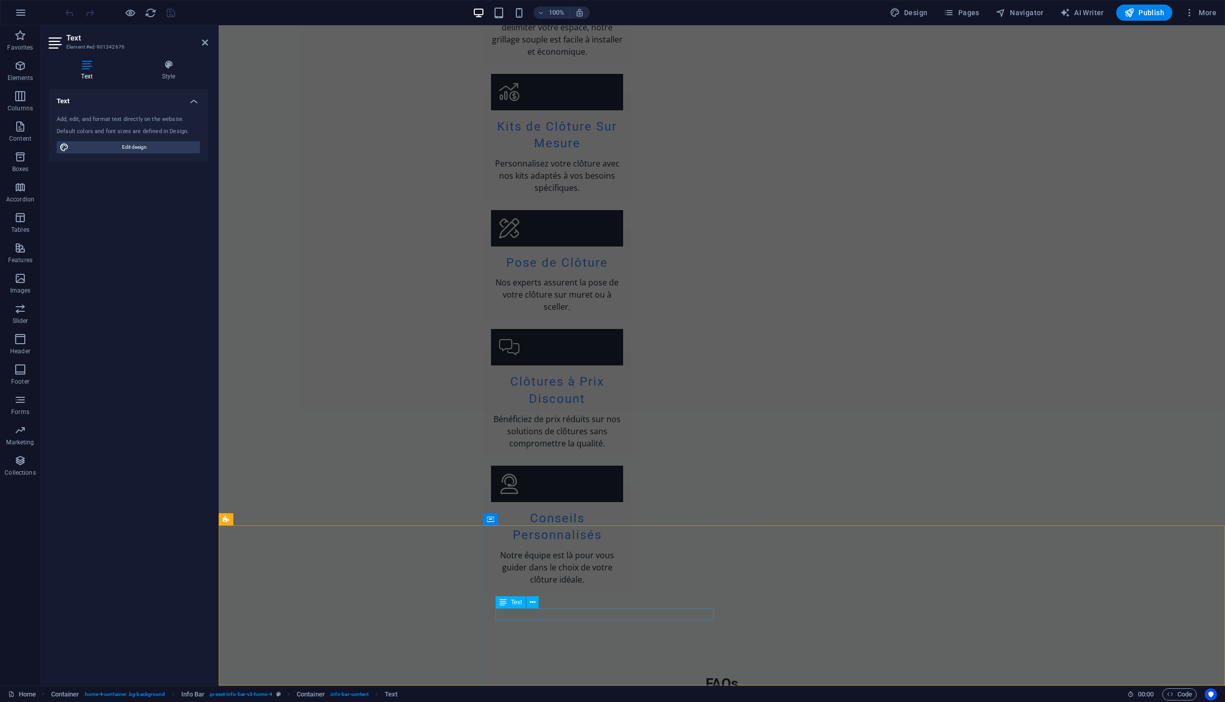
click at [543, 618] on div "[DOMAIN_NAME] Menu Accueil À Propos Services FAQ Contact Bienvenue chez Charent…" at bounding box center [722, 155] width 1006 height 3591
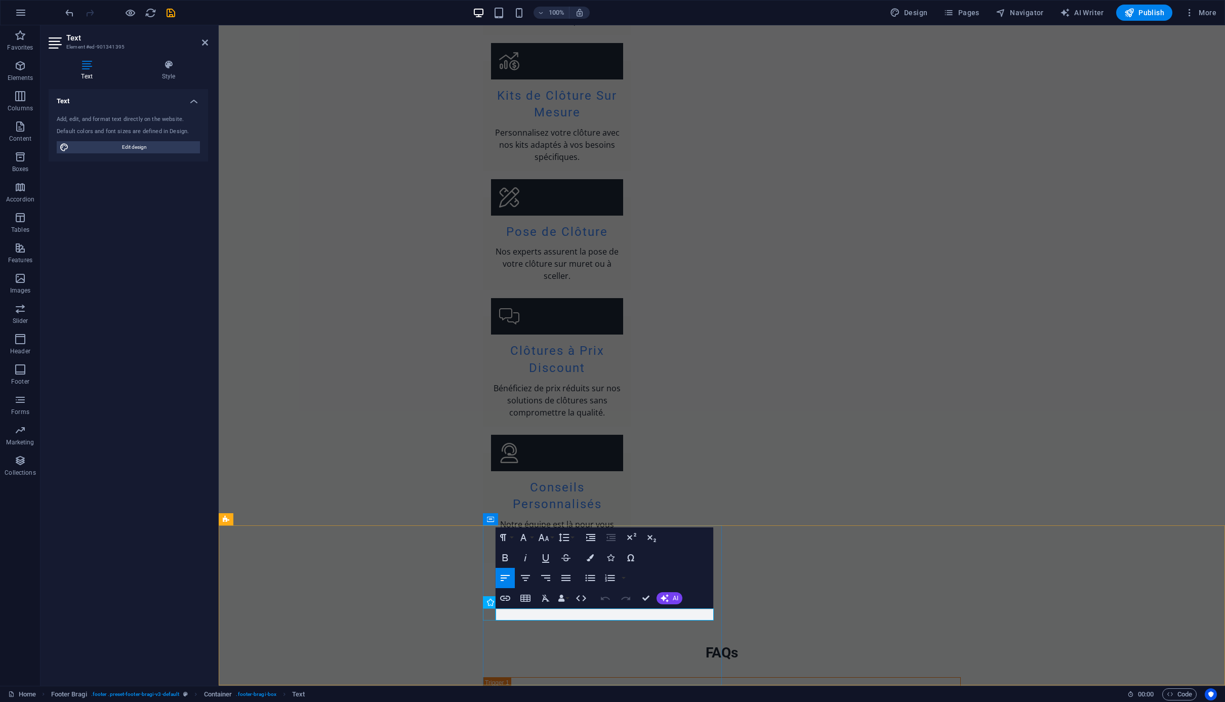
drag, startPoint x: 558, startPoint y: 614, endPoint x: 489, endPoint y: 617, distance: 68.9
copy p "06 69 91 65 34"
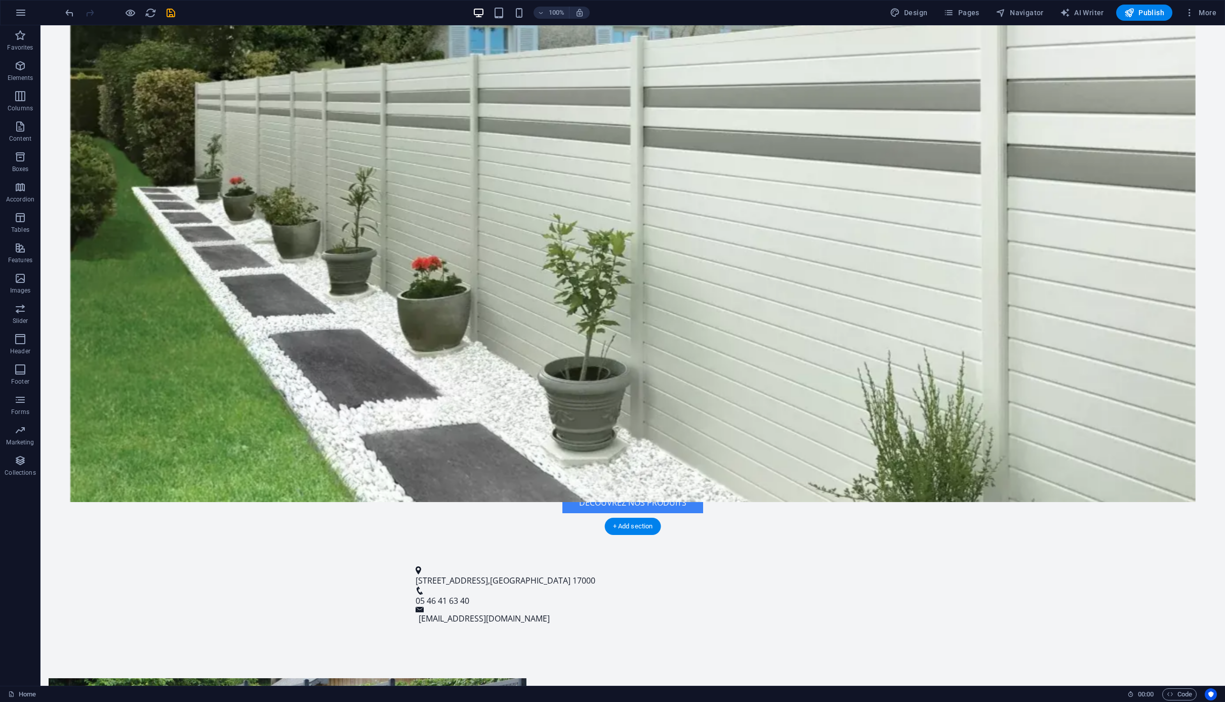
scroll to position [376, 0]
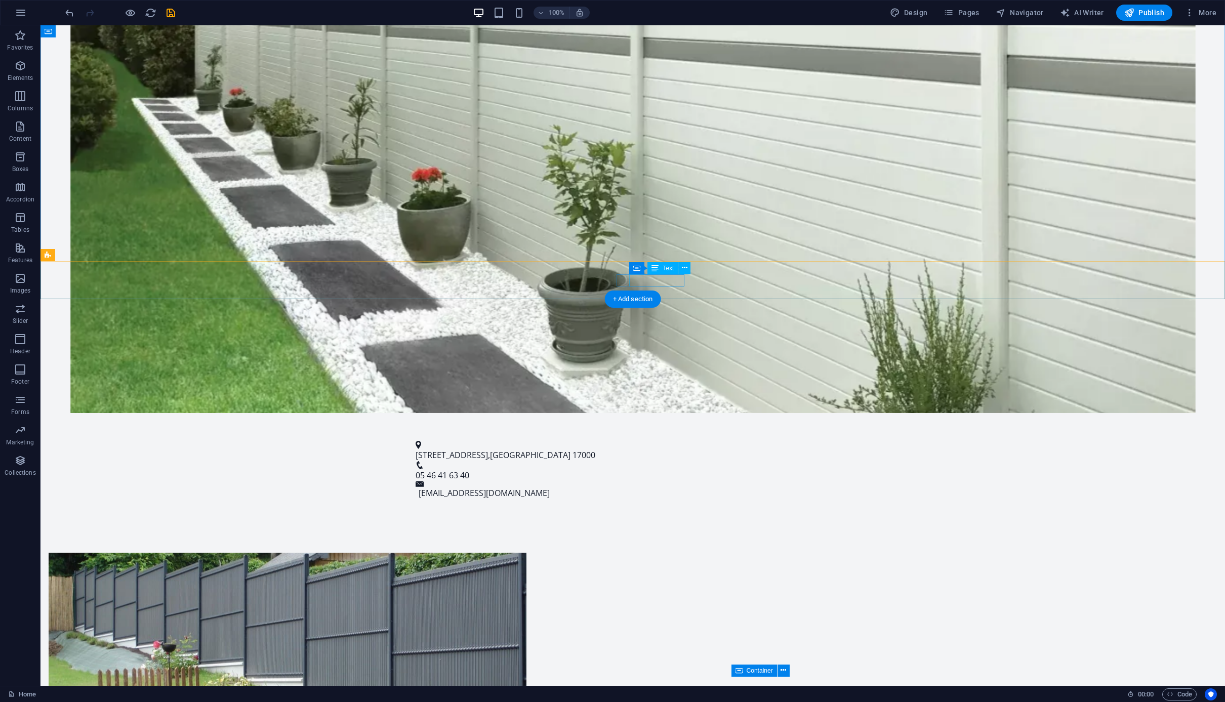
click at [469, 470] on span "05 46 41 63 40" at bounding box center [443, 475] width 54 height 11
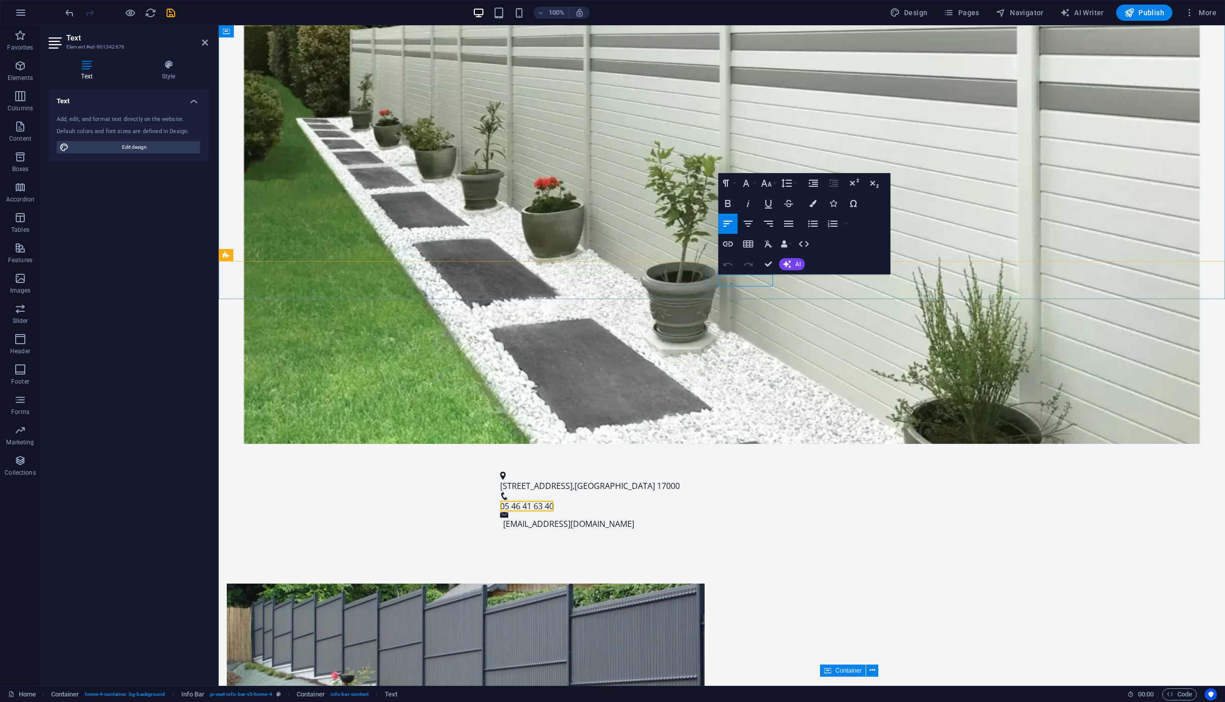
click at [554, 501] on span "05 46 41 63 40" at bounding box center [527, 506] width 54 height 11
click at [634, 518] on link "contact@charentes-clotures.fr" at bounding box center [568, 523] width 131 height 11
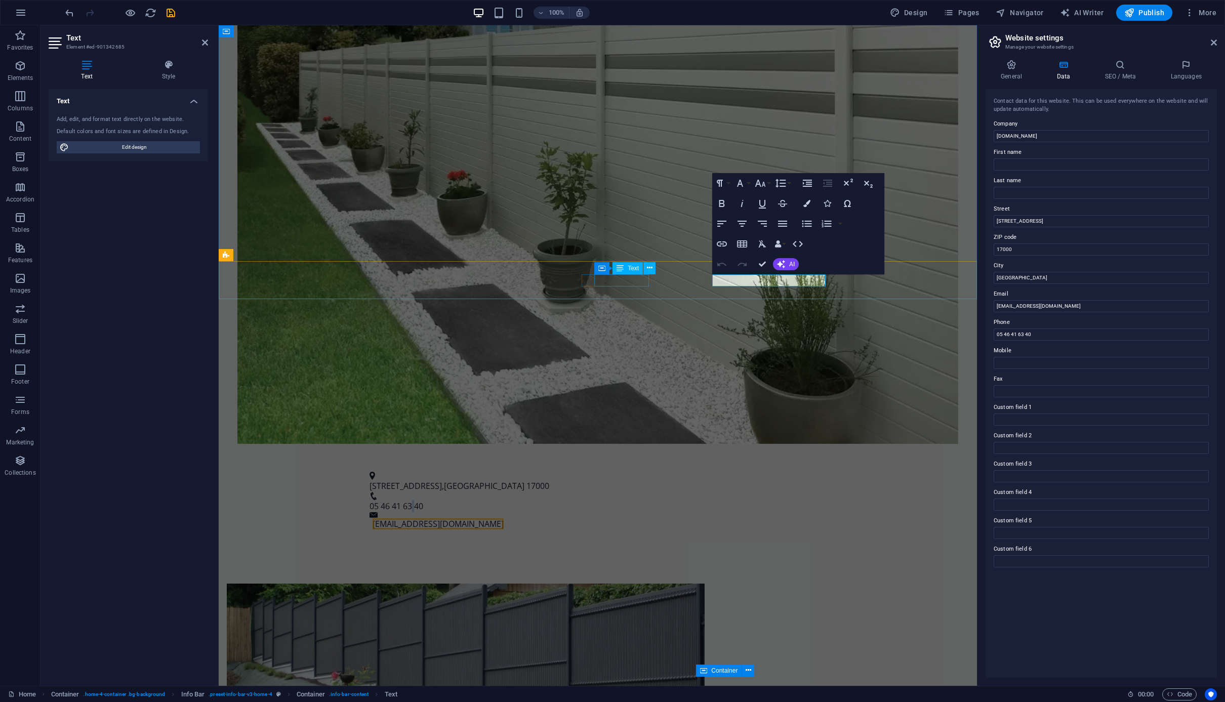
click at [423, 501] on span "05 46 41 63 40" at bounding box center [396, 506] width 54 height 11
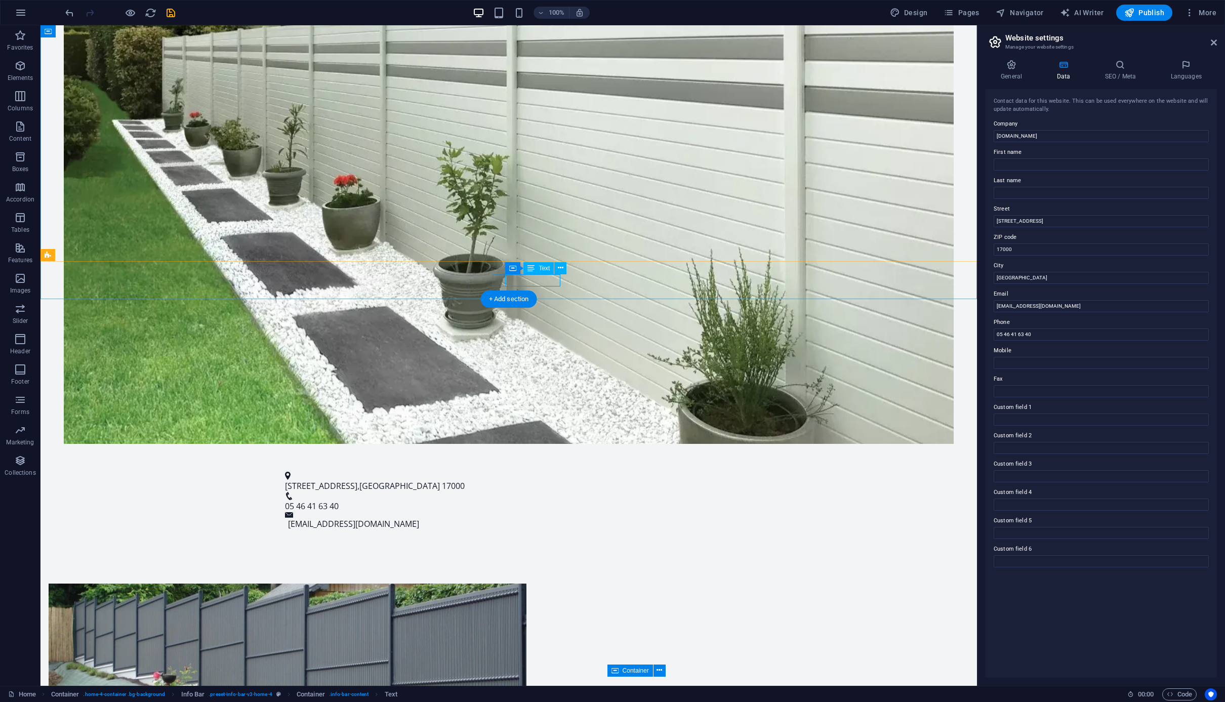
click at [339, 501] on span "05 46 41 63 40" at bounding box center [312, 506] width 54 height 11
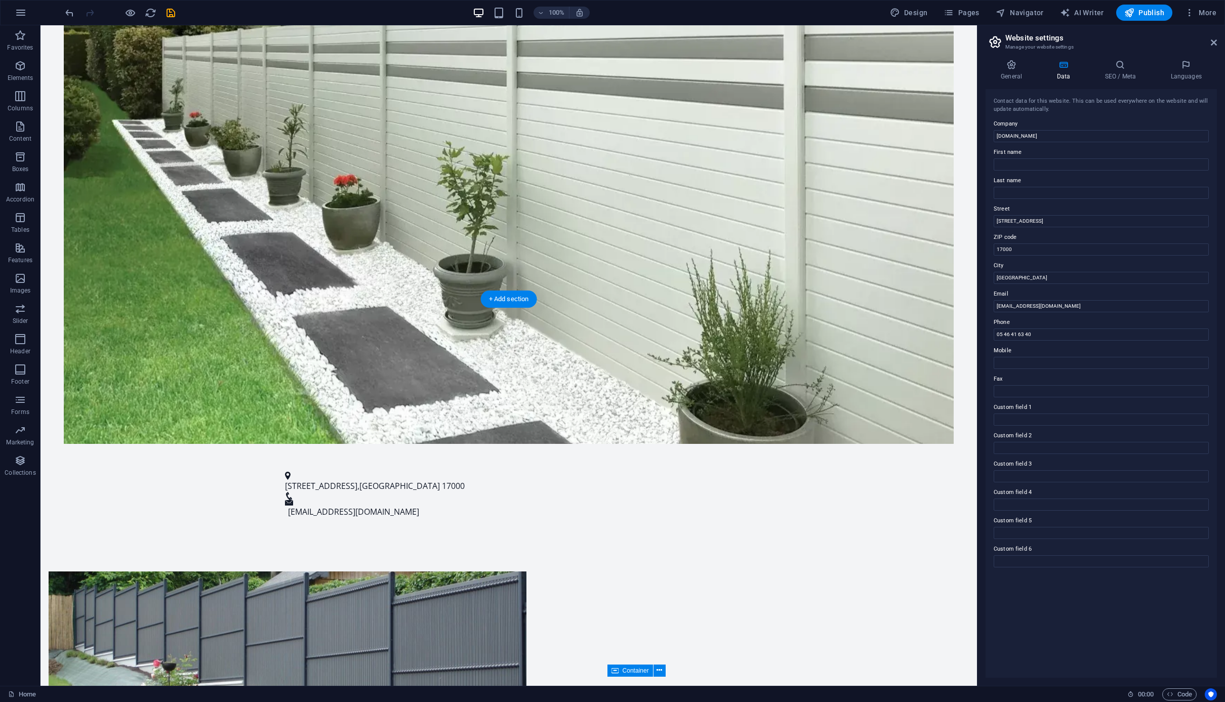
click at [535, 459] on div "123 Rue des Clôtures , La Rochelle 17000 contact@charentes-clotures.fr" at bounding box center [508, 495] width 936 height 72
click at [530, 492] on figure at bounding box center [504, 496] width 439 height 8
select select "xMidYMid"
select select "px"
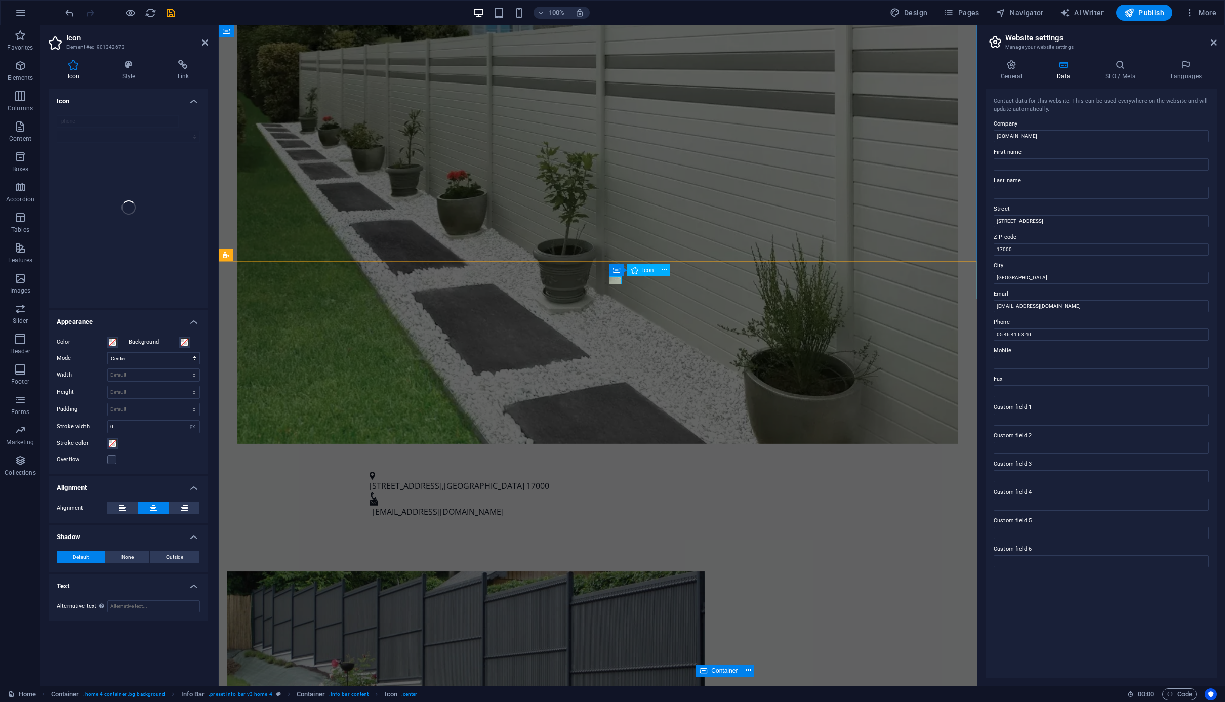
click at [619, 492] on figure at bounding box center [593, 496] width 448 height 8
click at [70, 16] on icon "undo" at bounding box center [70, 13] width 12 height 12
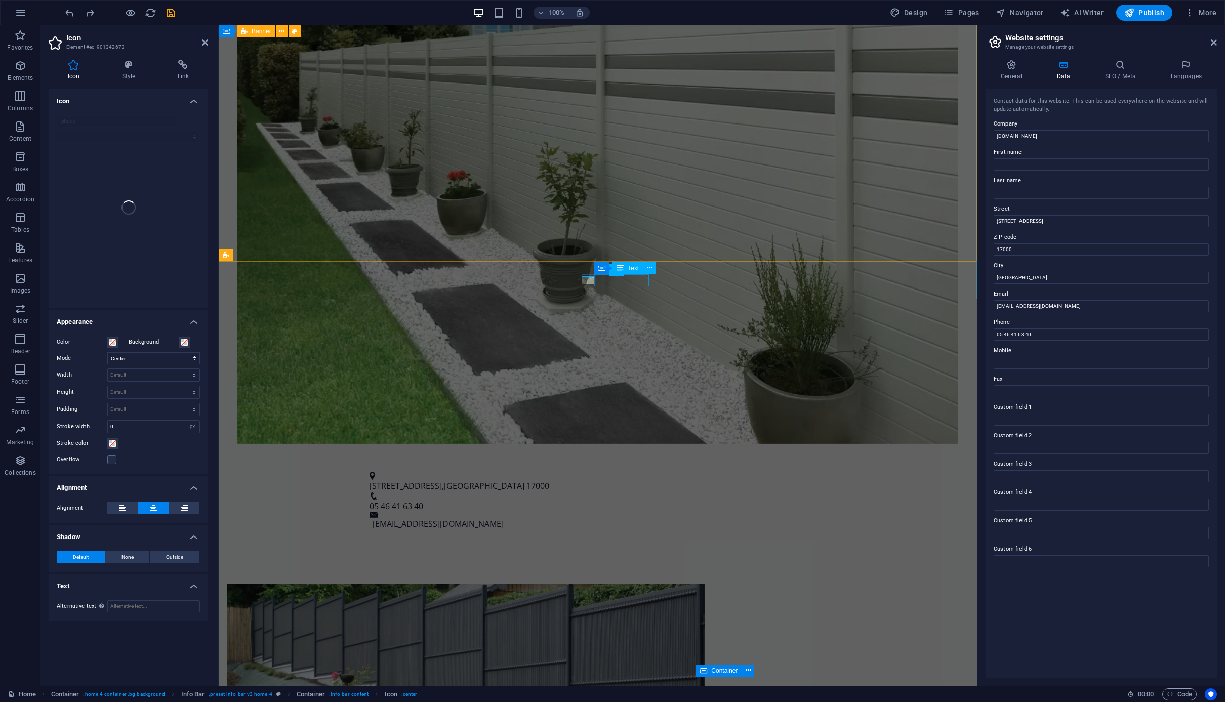
click at [423, 501] on span "05 46 41 63 40" at bounding box center [396, 506] width 54 height 11
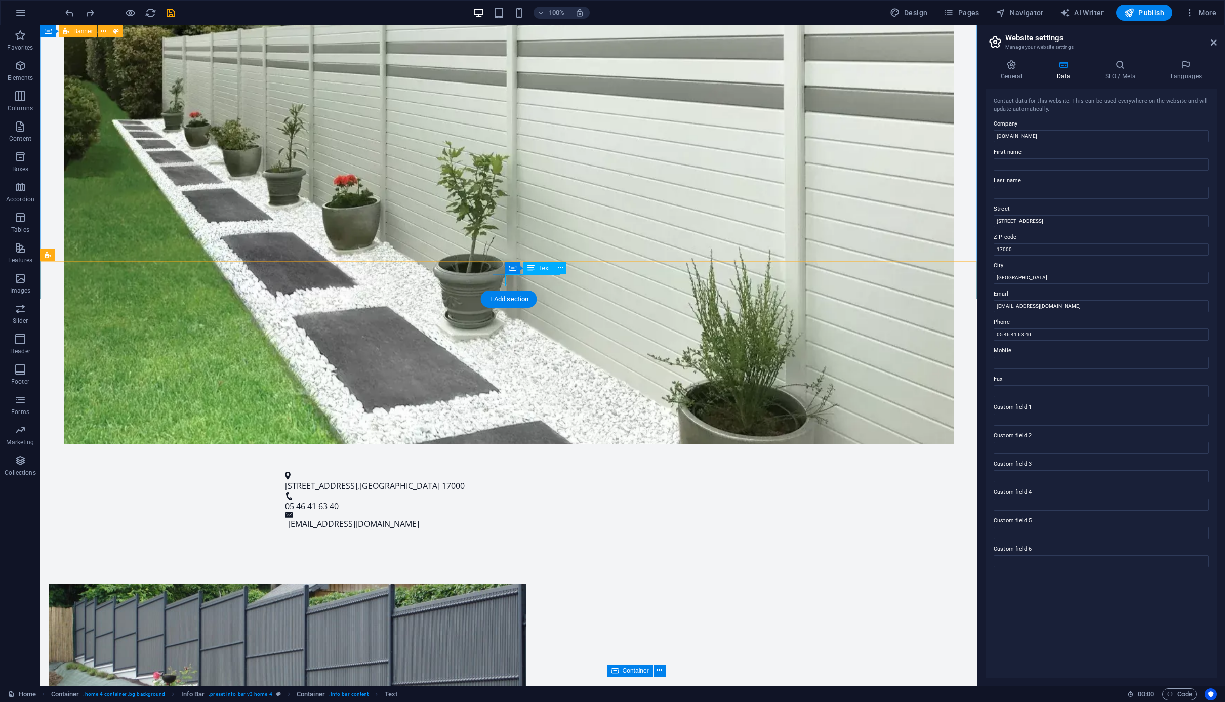
click at [339, 501] on span "05 46 41 63 40" at bounding box center [312, 506] width 54 height 11
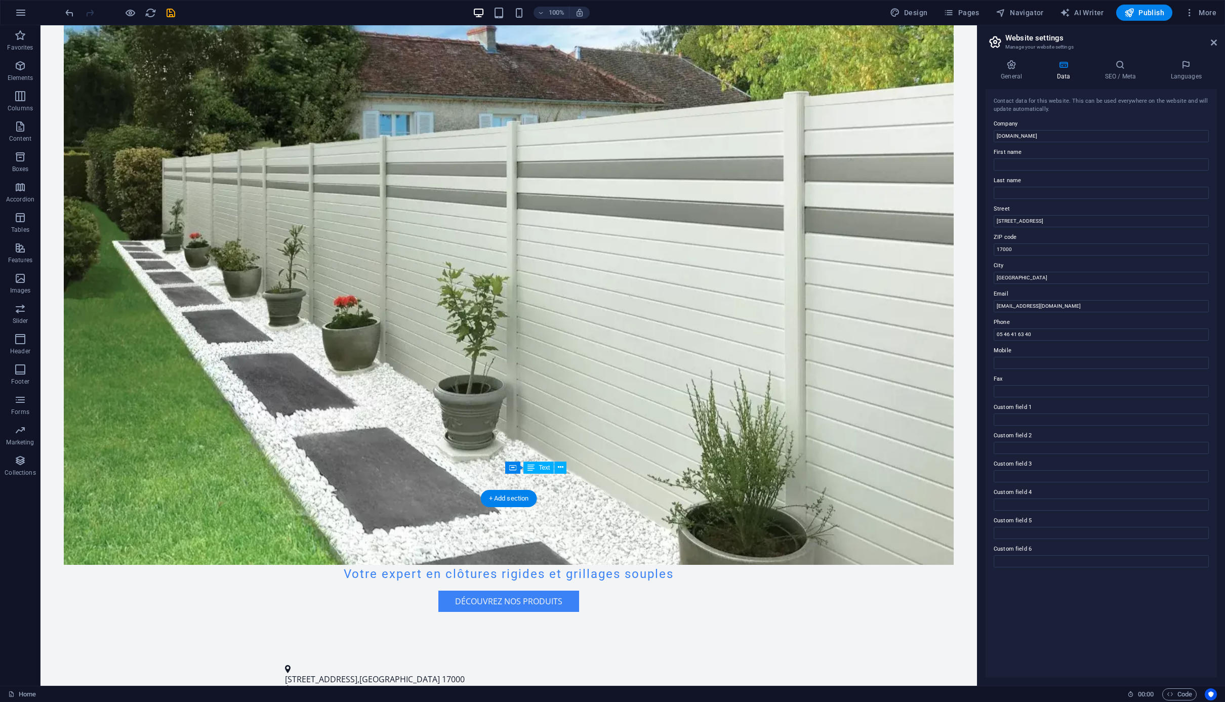
scroll to position [202, 0]
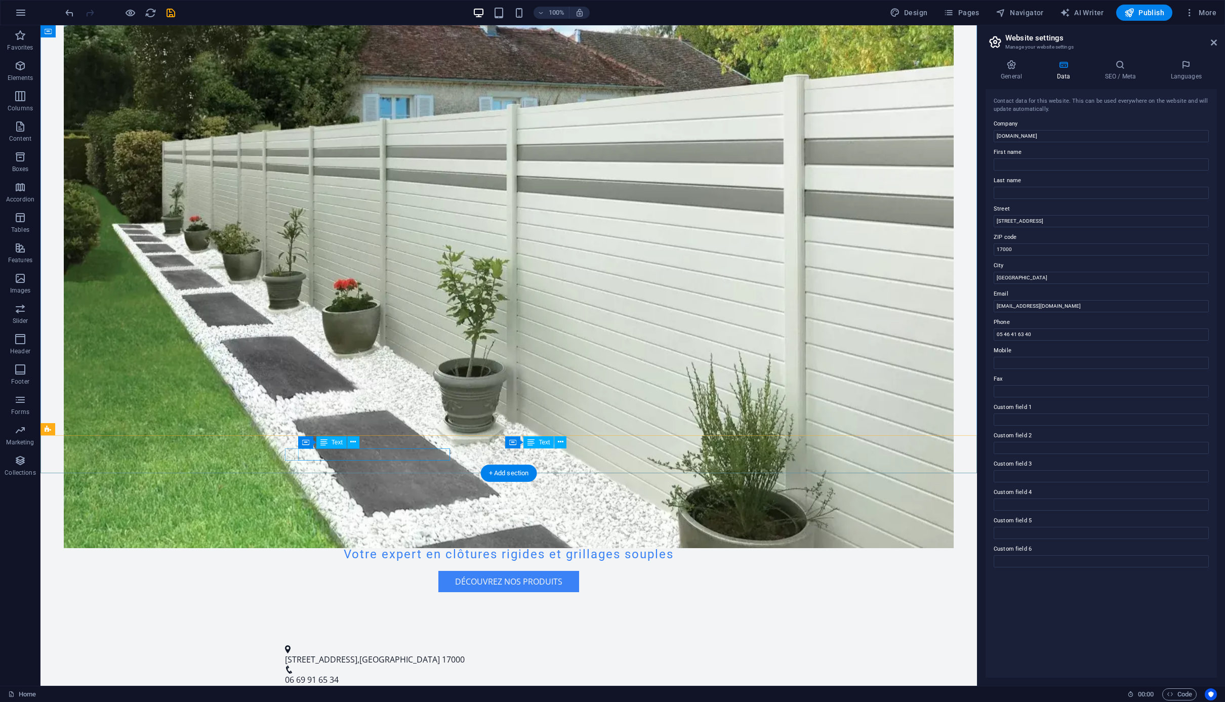
click at [415, 654] on span "La Rochelle" at bounding box center [399, 659] width 80 height 11
drag, startPoint x: 301, startPoint y: 454, endPoint x: 458, endPoint y: 453, distance: 156.4
click at [458, 633] on div "123 Rue des Clôtures , La Rochelle 17000 06 69 91 65 34 contact@charentes-clotu…" at bounding box center [508, 675] width 936 height 84
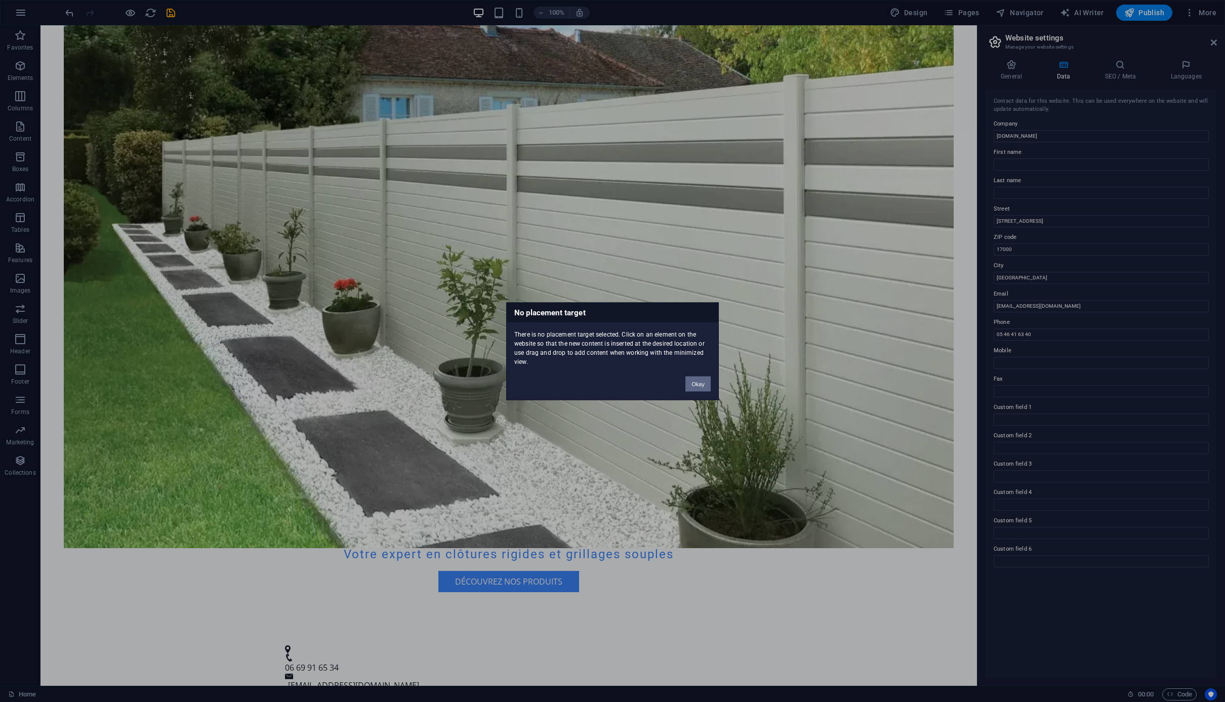
click at [695, 382] on button "Okay" at bounding box center [697, 383] width 25 height 15
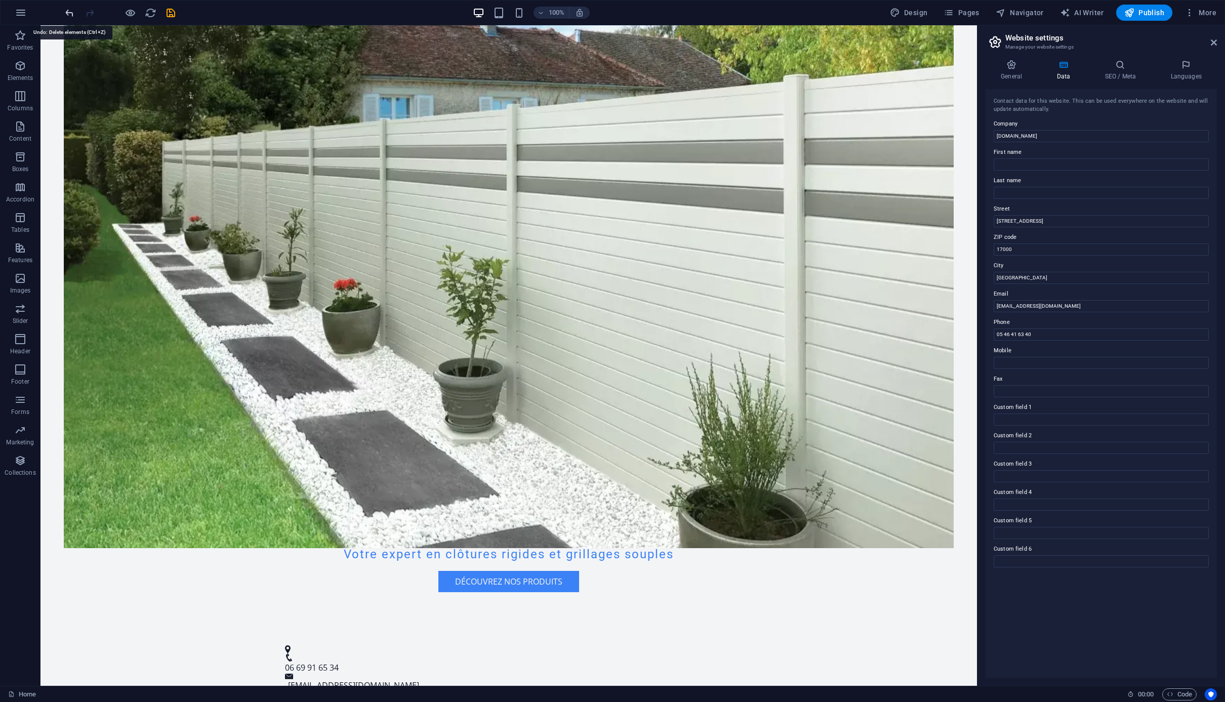
click at [71, 14] on icon "undo" at bounding box center [70, 13] width 12 height 12
click at [310, 654] on span "123 Rue des Clôtures" at bounding box center [321, 659] width 72 height 11
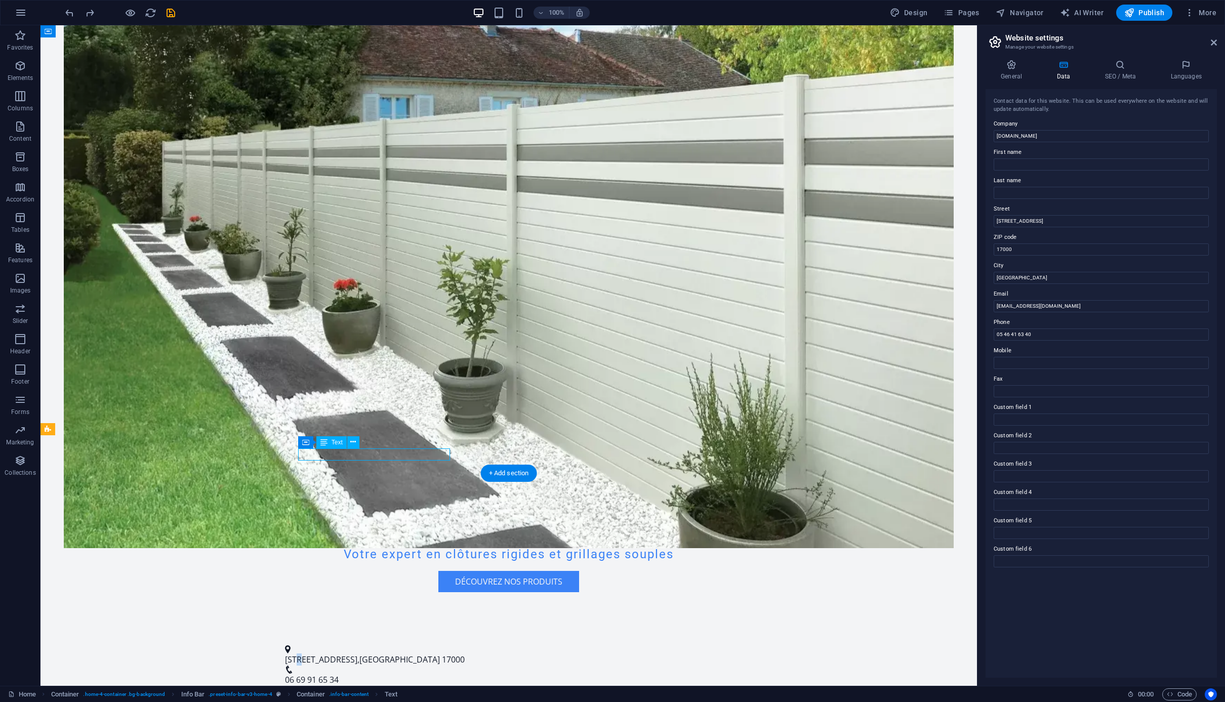
click at [310, 654] on span "123 Rue des Clôtures" at bounding box center [321, 659] width 72 height 11
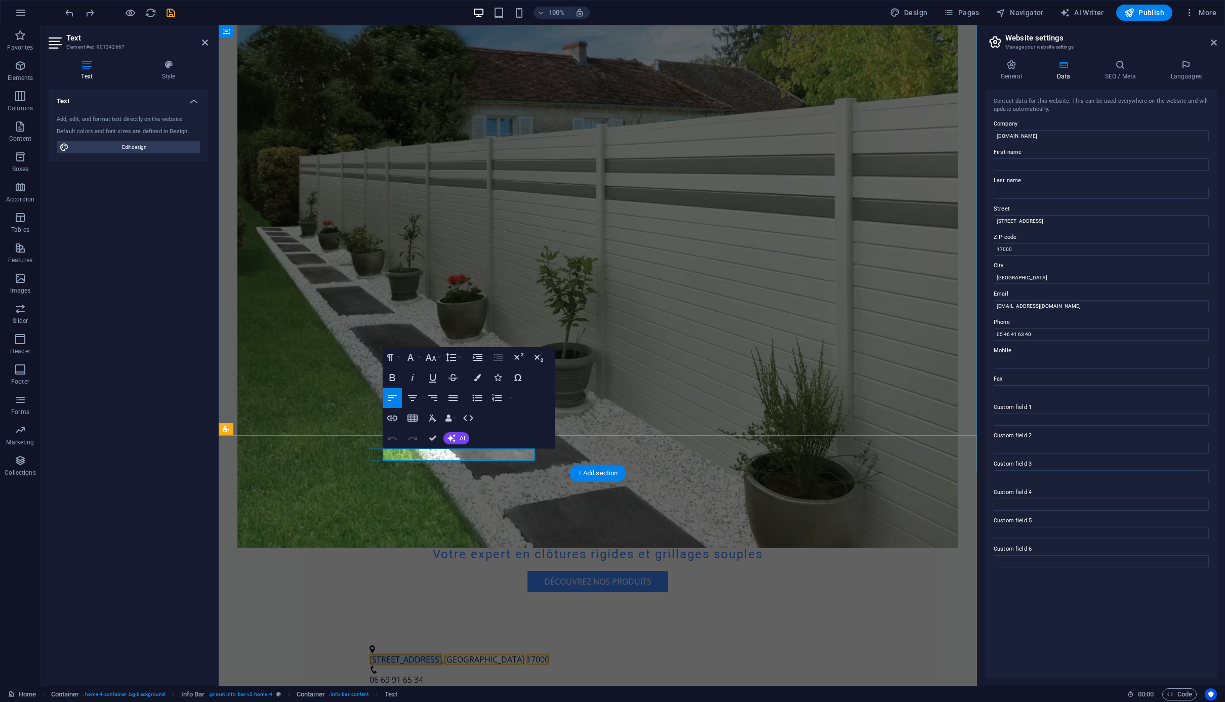
click at [404, 654] on span "123 Rue des Clôtures" at bounding box center [405, 659] width 72 height 11
click at [412, 654] on span "123 Rue des Clôtures" at bounding box center [405, 659] width 72 height 11
click at [385, 654] on span "123 Rue des Clôtures" at bounding box center [405, 659] width 72 height 11
click at [387, 654] on span "123 Rue des Clôtures" at bounding box center [405, 659] width 72 height 11
click at [392, 654] on span "123 Rue des Clôtures" at bounding box center [405, 659] width 72 height 11
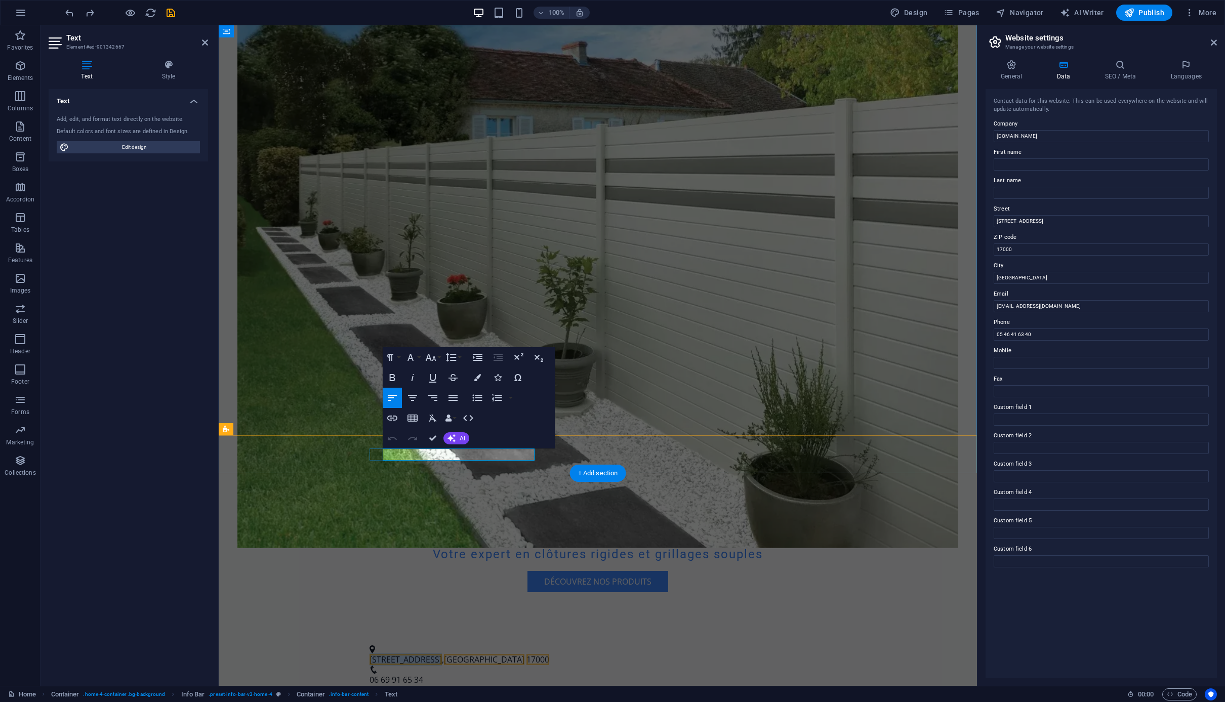
click at [392, 654] on span "123 Rue des Clôtures" at bounding box center [405, 659] width 72 height 11
click at [394, 654] on span "123 Rue des Clôtures" at bounding box center [405, 659] width 72 height 11
click at [393, 654] on span "123 Rue des Clôtures" at bounding box center [405, 659] width 72 height 11
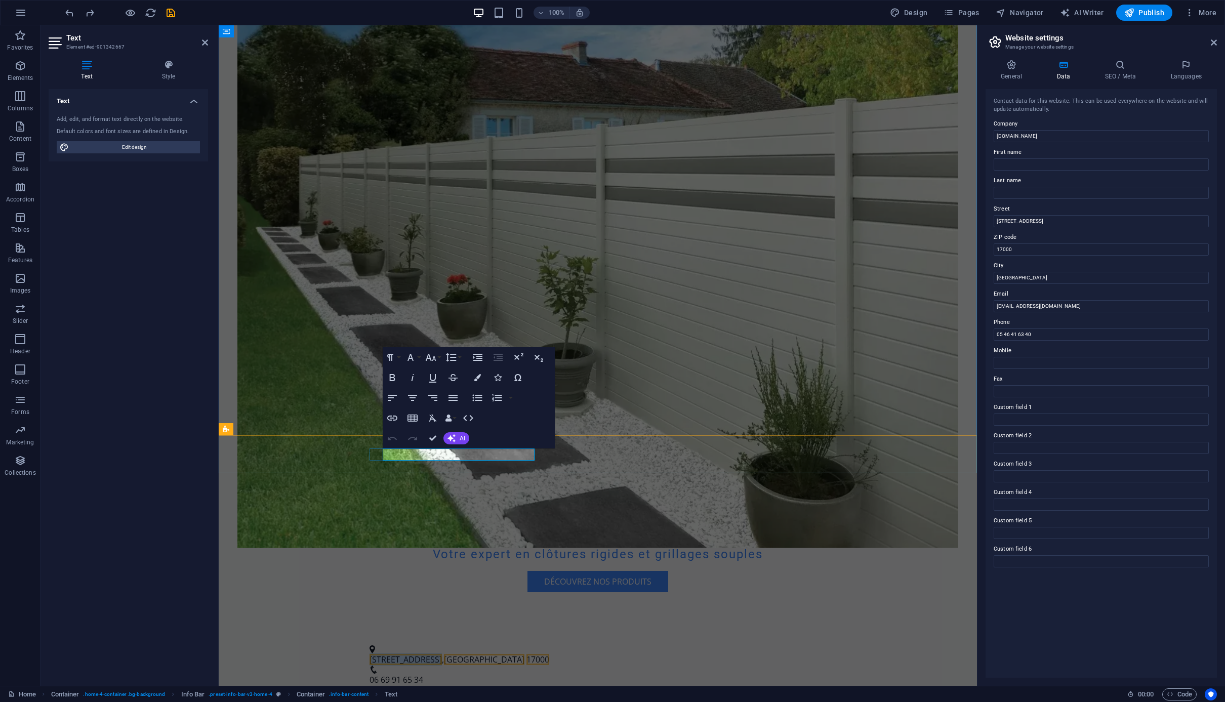
click at [468, 654] on span "La Rochelle" at bounding box center [484, 659] width 80 height 11
click at [496, 654] on span "La Rochelle" at bounding box center [484, 659] width 80 height 11
click at [505, 654] on span "La Rochelle" at bounding box center [484, 659] width 80 height 11
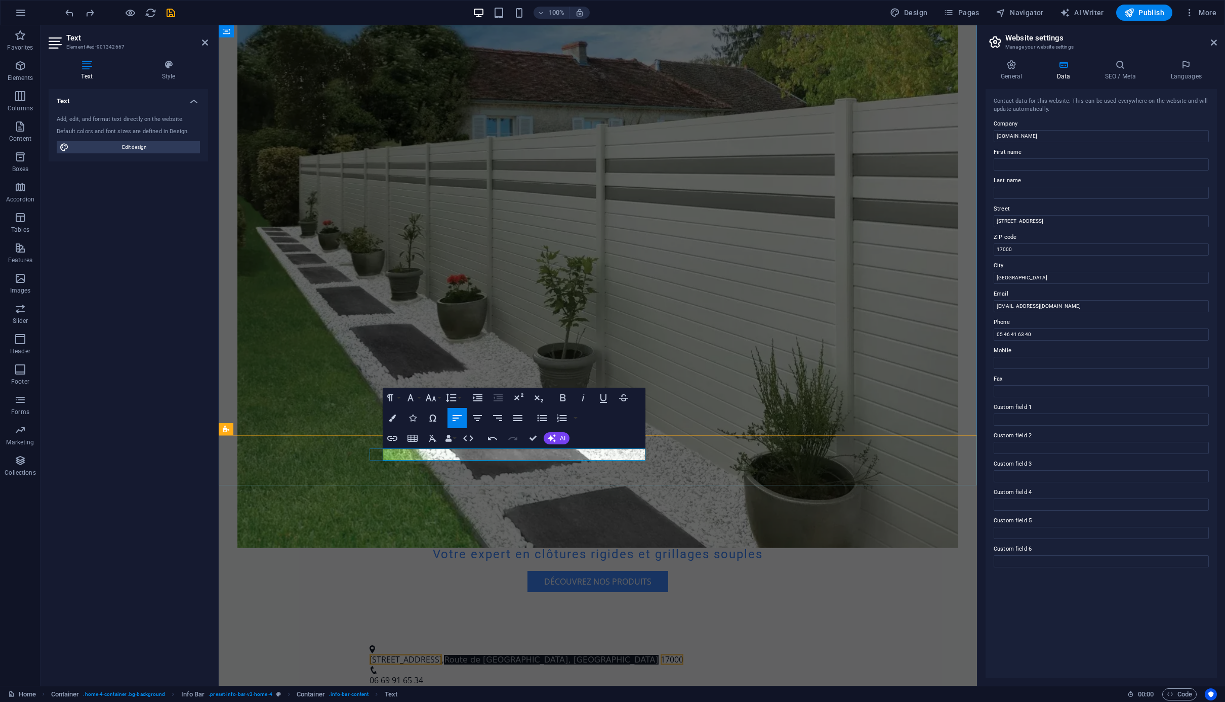
click at [466, 653] on p "123 Rue des Clôtures , Route de Royan, 17270 Saint-Martin-d'Ary 17000" at bounding box center [593, 659] width 448 height 13
click at [434, 654] on span "123 Rue des Clôtures" at bounding box center [405, 659] width 72 height 11
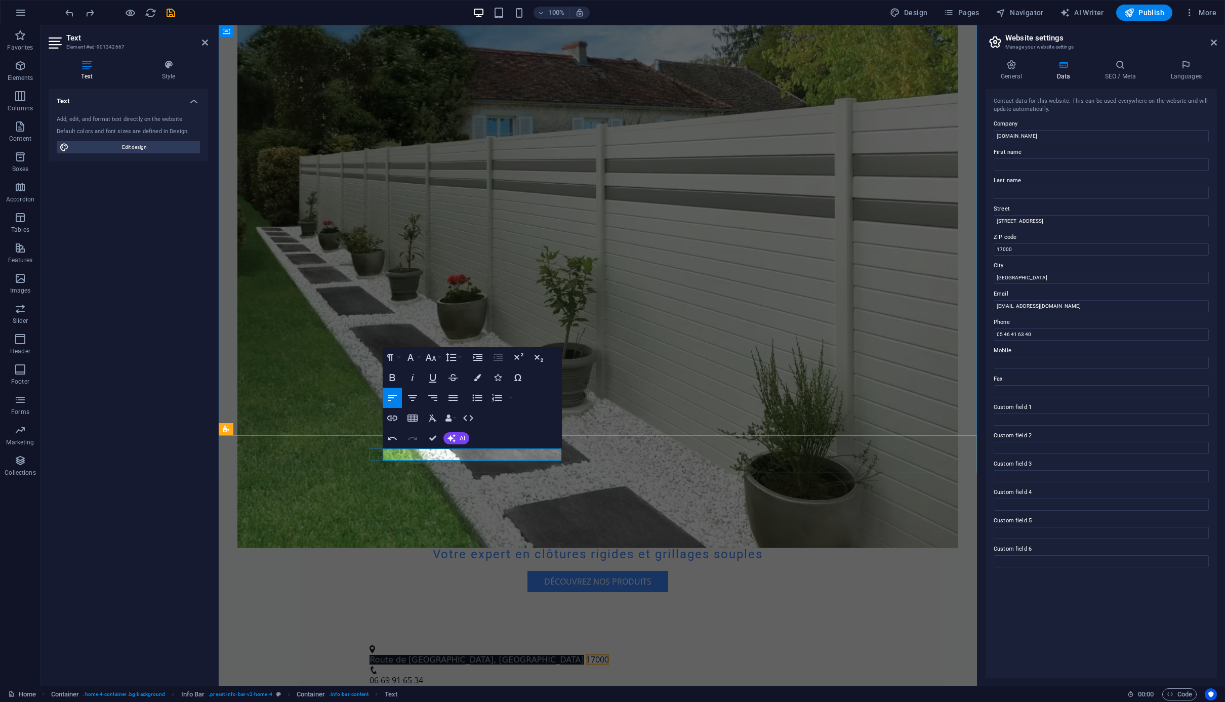
click at [586, 654] on span "17000" at bounding box center [597, 659] width 23 height 11
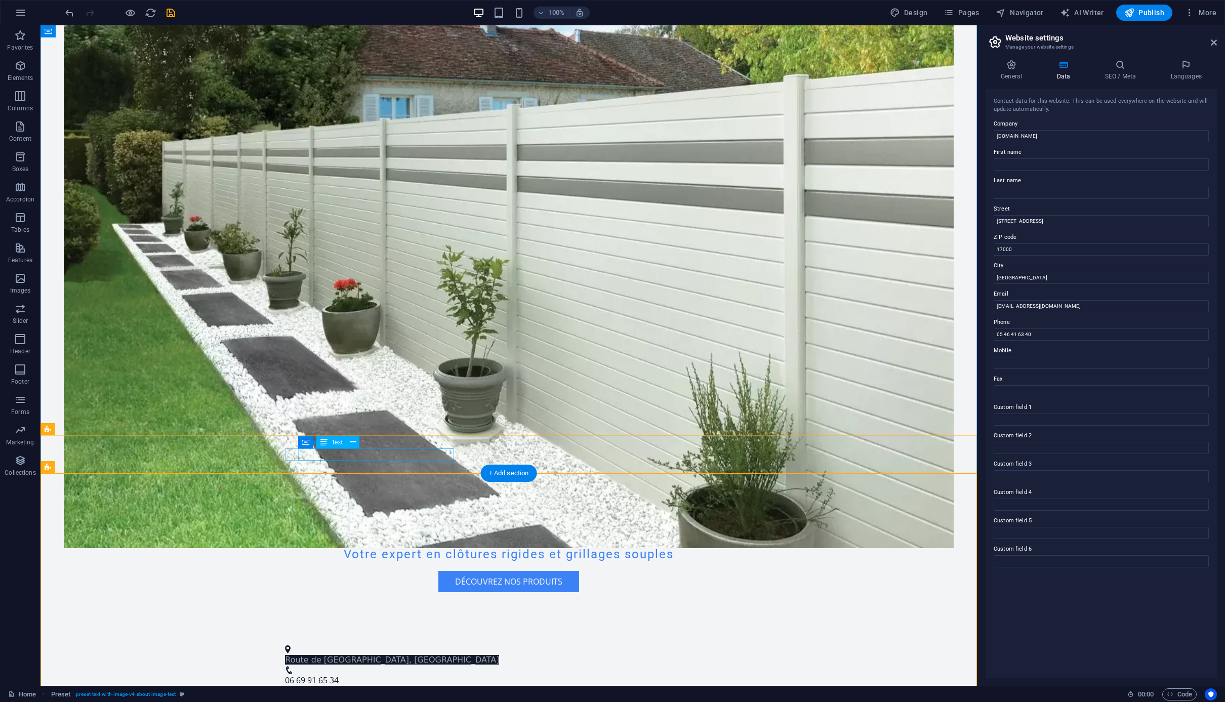
click at [416, 653] on div "Route de Royan, 17270 Saint-Martin-d'Ary" at bounding box center [504, 659] width 439 height 13
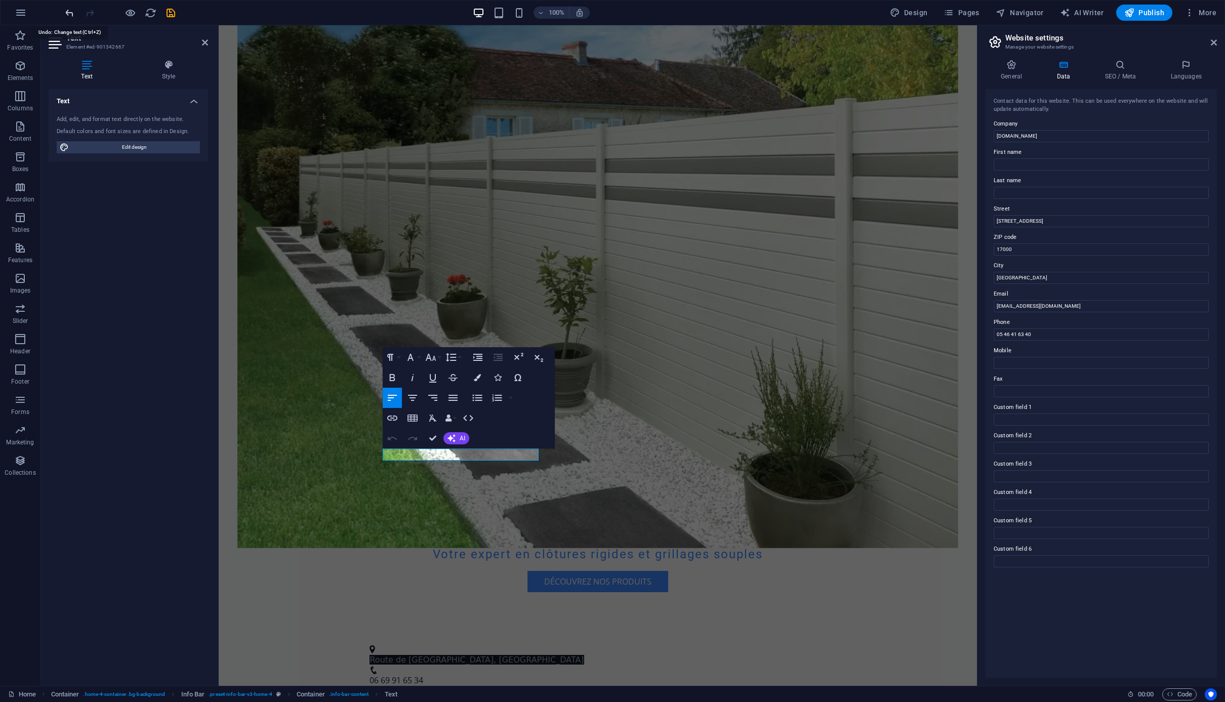
click at [67, 16] on icon "undo" at bounding box center [70, 13] width 12 height 12
click at [89, 14] on icon "redo" at bounding box center [90, 13] width 12 height 12
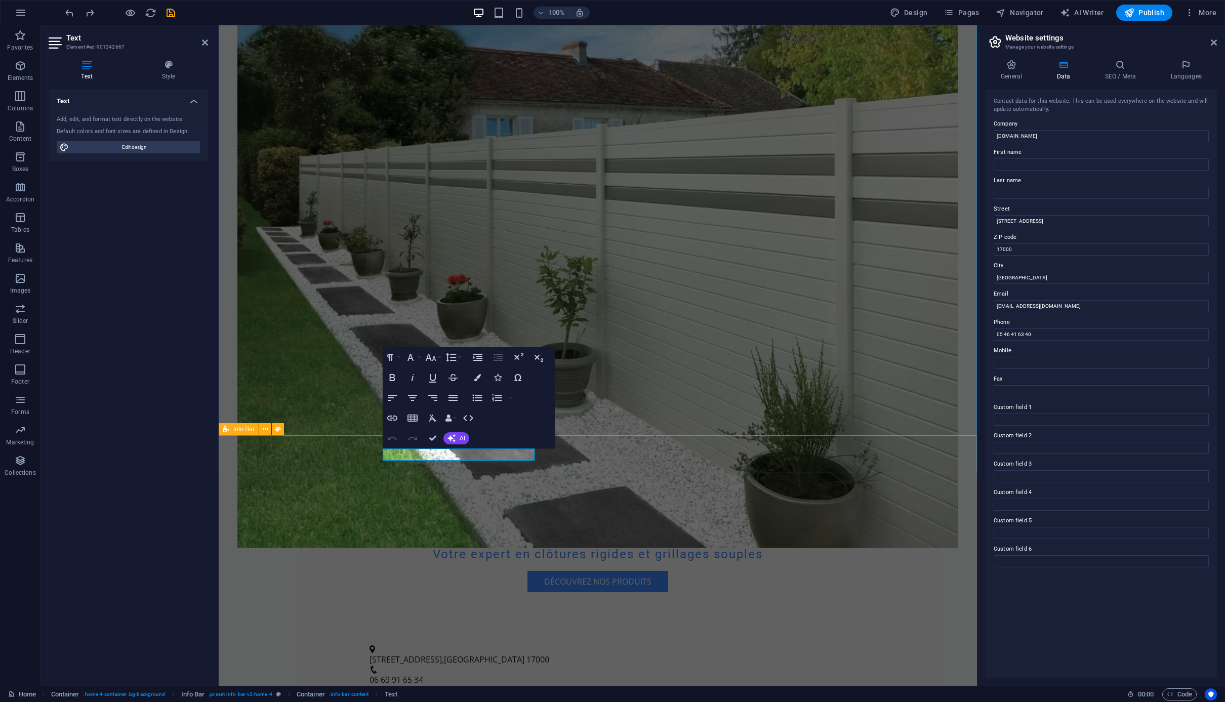
click at [580, 633] on div "123 Rue des Clôtures , La Rochelle 17000 06 69 91 65 34 contact@charentes-clotu…" at bounding box center [598, 675] width 758 height 84
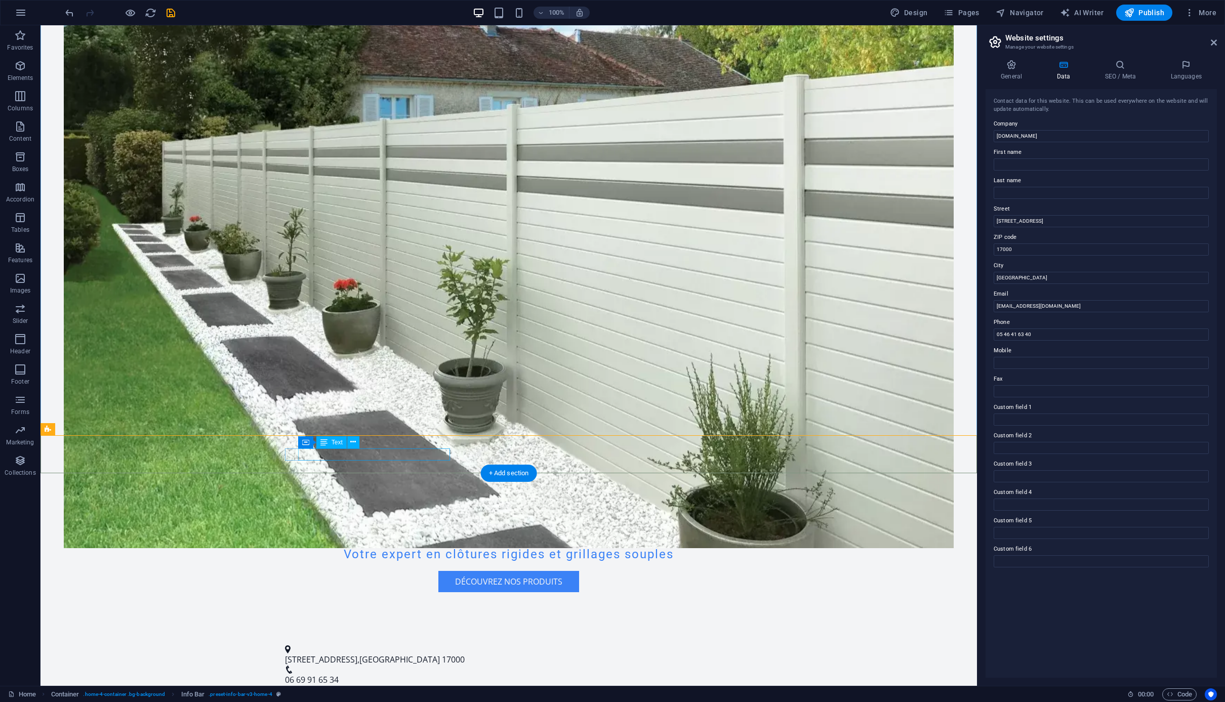
click at [388, 654] on span "La Rochelle" at bounding box center [399, 659] width 80 height 11
click at [357, 654] on span "123 Rue des Clôtures" at bounding box center [321, 659] width 72 height 11
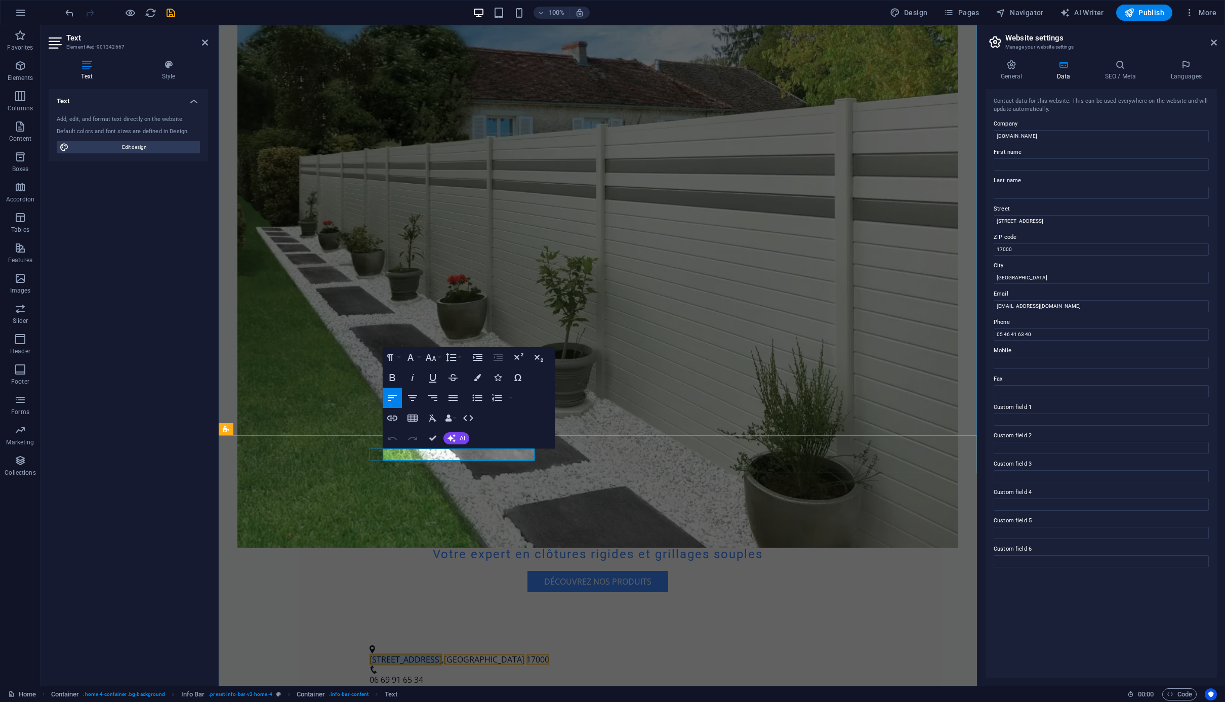
click at [442, 654] on span "123 Rue des Clôtures" at bounding box center [405, 659] width 72 height 11
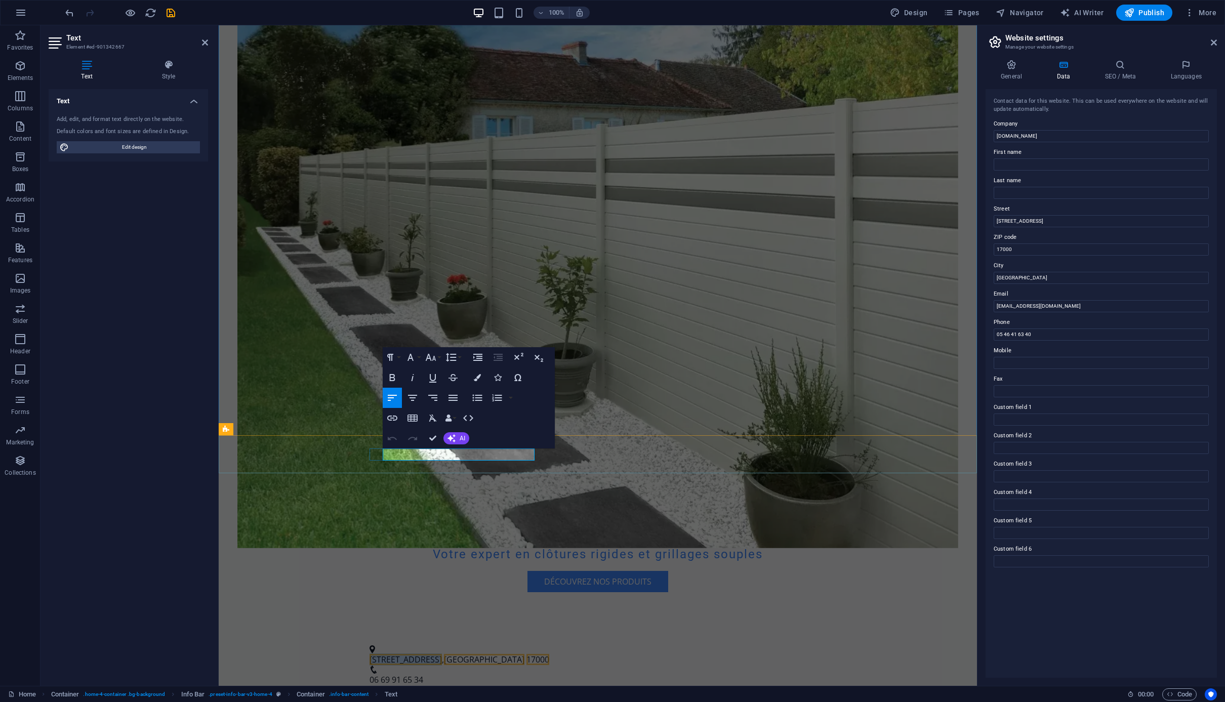
click at [433, 654] on span "123 Rue des Clôtures" at bounding box center [405, 659] width 72 height 11
click at [414, 654] on span "123 Rue des Clôtures" at bounding box center [405, 659] width 72 height 11
click at [387, 654] on span "123 Rue des Clôtures" at bounding box center [405, 659] width 72 height 11
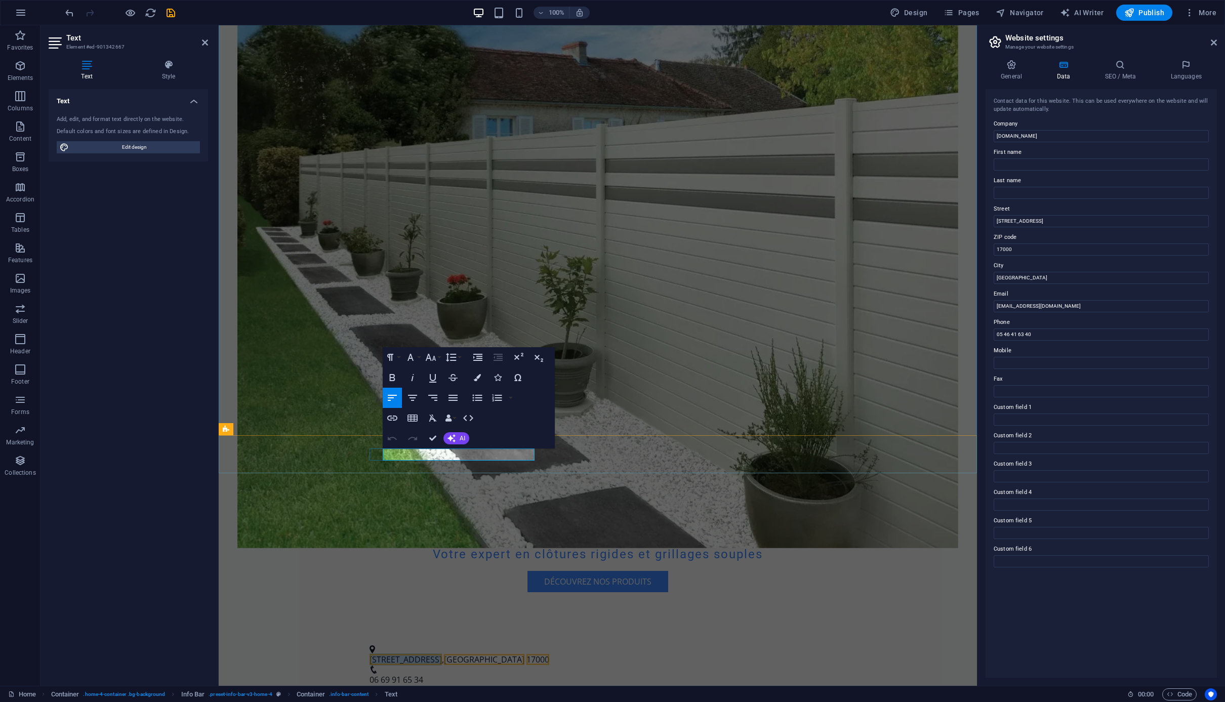
click at [387, 654] on span "123 Rue des Clôtures" at bounding box center [405, 659] width 72 height 11
click at [388, 654] on span "123 Rue des Clôtures" at bounding box center [405, 659] width 72 height 11
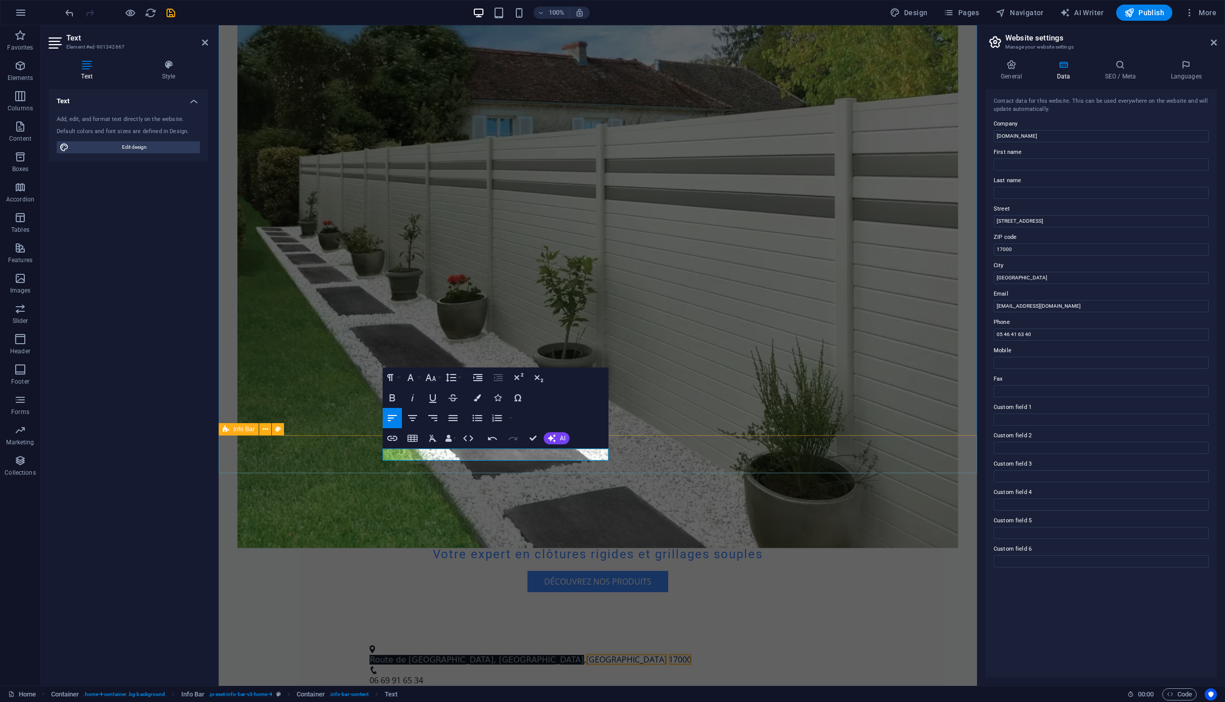
click at [548, 633] on div "Route de Royan, 17270 Saint-Martin-d'Ary , La Rochelle 17000 06 69 91 65 34 con…" at bounding box center [598, 675] width 758 height 85
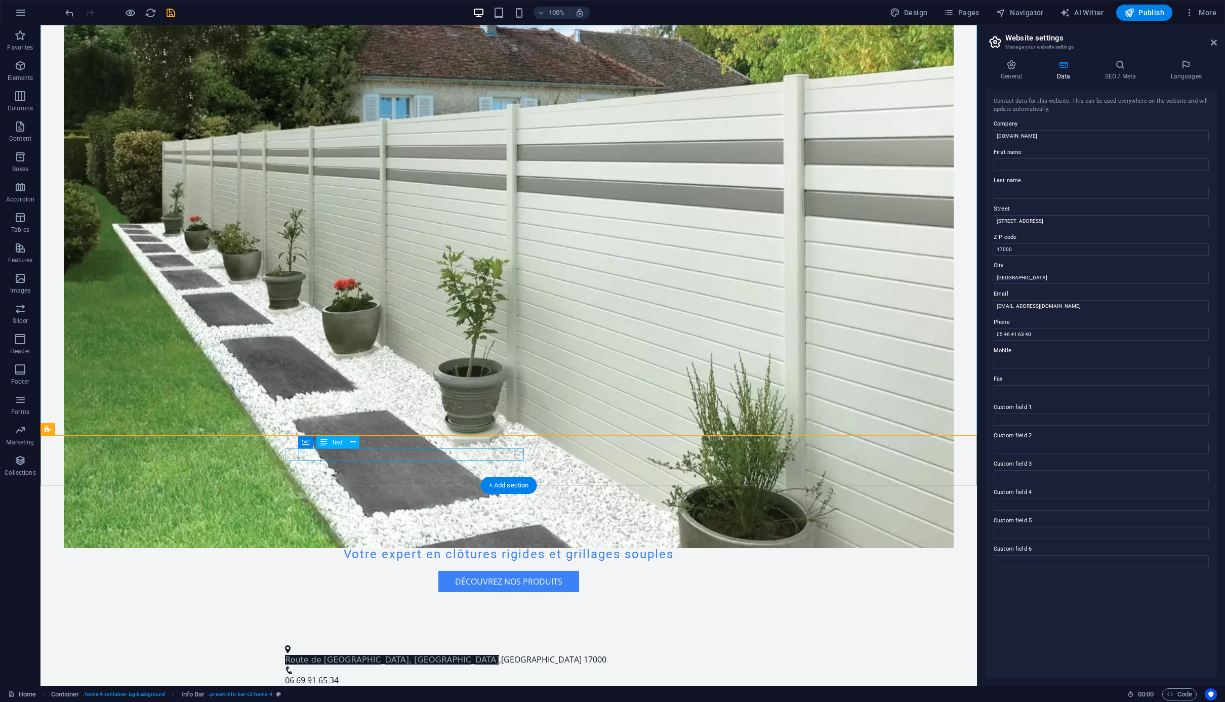
click at [501, 654] on span "La Rochelle" at bounding box center [541, 659] width 80 height 11
click at [437, 653] on div "Route de Royan, 17270 Saint-Martin-d'Ary , La Rochelle 17000" at bounding box center [504, 659] width 439 height 13
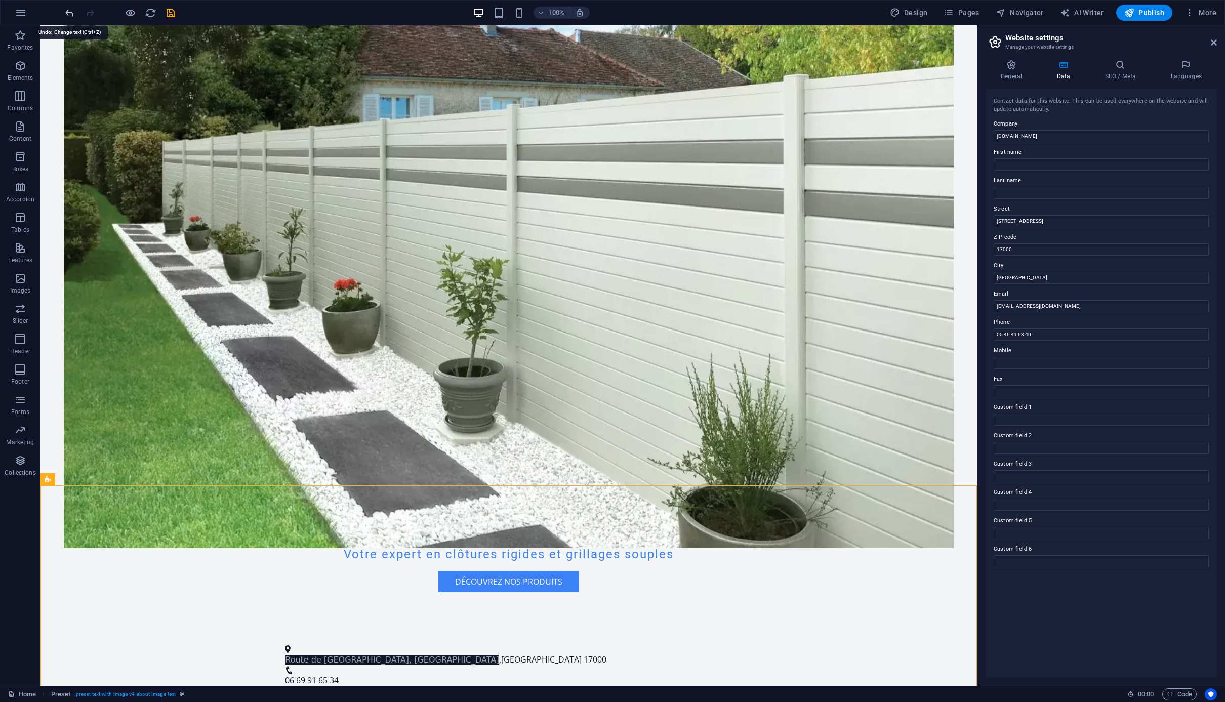
click at [71, 16] on icon "undo" at bounding box center [70, 13] width 12 height 12
click at [67, 15] on icon "undo" at bounding box center [70, 13] width 12 height 12
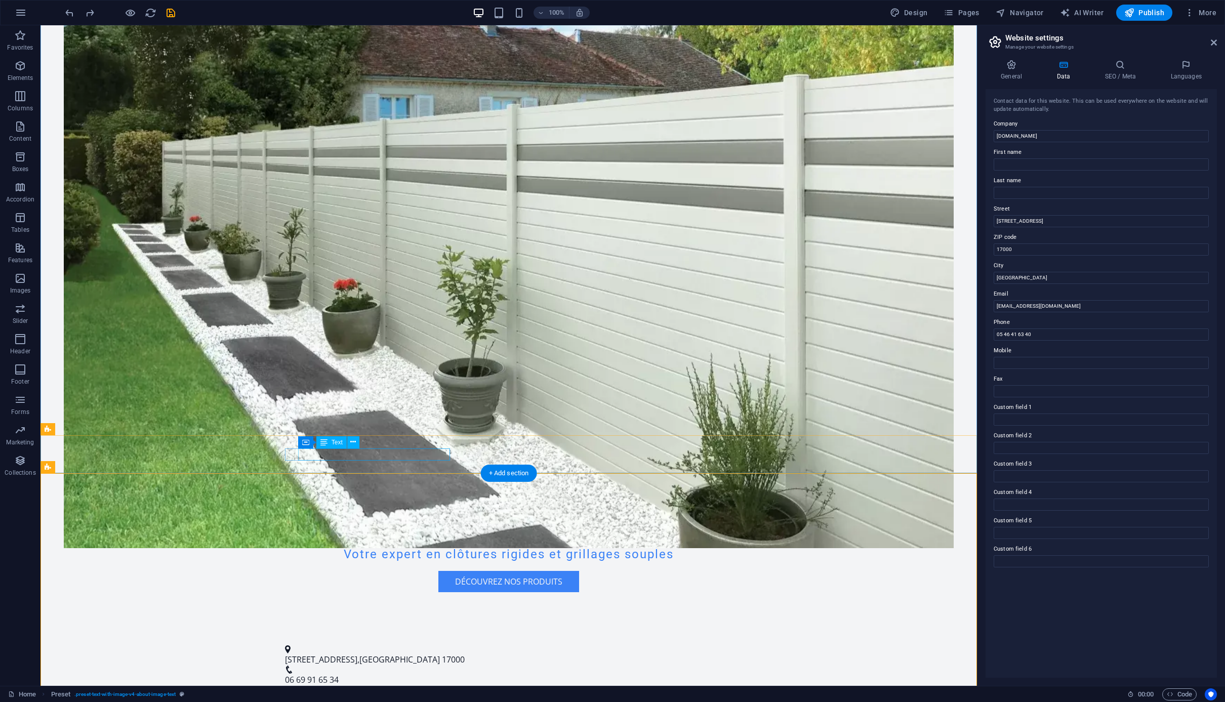
click at [442, 654] on span "17000" at bounding box center [453, 659] width 23 height 11
drag, startPoint x: 445, startPoint y: 454, endPoint x: 305, endPoint y: 454, distance: 140.7
click at [305, 653] on p "123 Rue des Clôtures , La Rochelle 17000" at bounding box center [504, 659] width 439 height 12
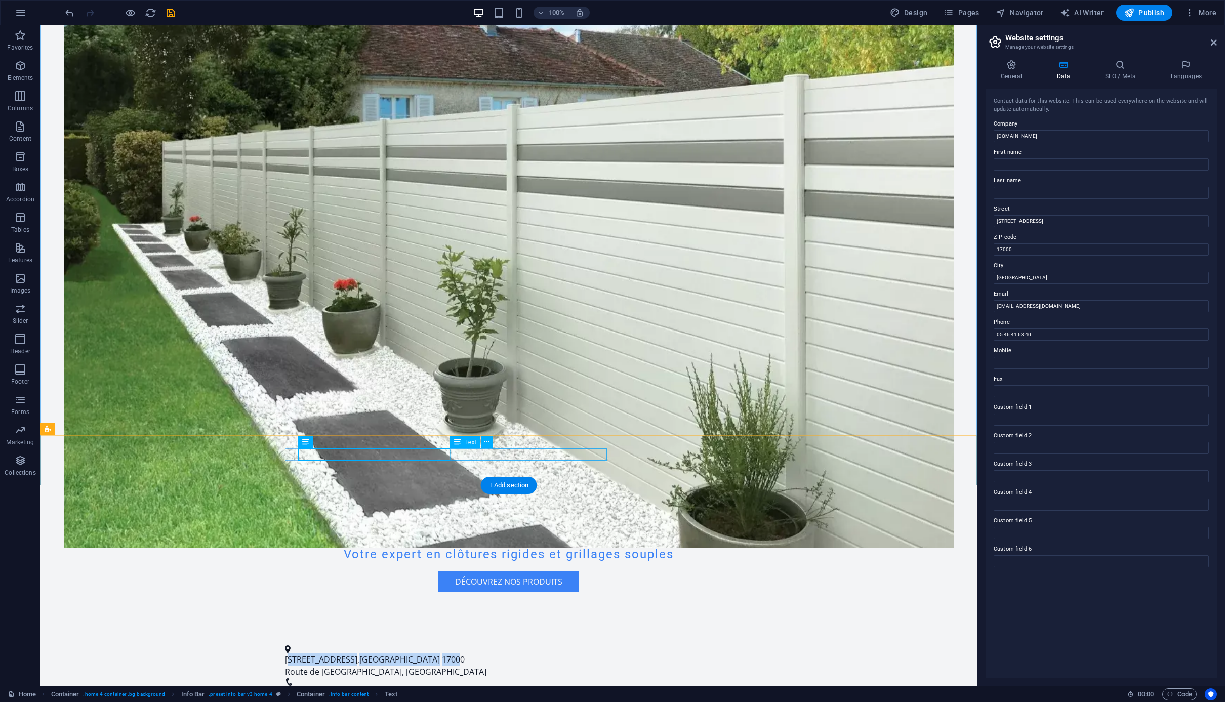
click at [451, 666] on div "Route de Royan, 17270 Saint-Martin-d'Ary" at bounding box center [504, 672] width 439 height 12
click at [442, 654] on span "17000" at bounding box center [453, 659] width 23 height 11
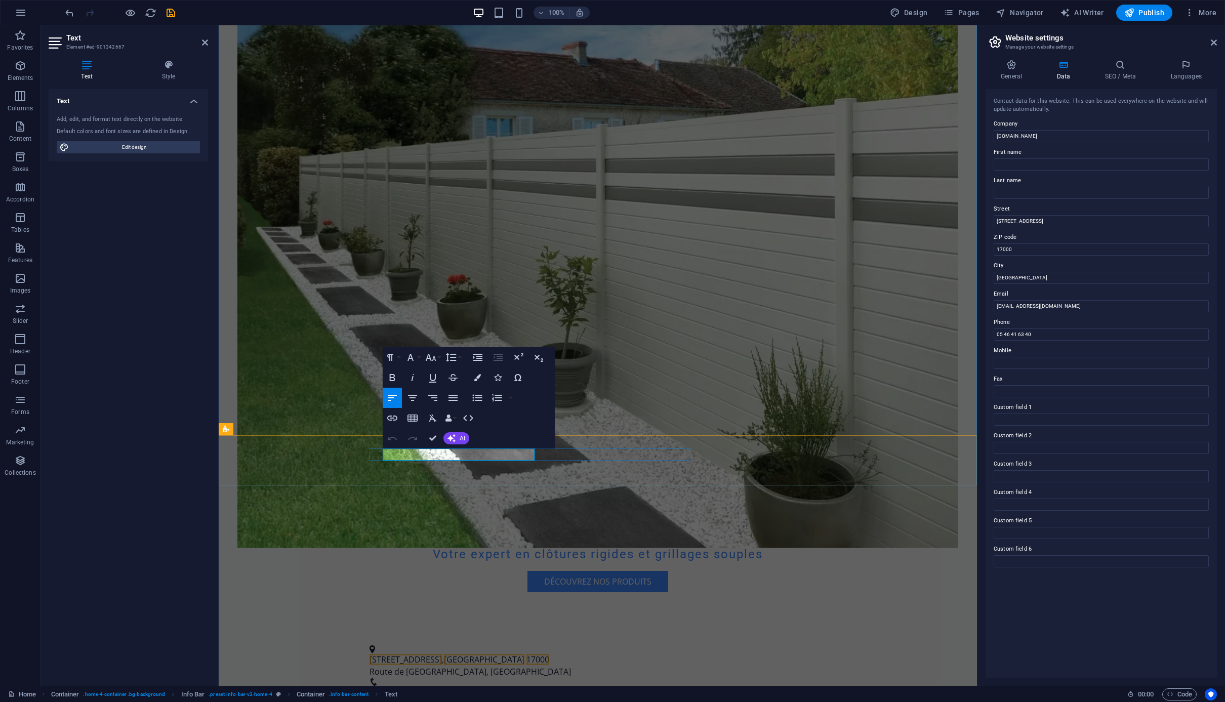
click at [517, 633] on div "123 Rue des Clôtures , La Rochelle 17000 Route de Royan, 17270 Saint-Martin-d'A…" at bounding box center [598, 681] width 758 height 96
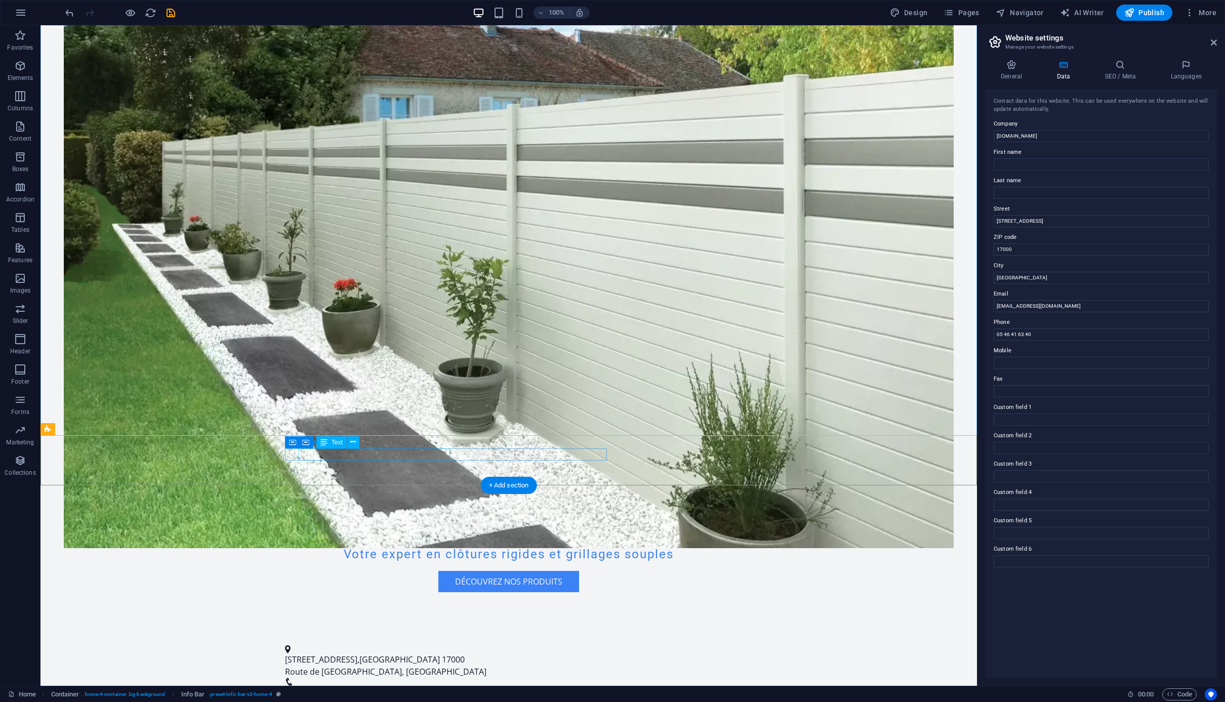
click at [442, 654] on span "17000" at bounding box center [453, 659] width 23 height 11
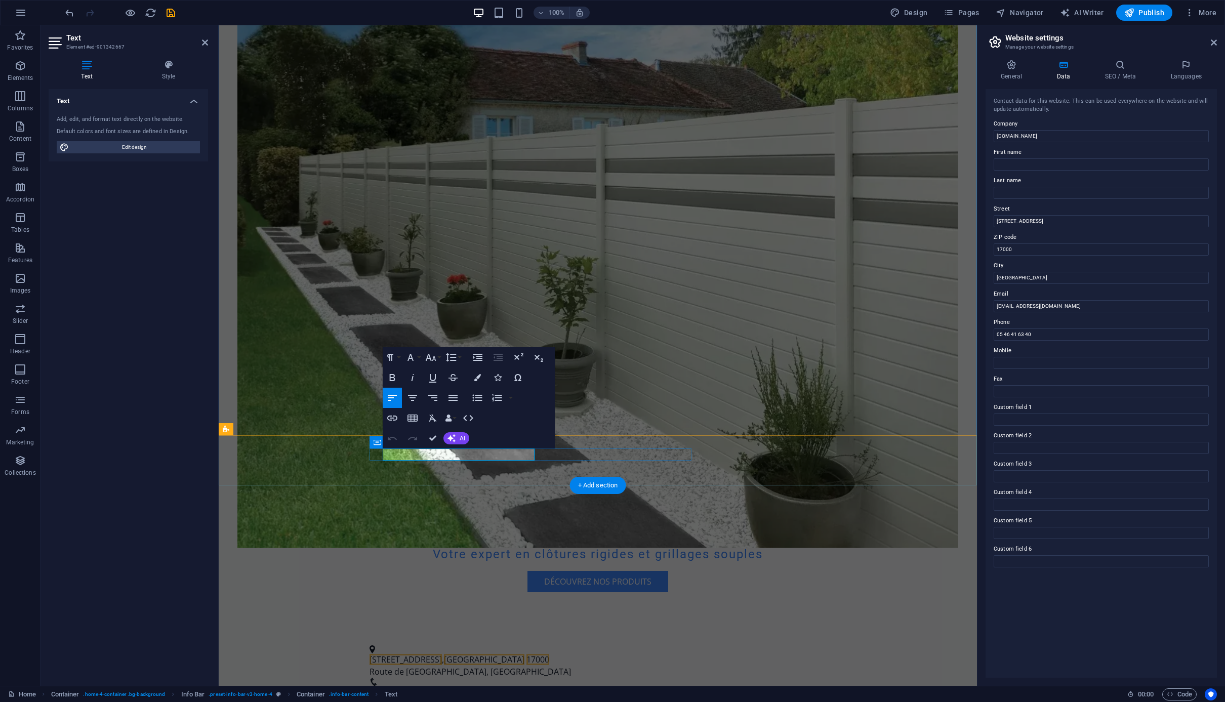
click at [470, 654] on span "La Rochelle" at bounding box center [484, 659] width 80 height 11
click at [473, 654] on span "La Rochelle" at bounding box center [484, 659] width 80 height 11
click at [476, 654] on span "La Rochelle" at bounding box center [484, 659] width 80 height 11
click at [442, 654] on span "123 Rue des Clôtures" at bounding box center [405, 659] width 72 height 11
click at [394, 654] on span "17000" at bounding box center [383, 659] width 23 height 11
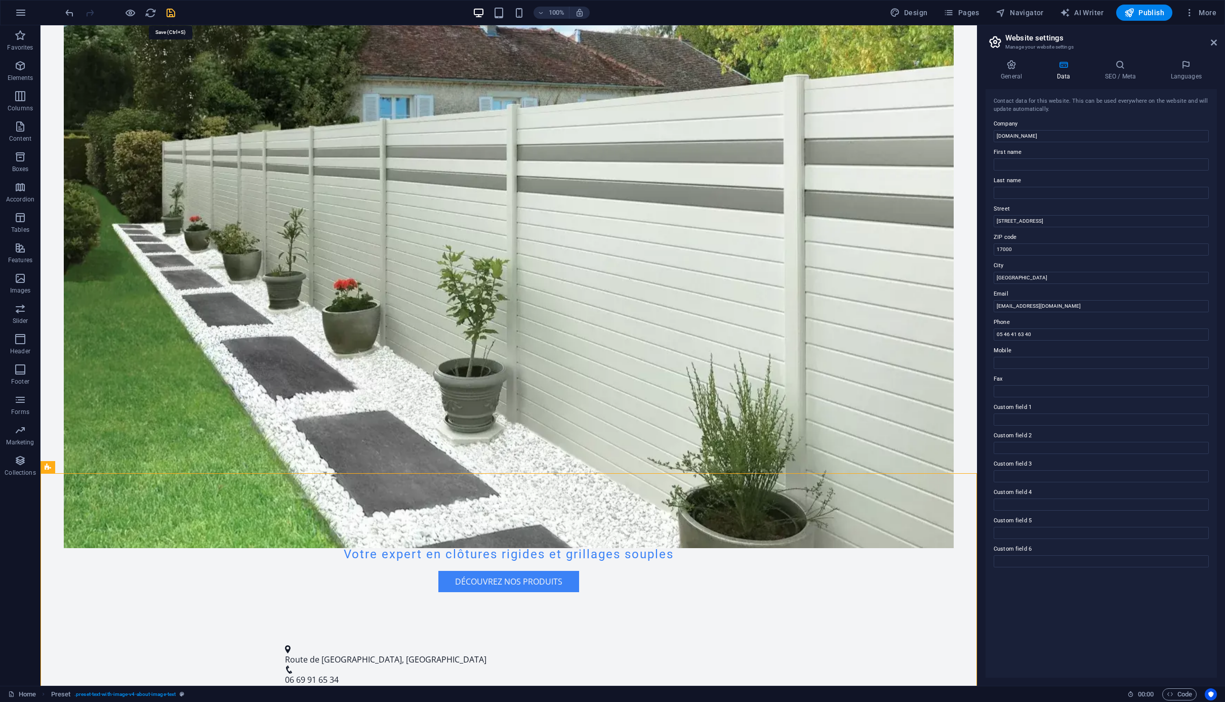
click at [168, 13] on icon "save" at bounding box center [171, 13] width 12 height 12
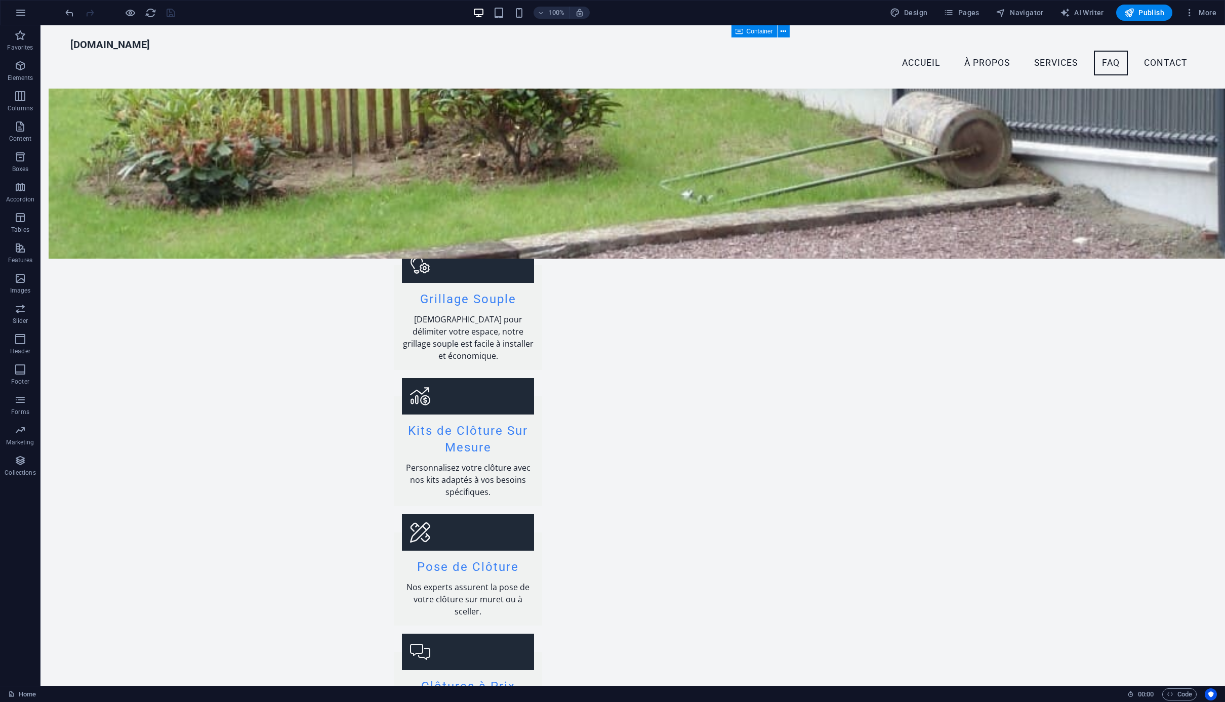
scroll to position [1319, 0]
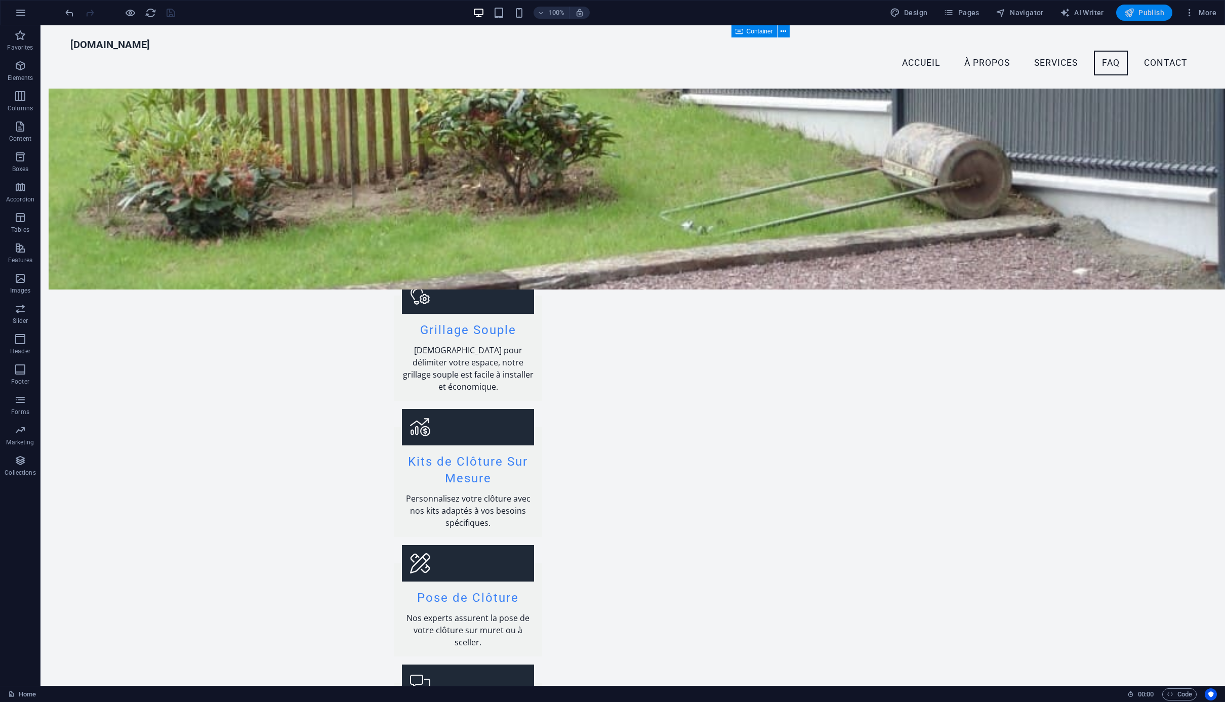
click at [1149, 14] on span "Publish" at bounding box center [1144, 13] width 40 height 10
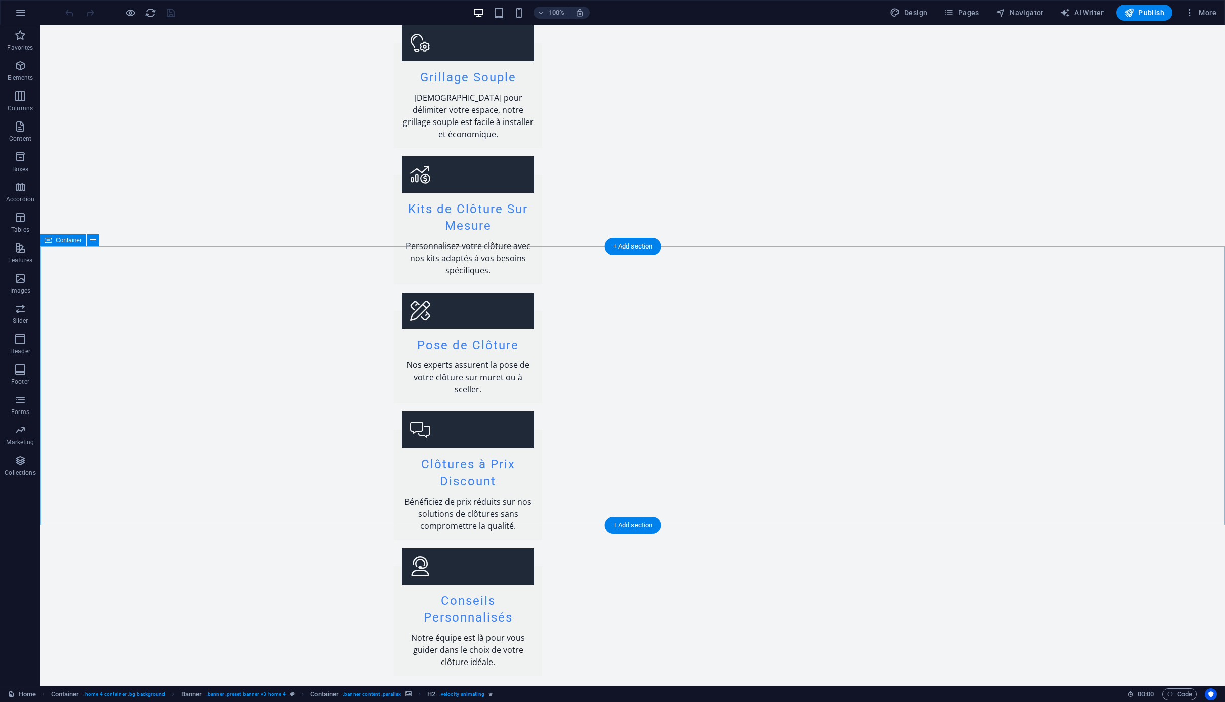
scroll to position [1666, 0]
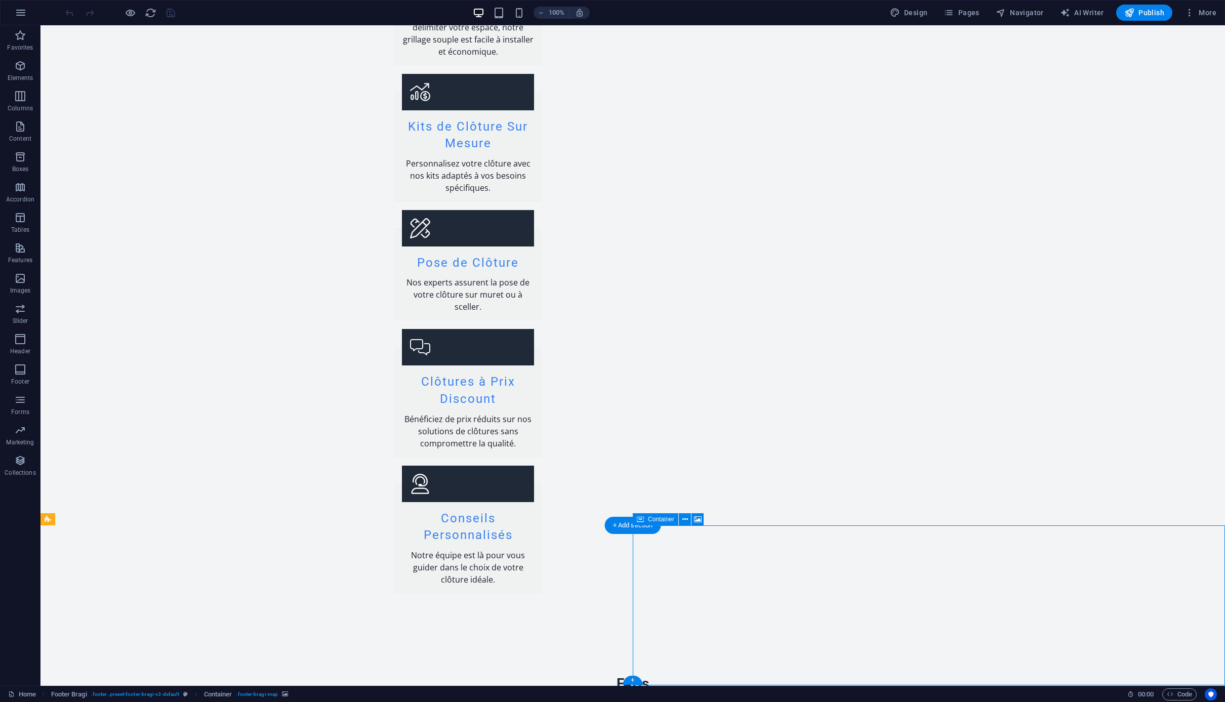
click at [697, 523] on icon at bounding box center [698, 519] width 8 height 11
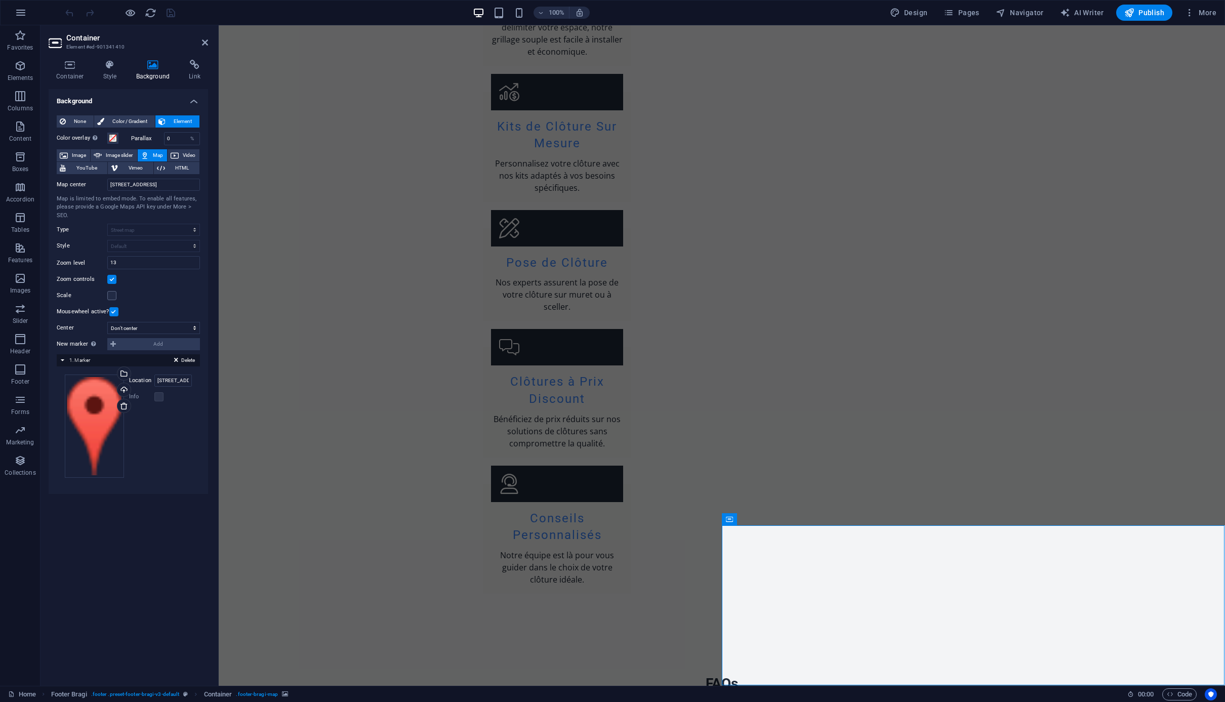
click at [157, 156] on span "Map" at bounding box center [158, 155] width 12 height 12
click at [126, 12] on icon "button" at bounding box center [131, 13] width 12 height 12
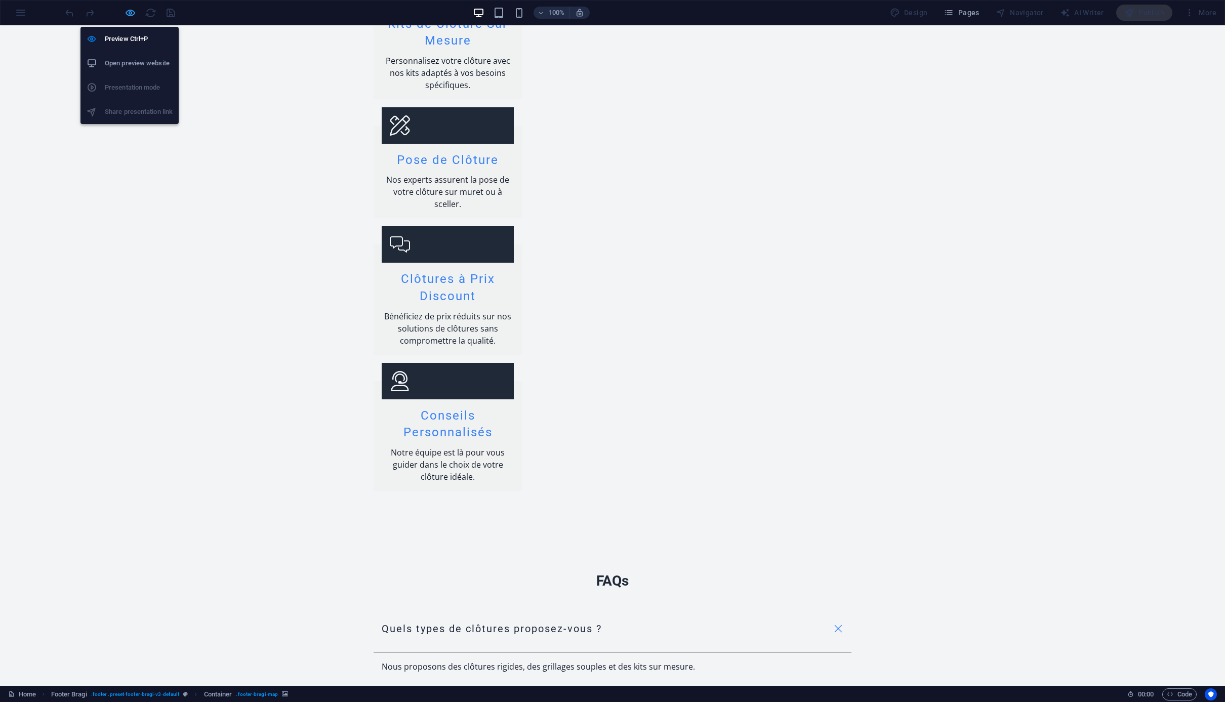
scroll to position [1509, 0]
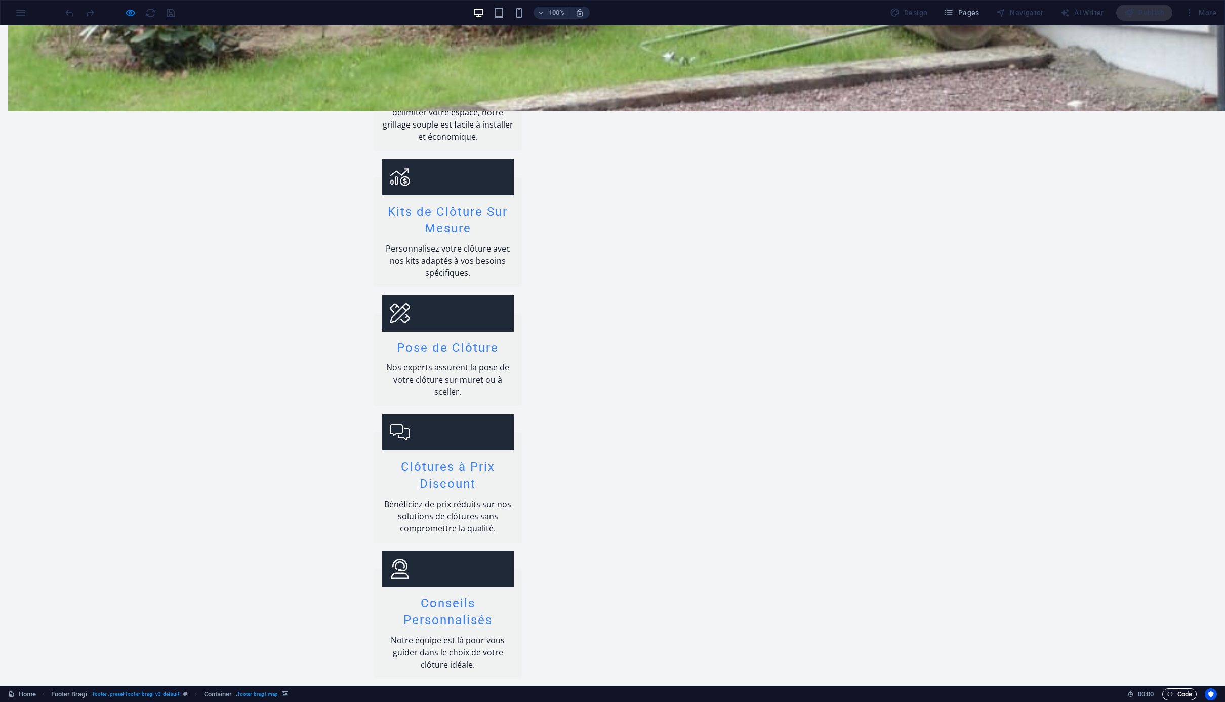
click at [1183, 694] on span "Code" at bounding box center [1179, 694] width 25 height 12
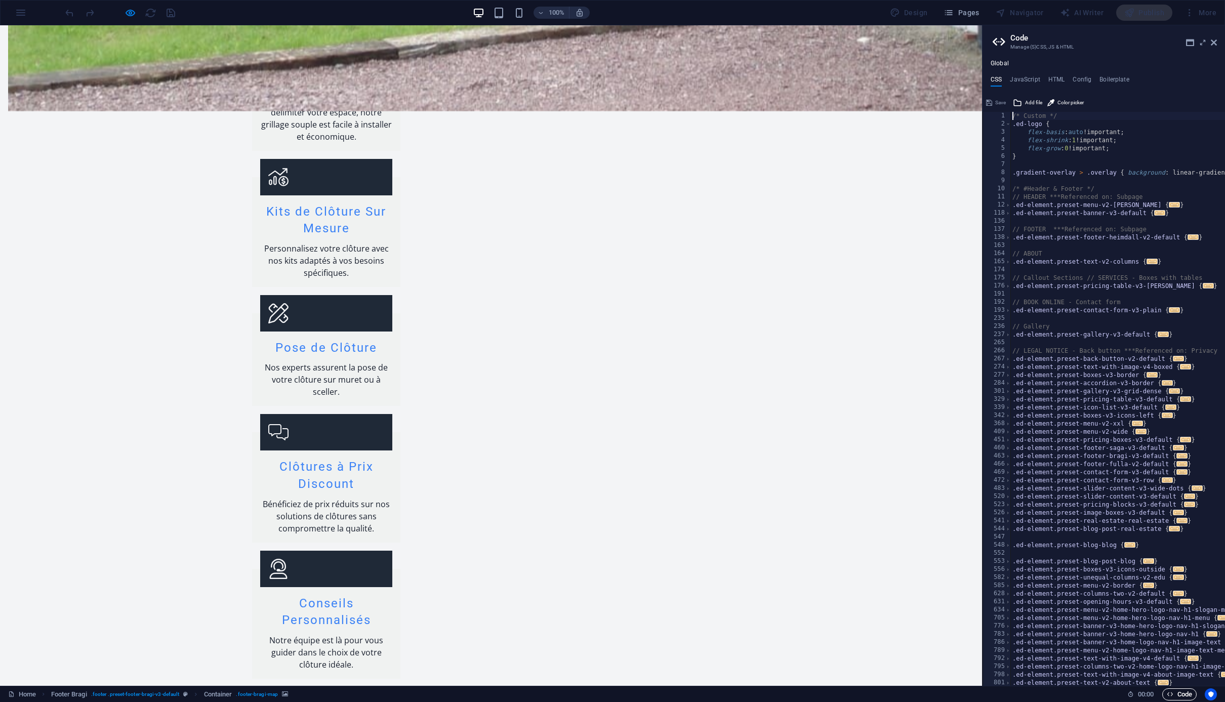
click at [1183, 694] on span "Code" at bounding box center [1179, 694] width 25 height 12
click at [1214, 42] on icon at bounding box center [1214, 42] width 6 height 8
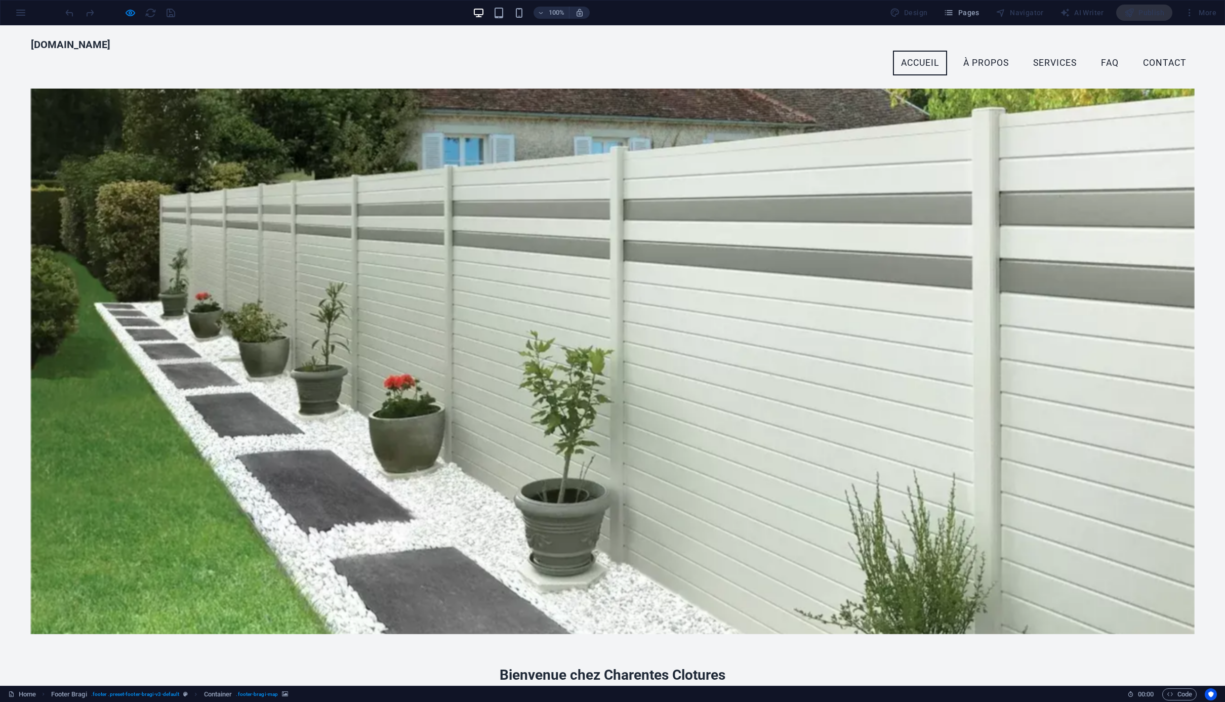
scroll to position [0, 0]
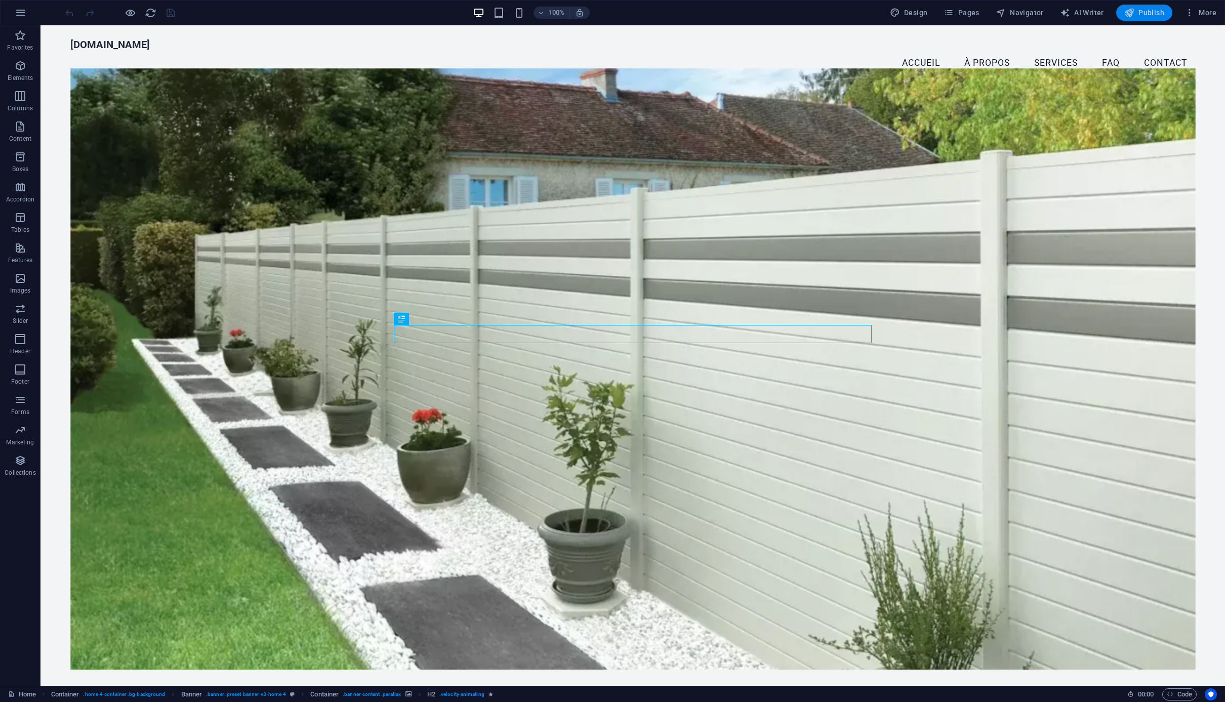
click at [1145, 14] on span "Publish" at bounding box center [1144, 13] width 40 height 10
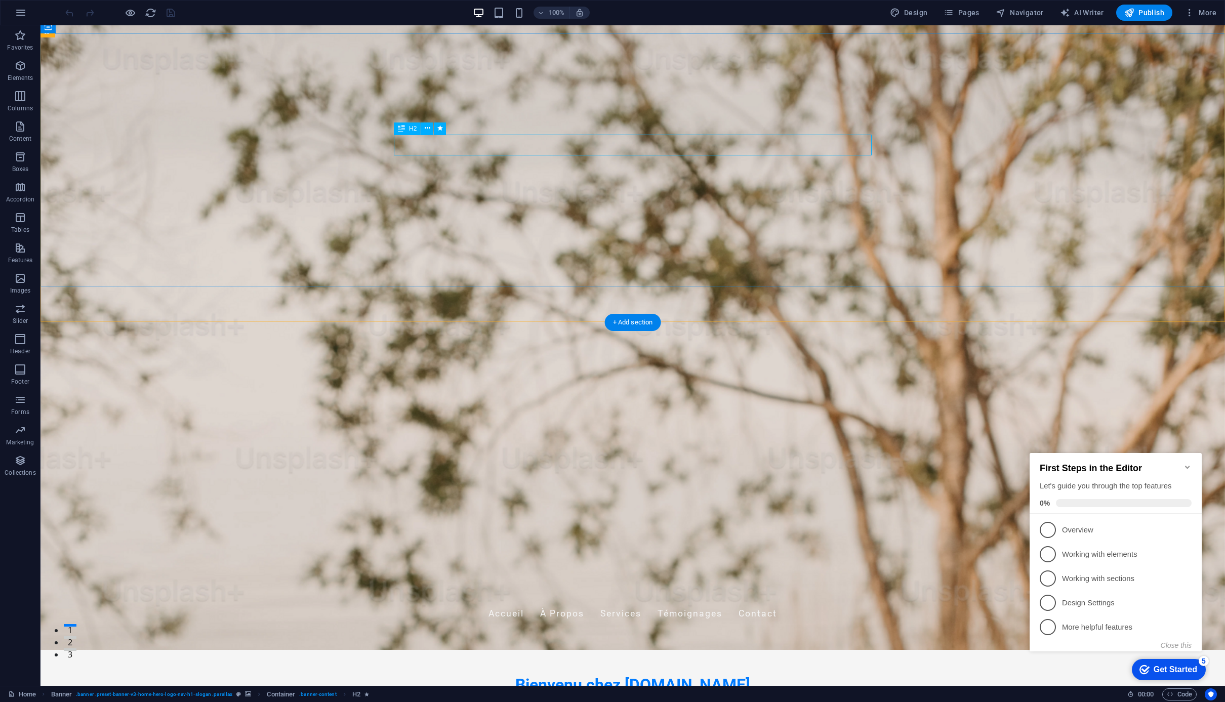
scroll to position [36, 0]
click at [798, 634] on div "Bienvenu chez [DOMAIN_NAME] Optimisez vos stratégies de vente et de communicati…" at bounding box center [632, 700] width 1184 height 132
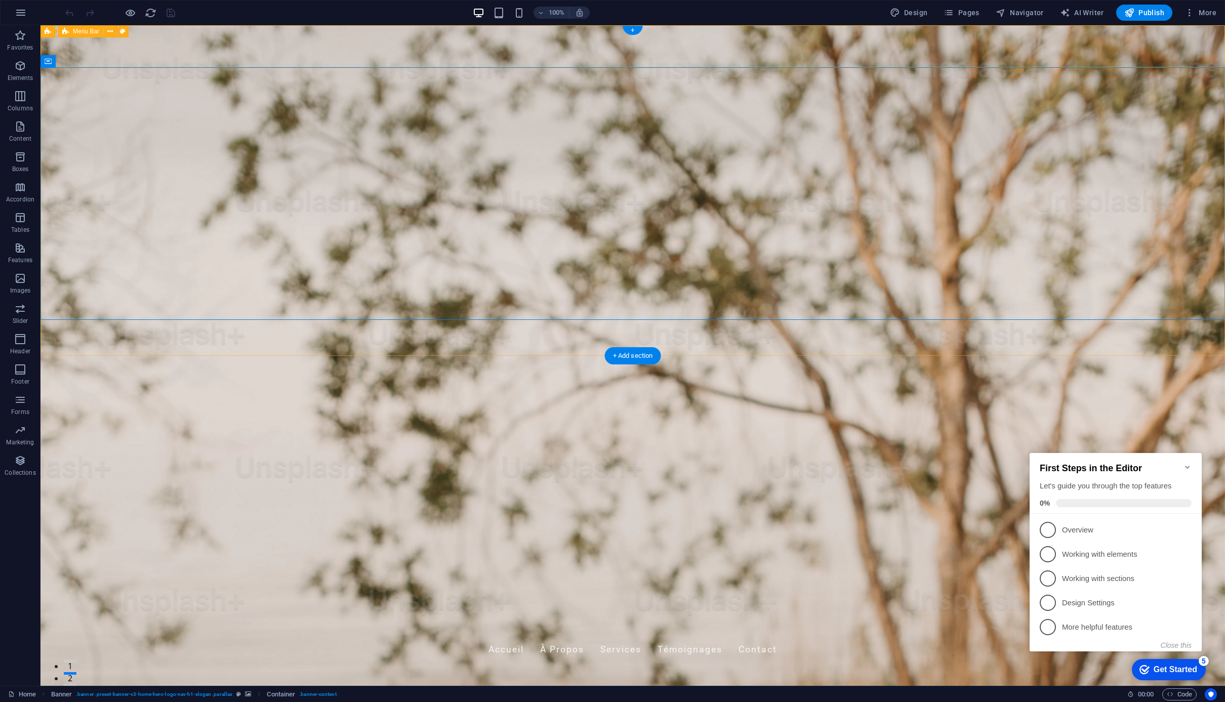
click at [897, 603] on div "[DOMAIN_NAME] Accueil À Propos Services Témoignages Contact" at bounding box center [632, 636] width 1184 height 67
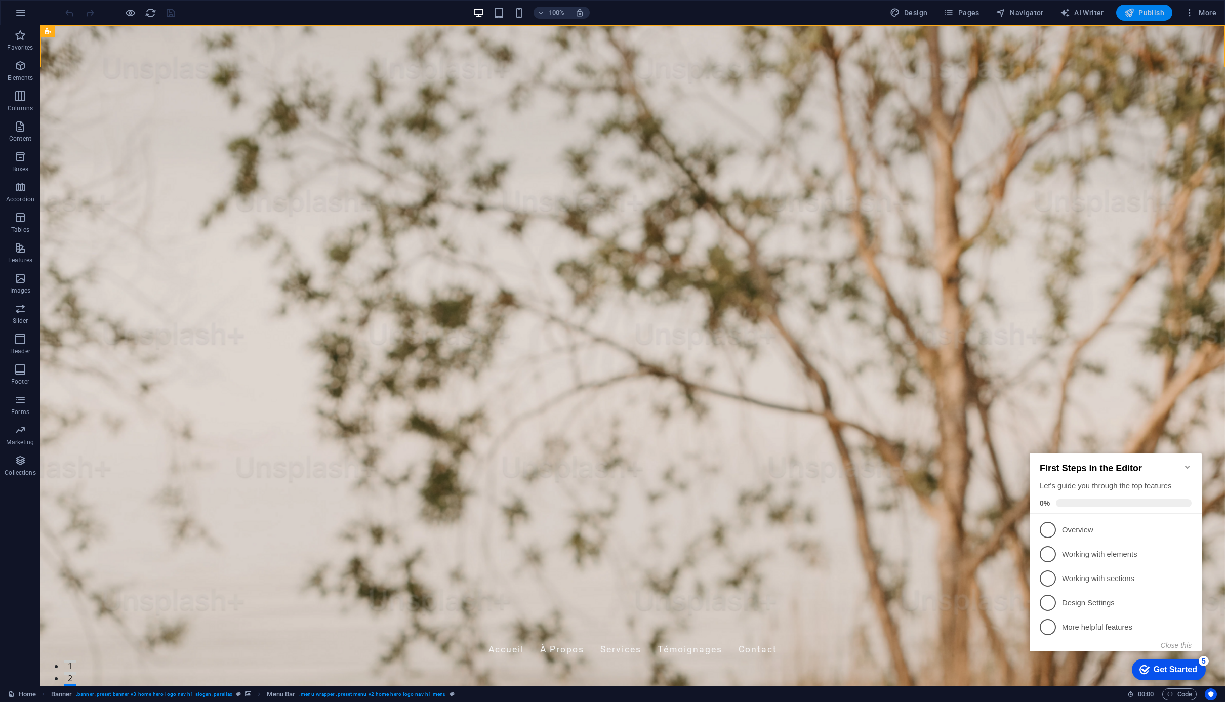
click at [1134, 18] on button "Publish" at bounding box center [1144, 13] width 56 height 16
